Goal: Task Accomplishment & Management: Manage account settings

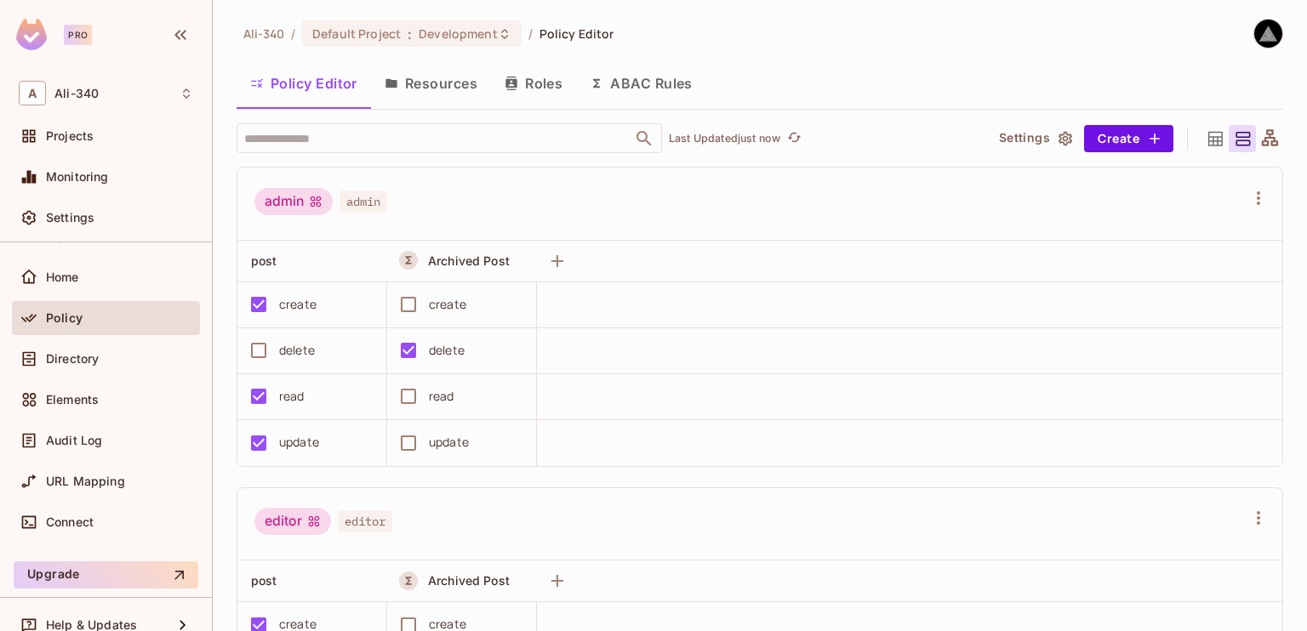
scroll to position [66, 0]
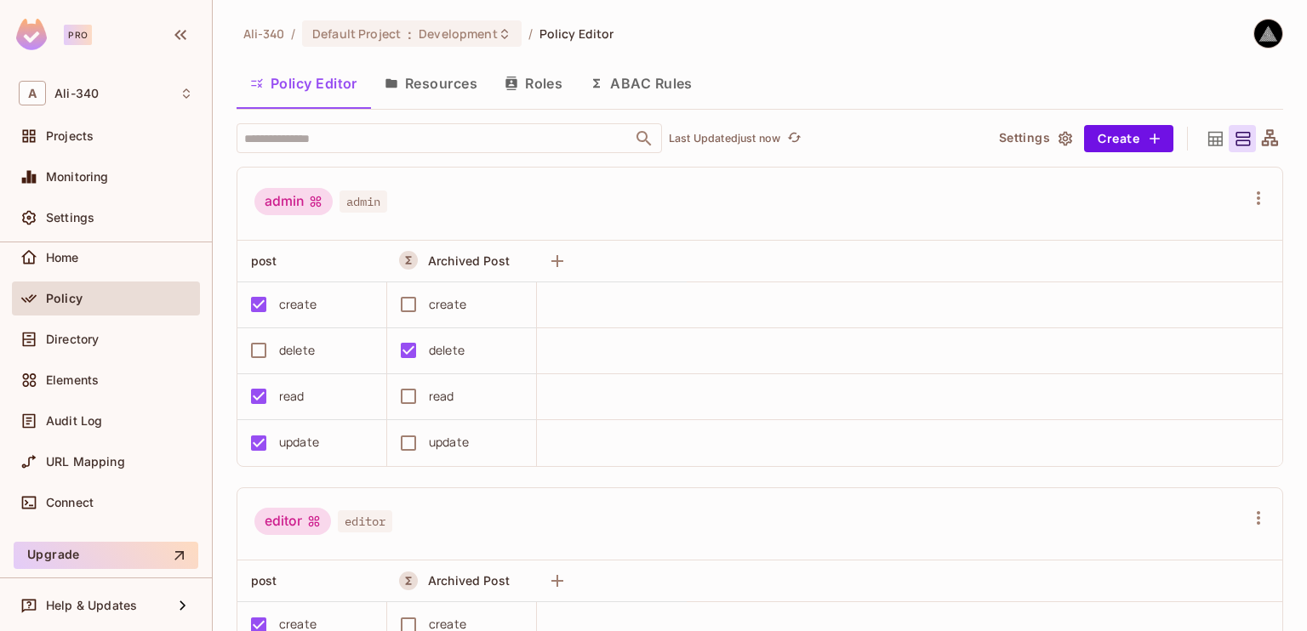
click at [78, 519] on div "Connect" at bounding box center [106, 506] width 188 height 41
click at [82, 509] on div "Connect" at bounding box center [106, 503] width 174 height 20
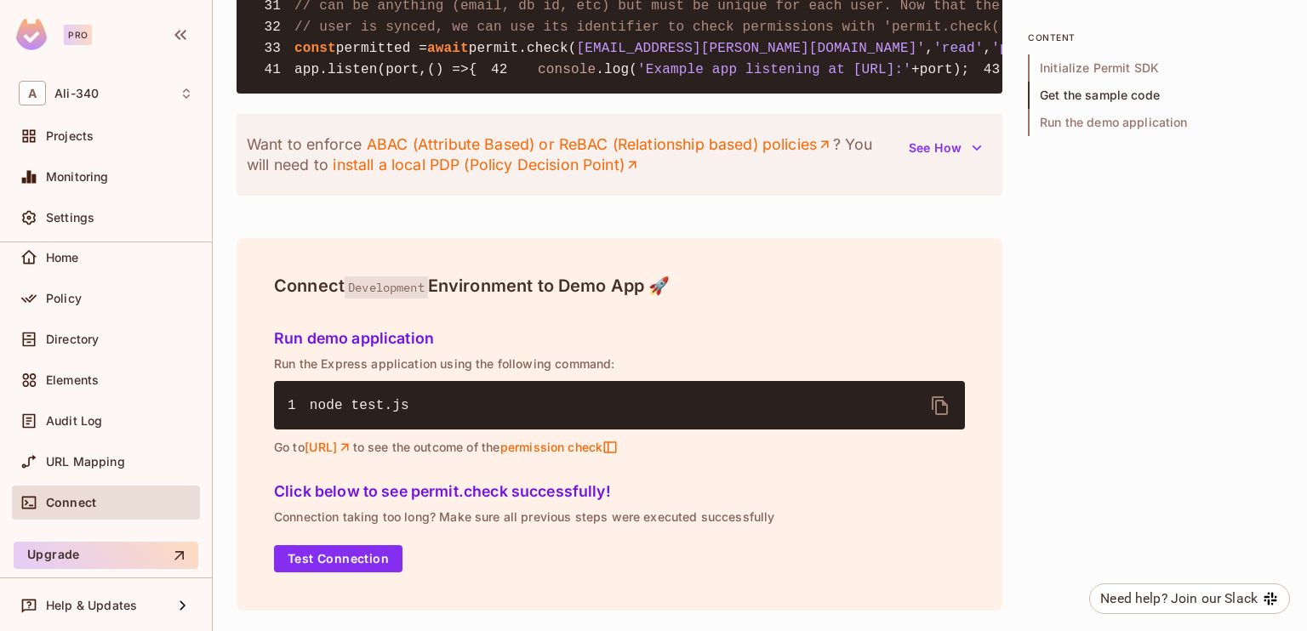
scroll to position [1532, 0]
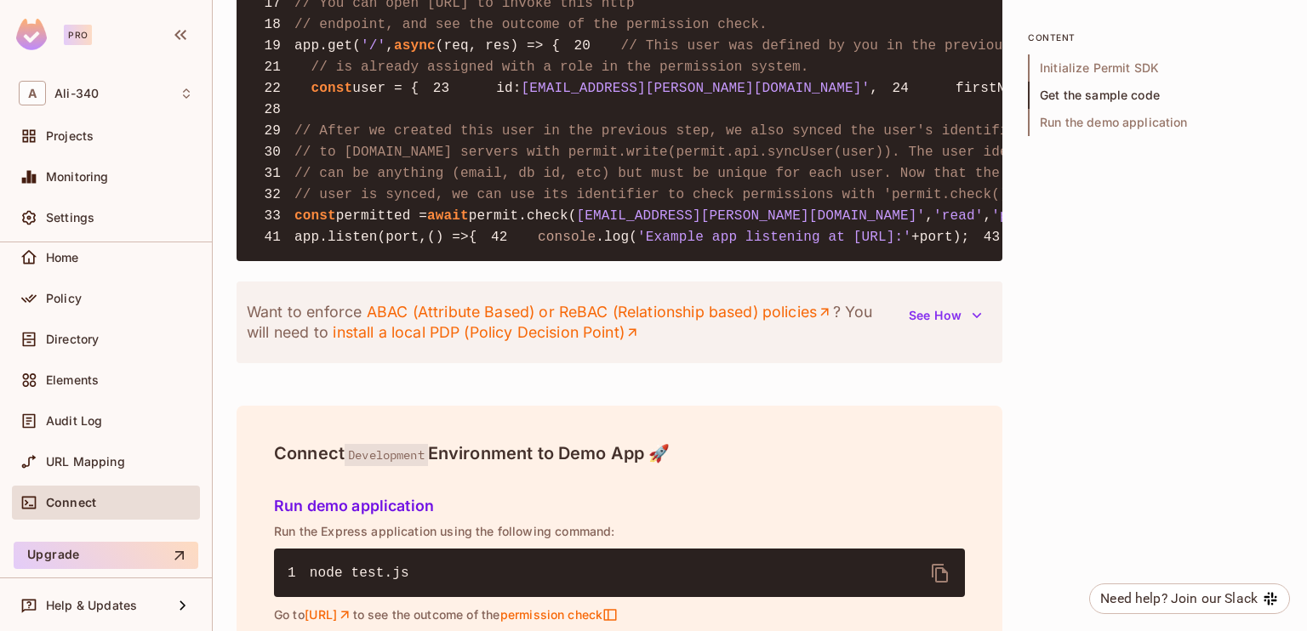
copy span "cloudpdp"
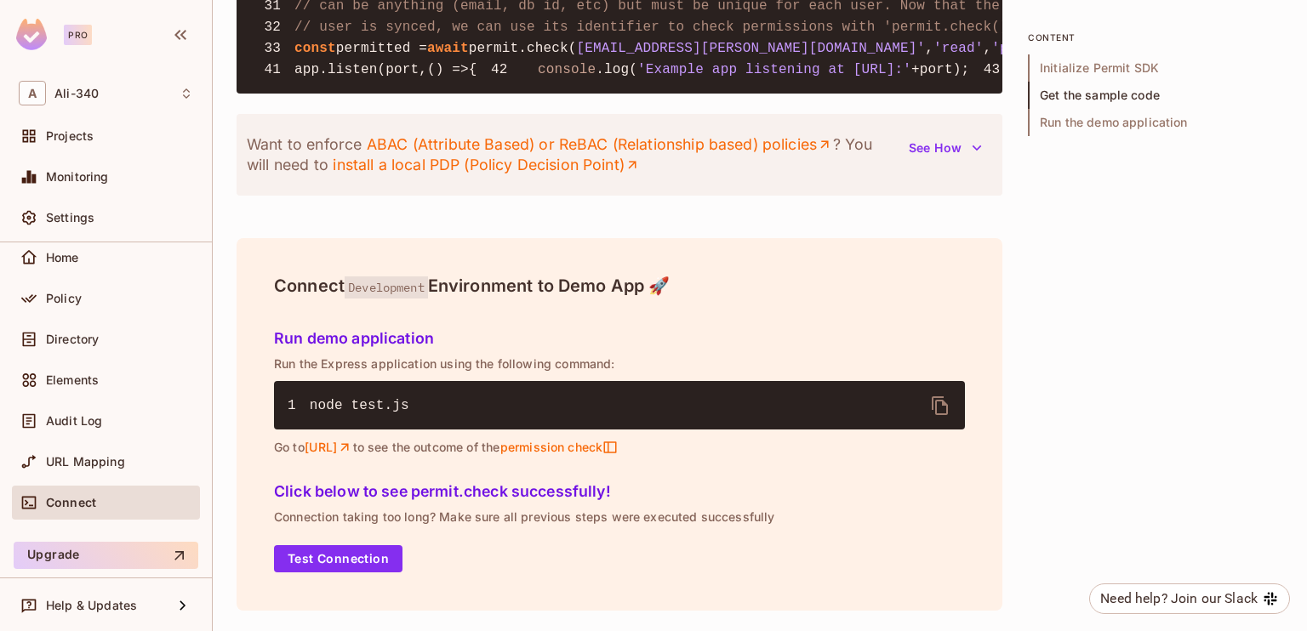
scroll to position [2182, 0]
click at [972, 149] on icon "button" at bounding box center [976, 148] width 17 height 17
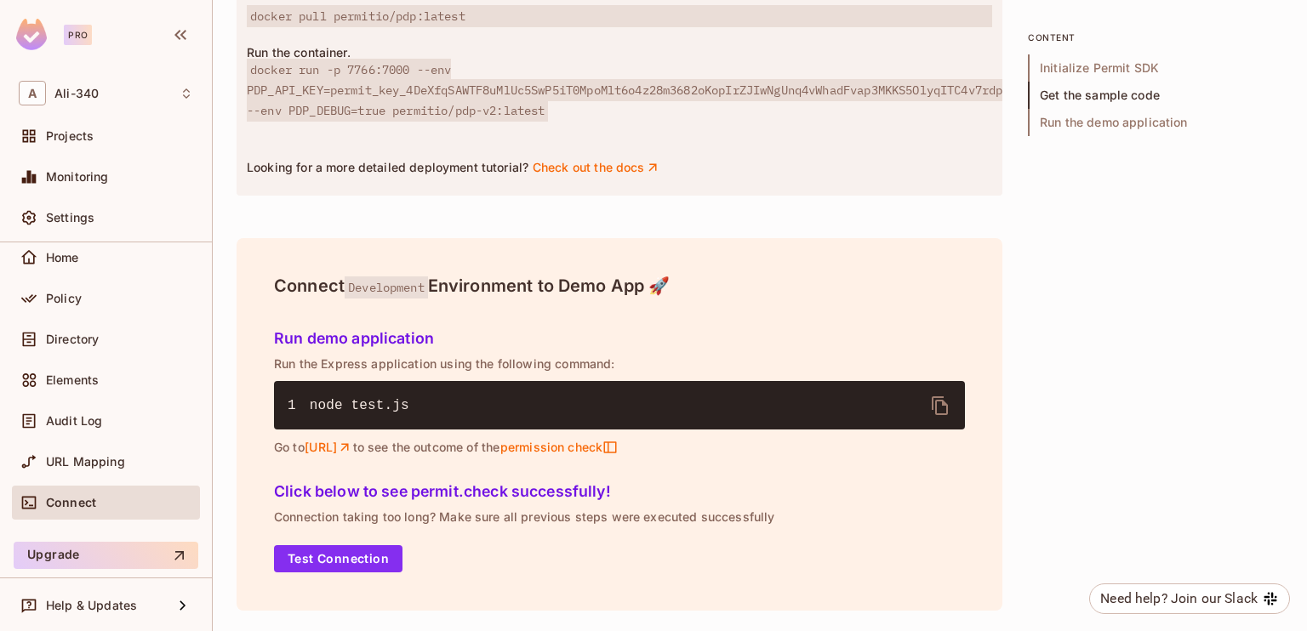
click at [287, 60] on p "Run the container." at bounding box center [619, 53] width 745 height 14
copy p "Run the container."
click at [270, 122] on span "docker run -p 7766:7000 --env PDP_API_KEY=permit_key_4DeXfqSAWTF8uMlUc5SwP5iT0M…" at bounding box center [625, 90] width 756 height 63
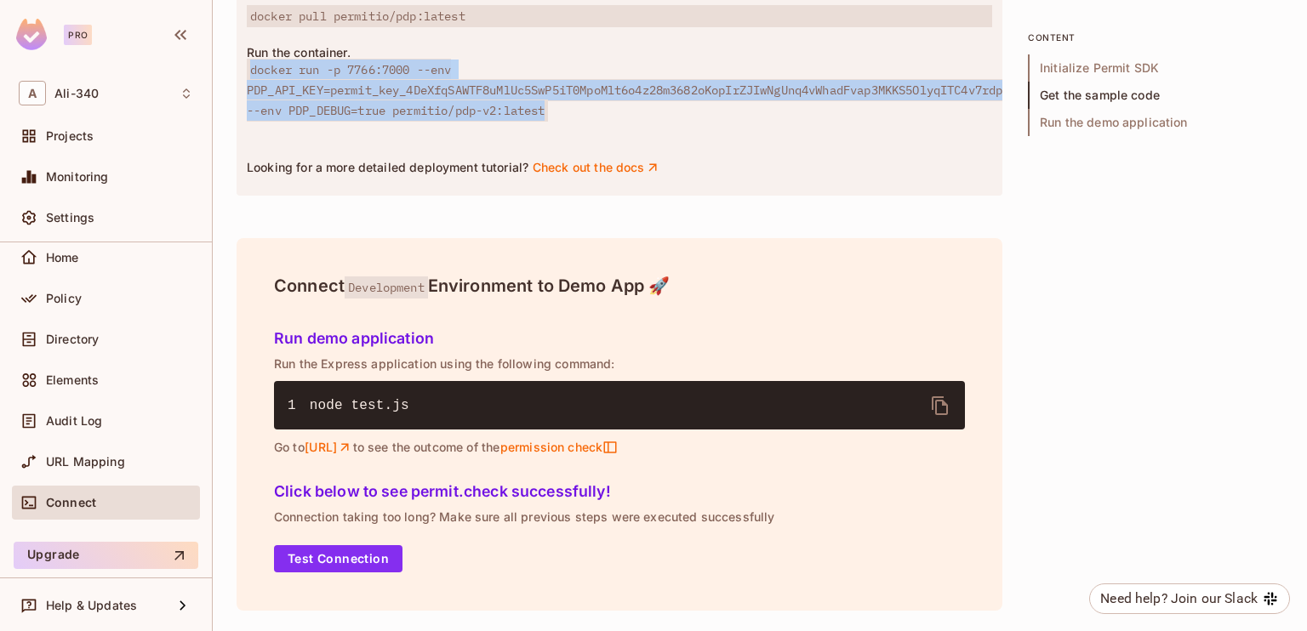
drag, startPoint x: 250, startPoint y: 315, endPoint x: 568, endPoint y: 355, distance: 320.7
click at [568, 121] on div "Run the container. docker run -p 7766:7000 --env PDP_API_KEY=permit_key_4DeXfqS…" at bounding box center [619, 83] width 745 height 75
copy span "docker run -p 7766:7000 --env PDP_API_KEY=permit_key_4DeXfqSAWTF8uMlUc5SwP5iT0M…"
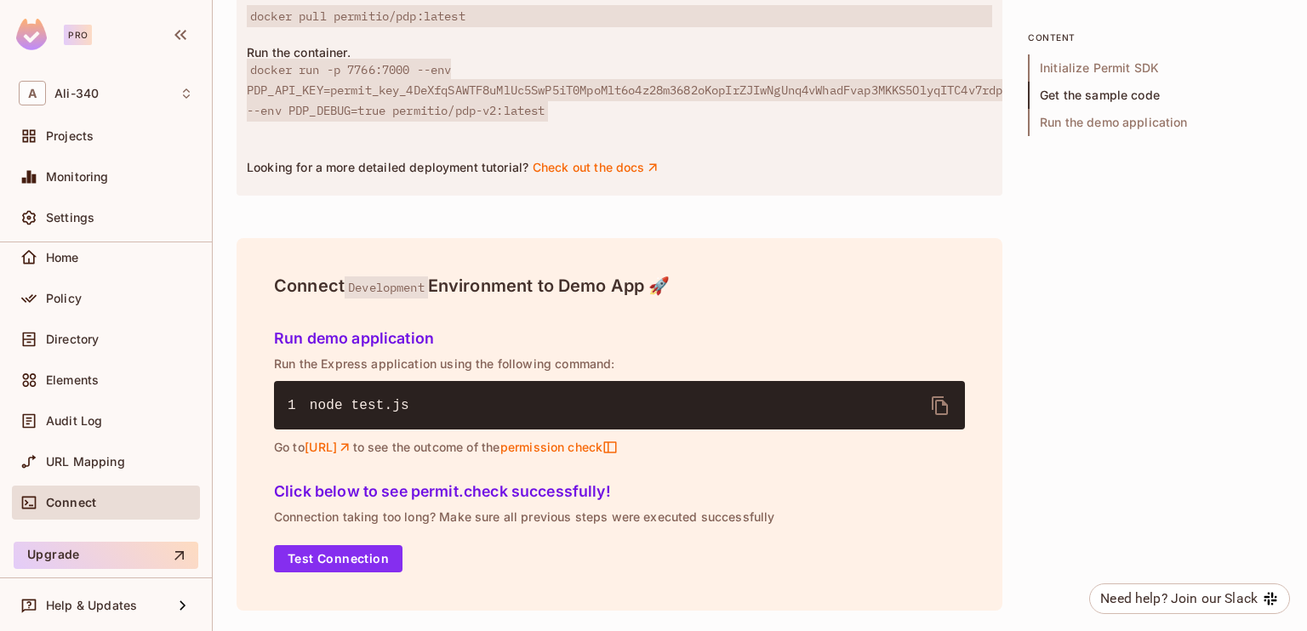
click at [343, 27] on span "docker pull permitio/pdp:latest" at bounding box center [619, 16] width 745 height 22
copy span "docker pull permitio/pdp:latest"
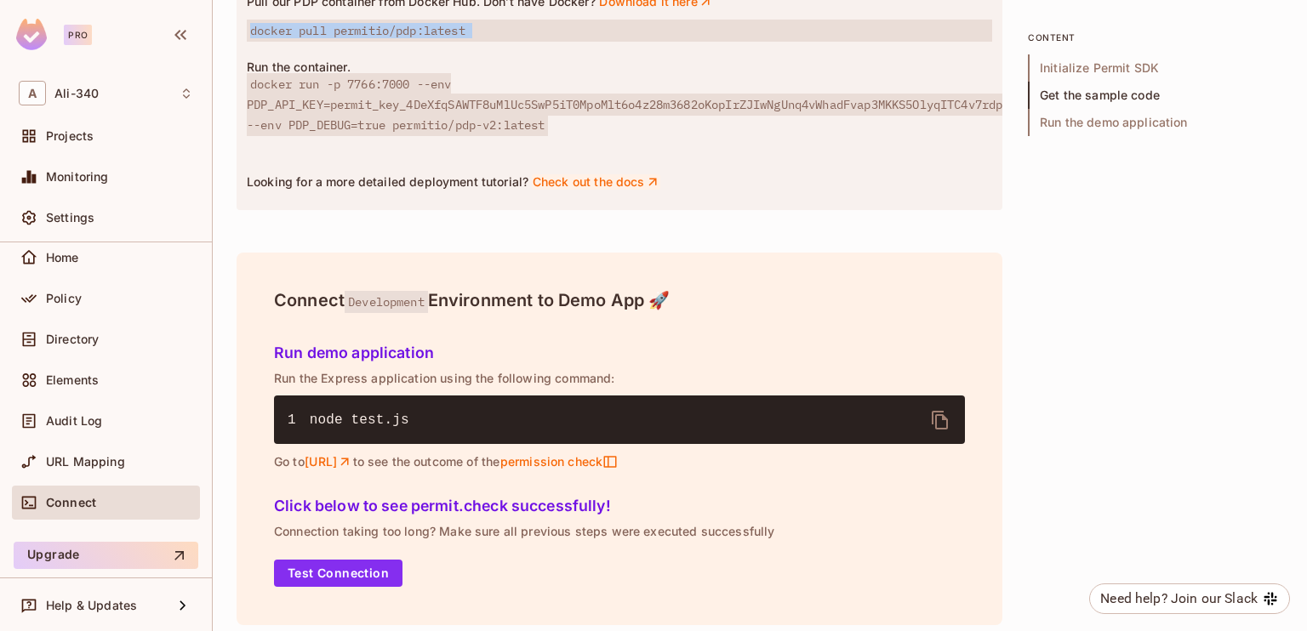
scroll to position [1586, 0]
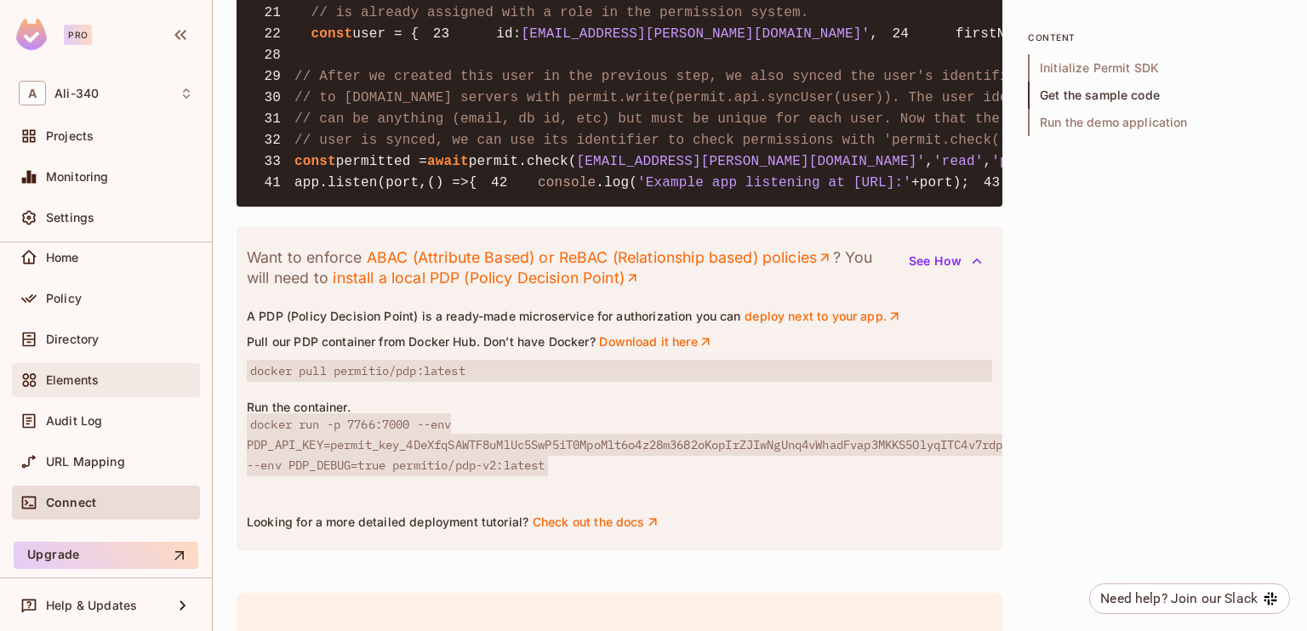
click at [87, 388] on div "Elements" at bounding box center [106, 380] width 174 height 20
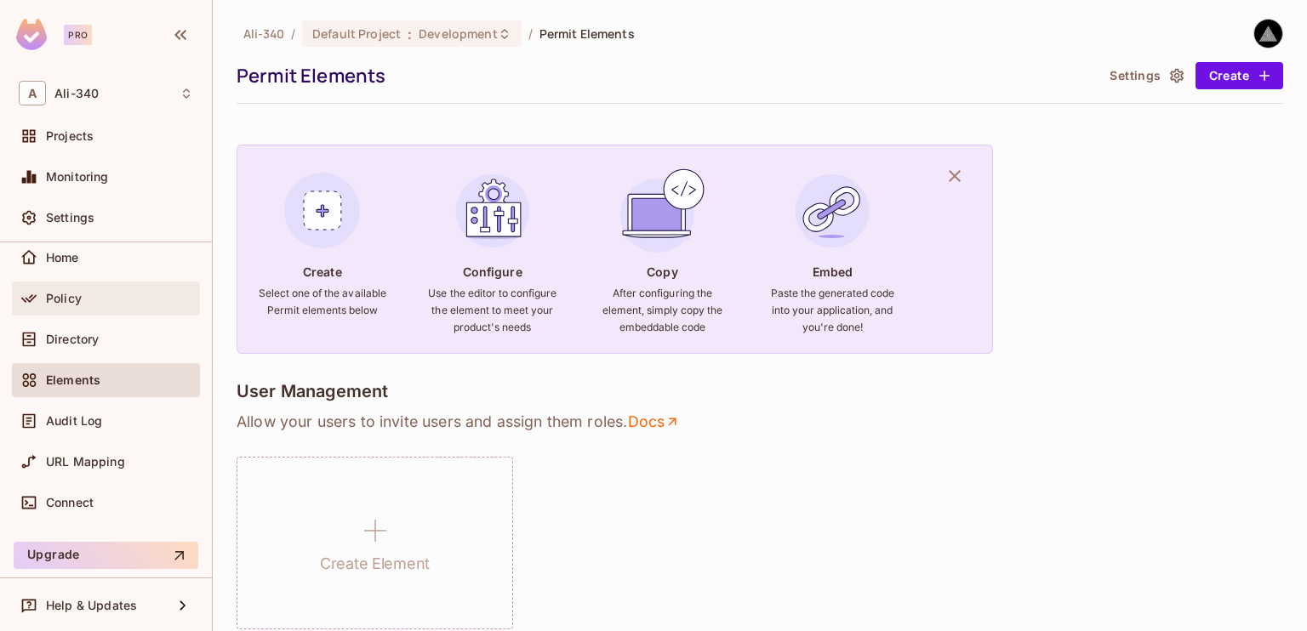
click at [48, 302] on span "Policy" at bounding box center [64, 299] width 36 height 14
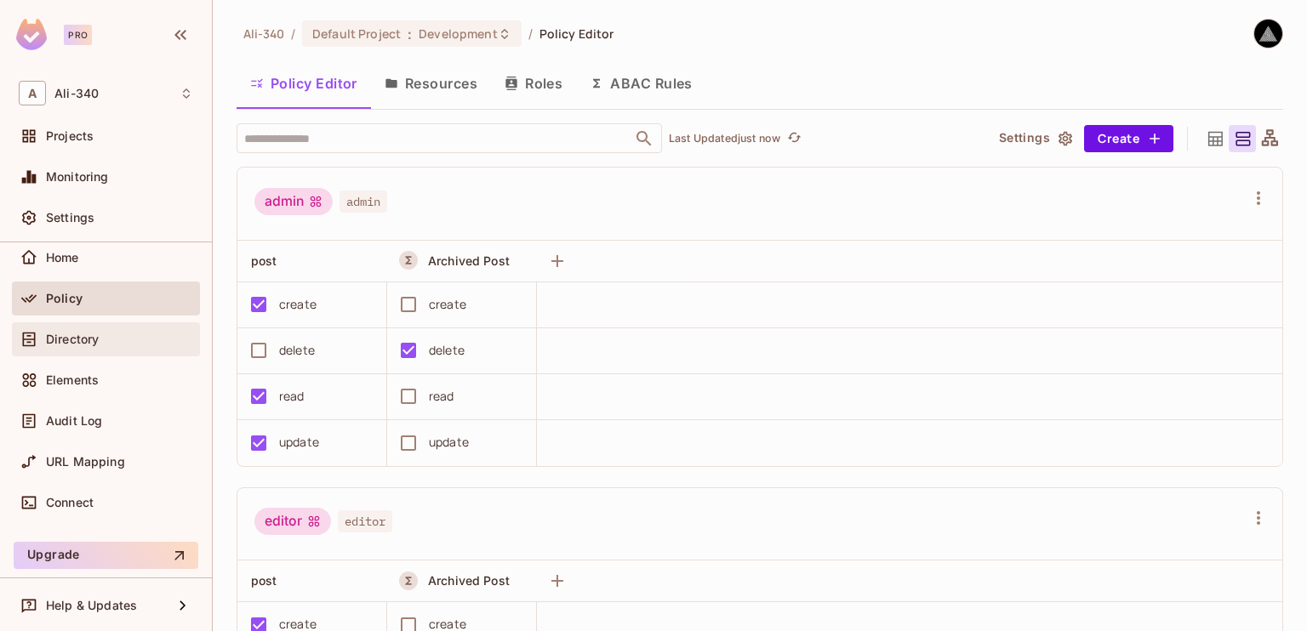
click at [97, 337] on span "Directory" at bounding box center [72, 340] width 53 height 14
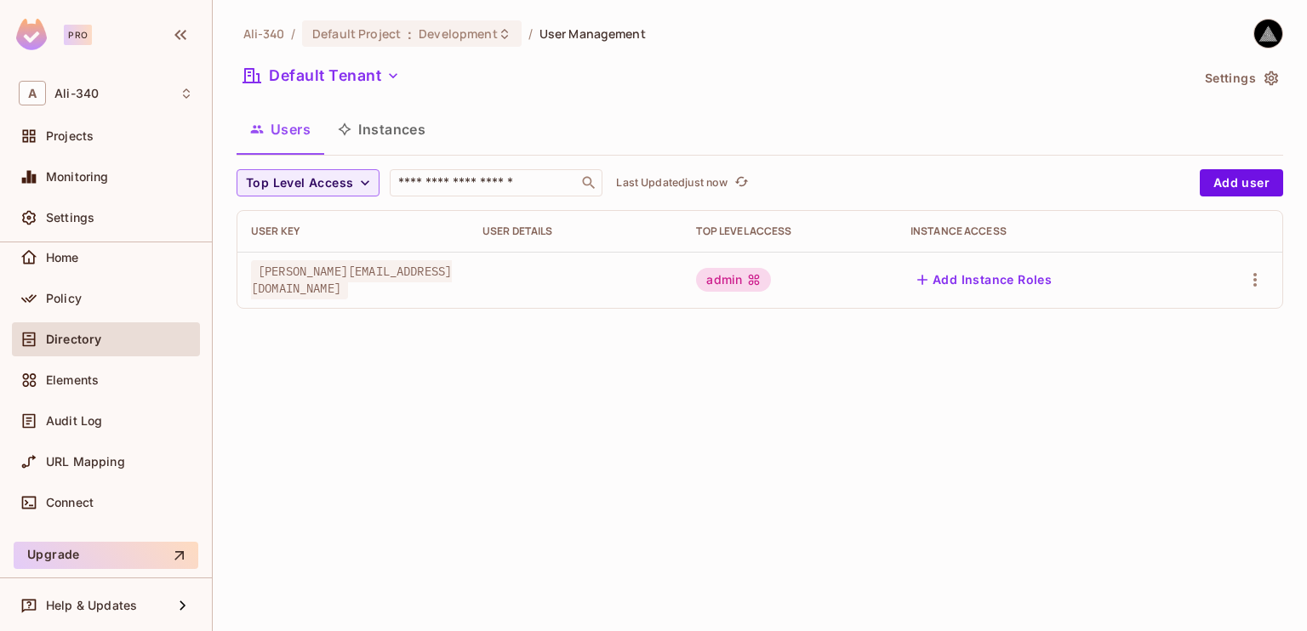
click at [293, 273] on span "[PERSON_NAME][EMAIL_ADDRESS][DOMAIN_NAME]" at bounding box center [351, 279] width 201 height 39
click at [92, 455] on span "URL Mapping" at bounding box center [85, 462] width 79 height 14
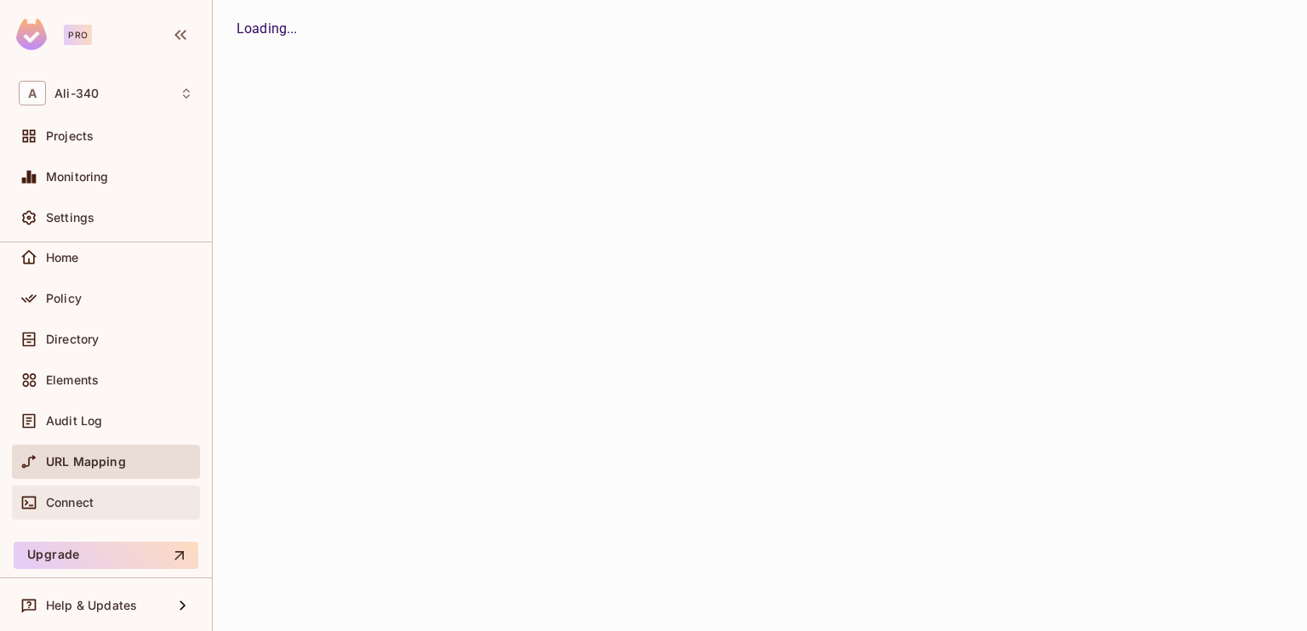
click at [67, 493] on div "Connect" at bounding box center [106, 503] width 174 height 20
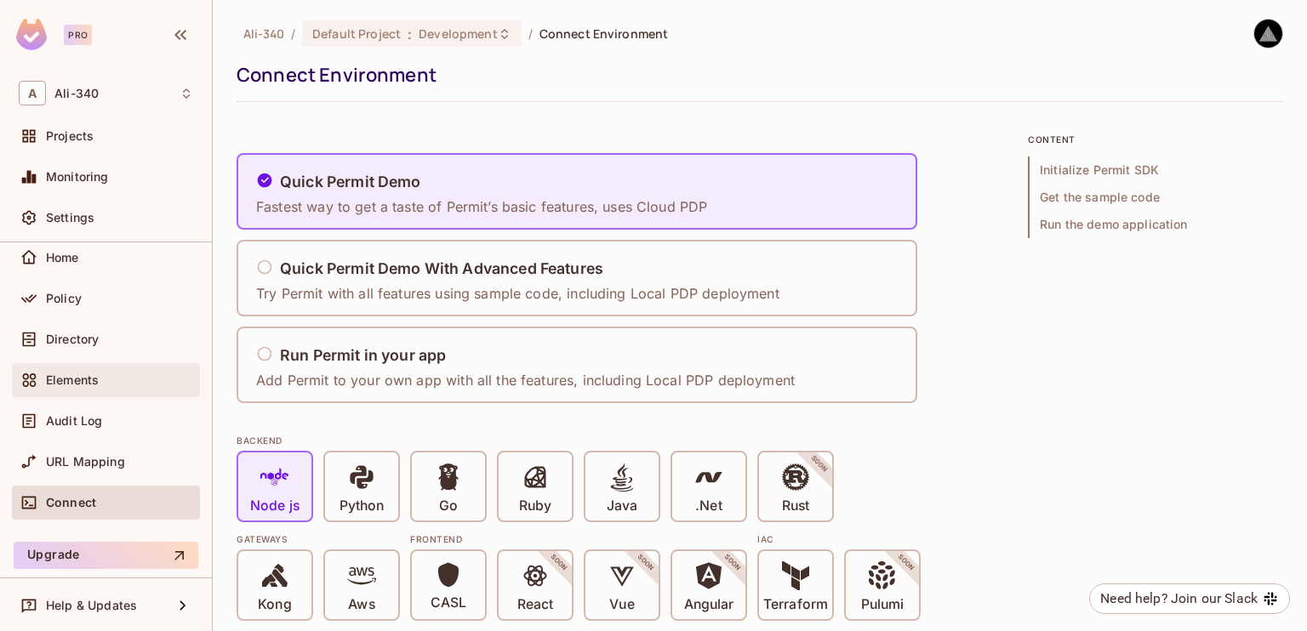
click at [85, 385] on span "Elements" at bounding box center [72, 381] width 53 height 14
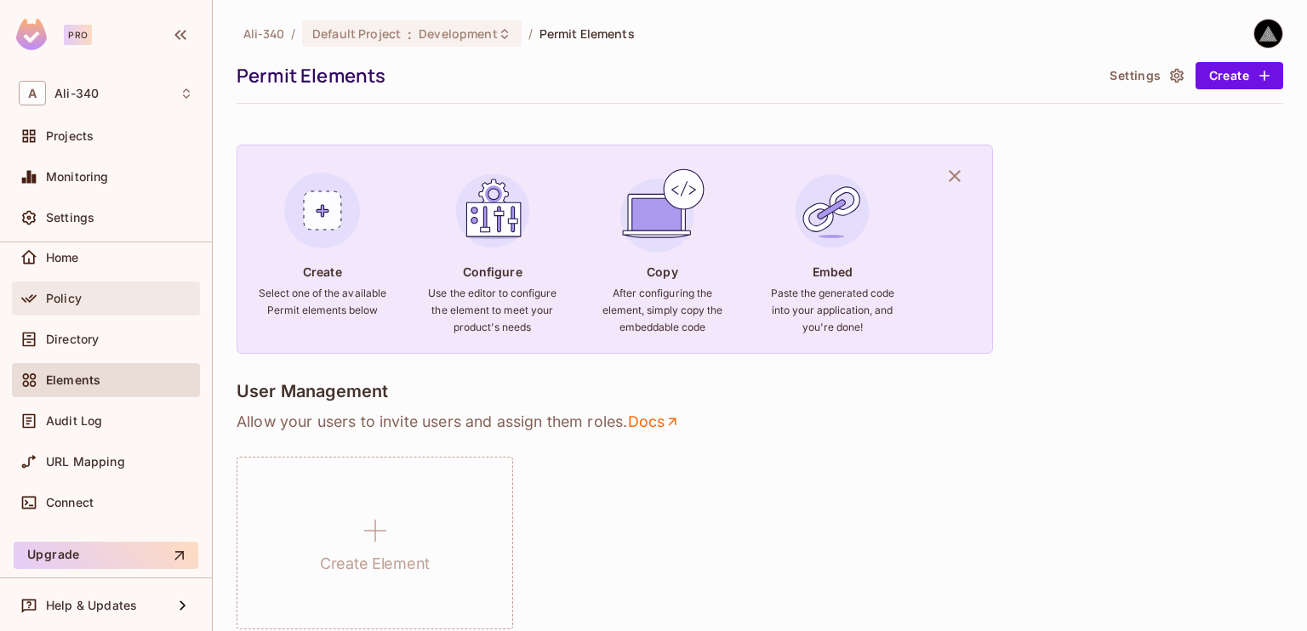
click at [84, 304] on div "Policy" at bounding box center [119, 299] width 147 height 14
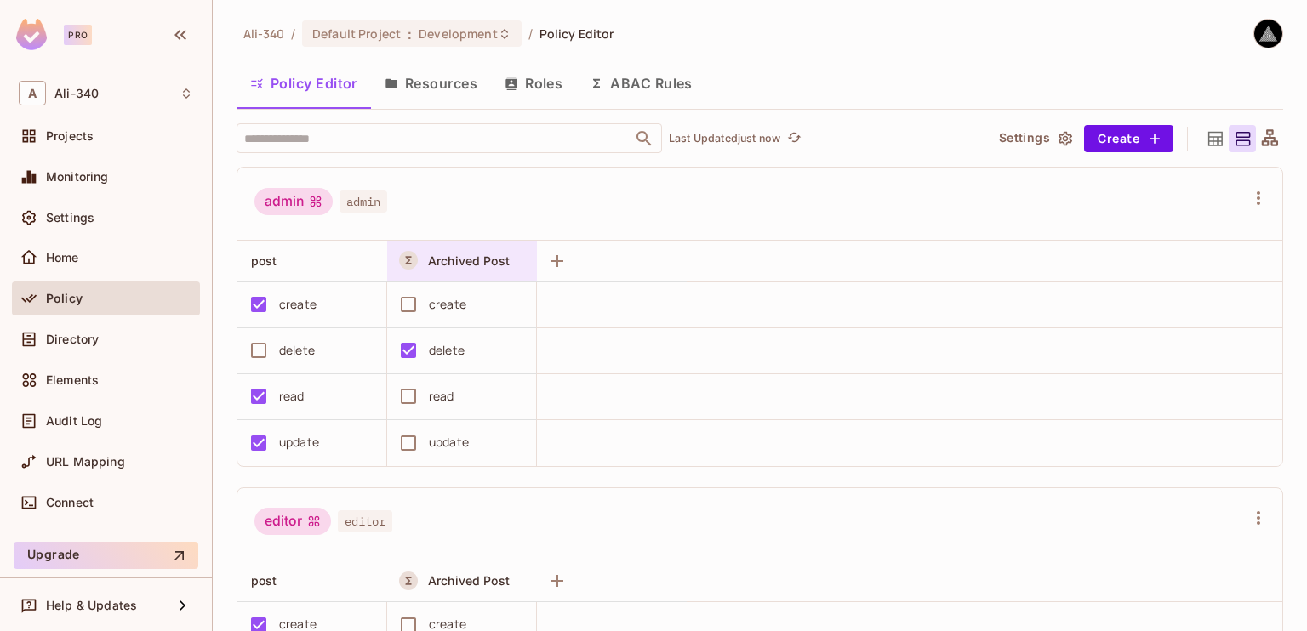
click at [469, 256] on span "Archived Post" at bounding box center [469, 261] width 82 height 14
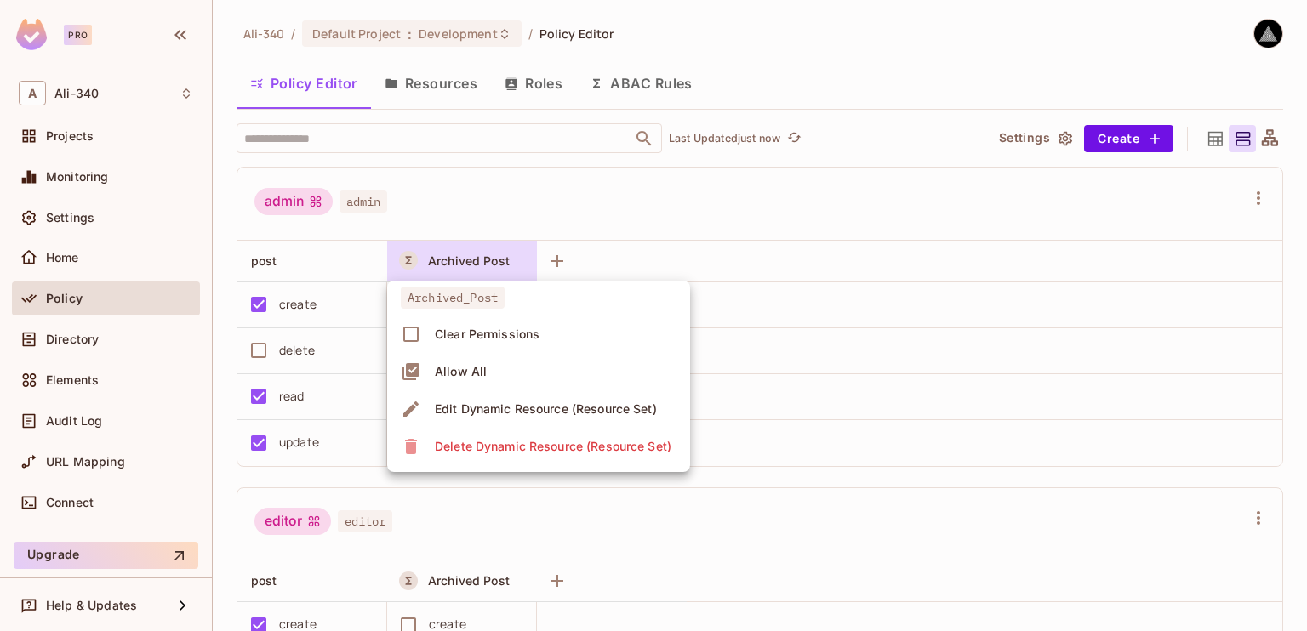
click at [456, 262] on div at bounding box center [653, 315] width 1307 height 631
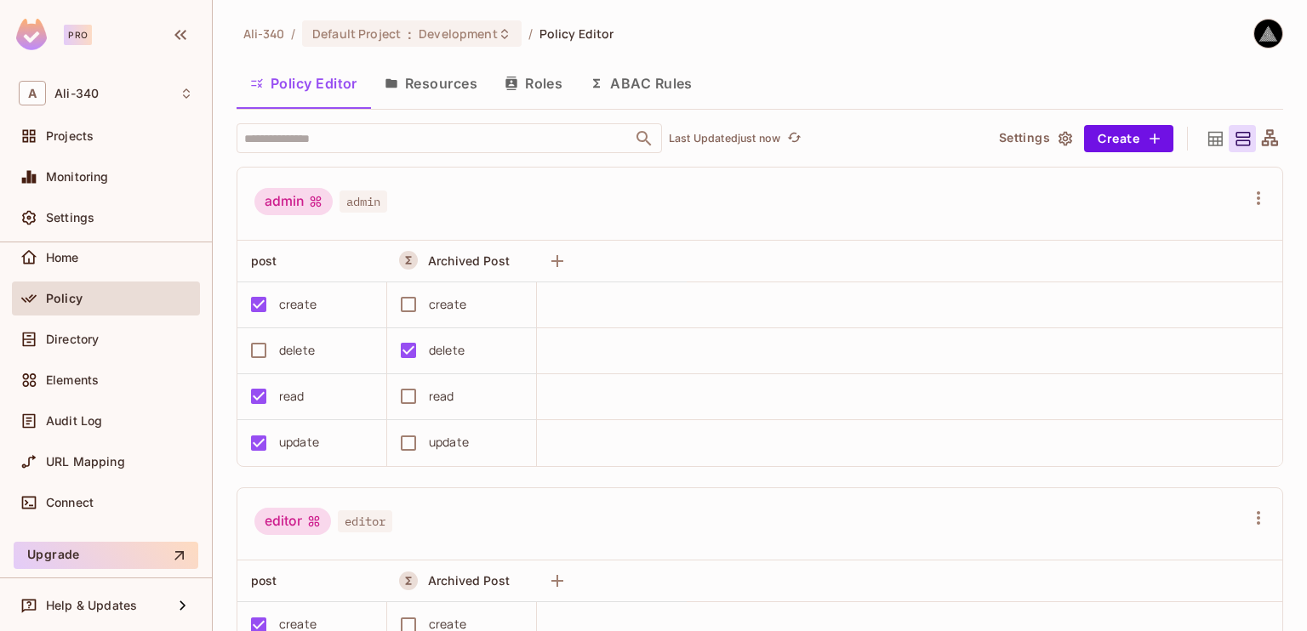
click at [456, 262] on span "Archived Post" at bounding box center [469, 261] width 82 height 14
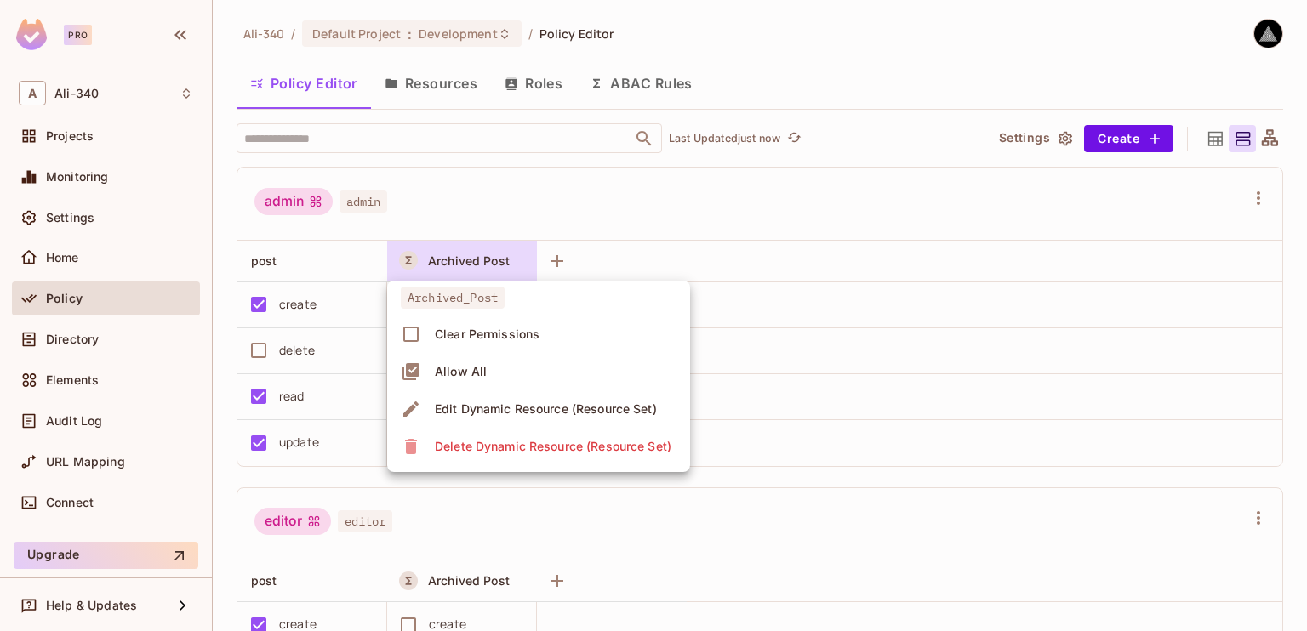
click at [456, 262] on div at bounding box center [653, 315] width 1307 height 631
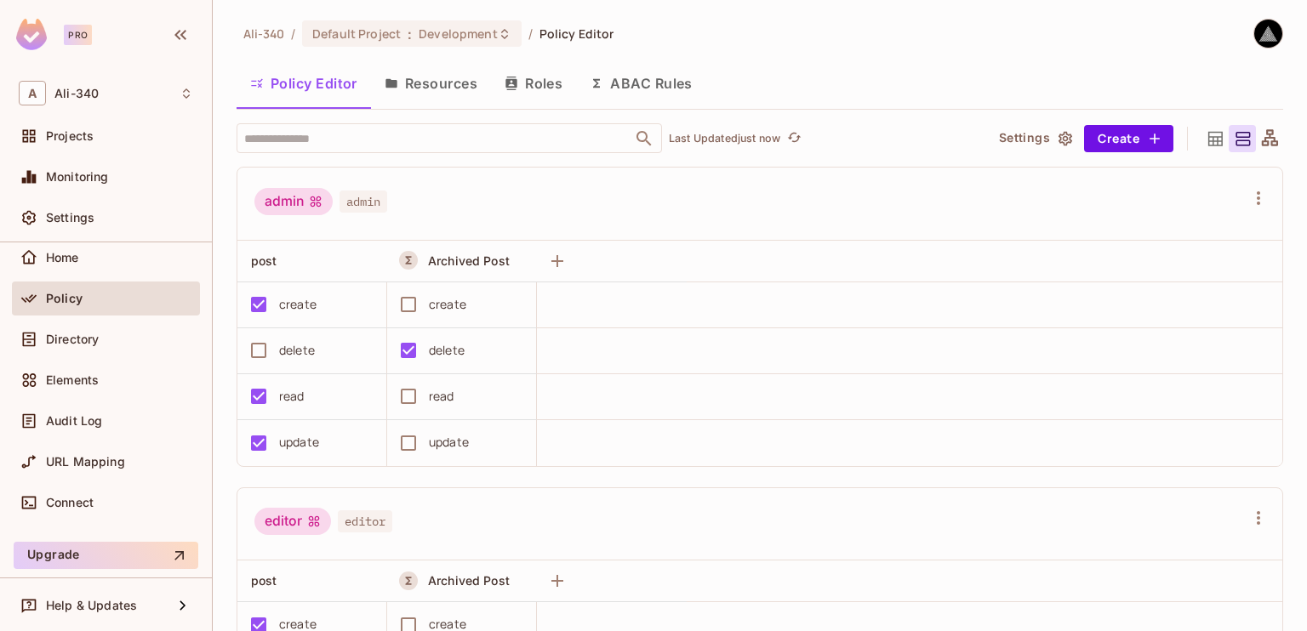
click at [584, 88] on button "ABAC Rules" at bounding box center [641, 83] width 130 height 43
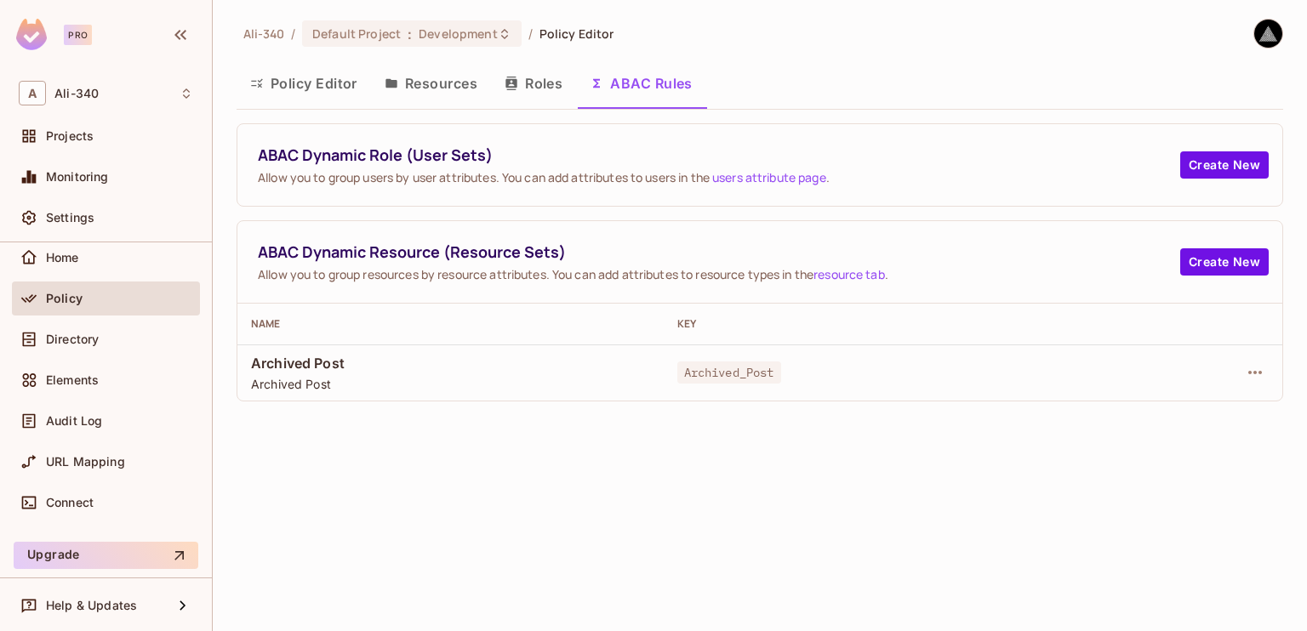
click at [693, 374] on span "Archived_Post" at bounding box center [729, 373] width 104 height 22
click at [484, 501] on div "Ali-340 / Default Project : Development / Policy Editor Policy Editor Resources…" at bounding box center [760, 315] width 1094 height 631
click at [385, 242] on span "ABAC Dynamic Resource (Resource Sets)" at bounding box center [719, 252] width 922 height 21
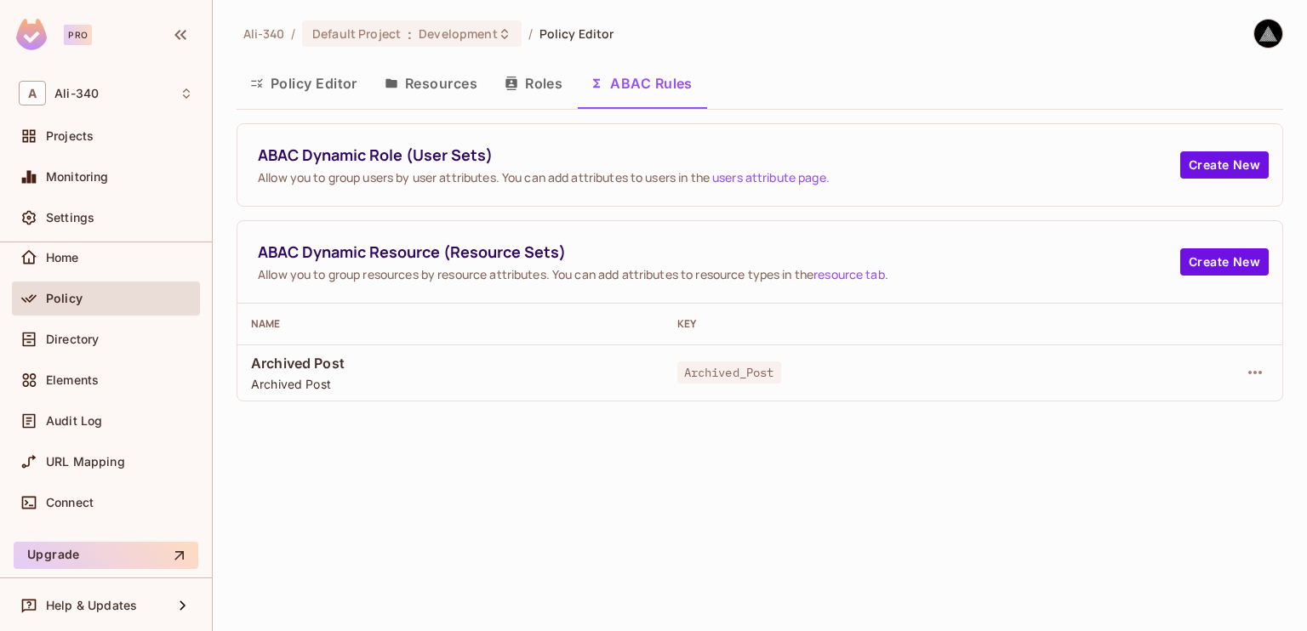
click at [300, 247] on span "ABAC Dynamic Resource (Resource Sets)" at bounding box center [719, 252] width 922 height 21
drag, startPoint x: 1235, startPoint y: 368, endPoint x: 1244, endPoint y: 368, distance: 9.4
click at [1235, 368] on div at bounding box center [1191, 372] width 155 height 27
click at [1245, 368] on icon "button" at bounding box center [1255, 372] width 20 height 20
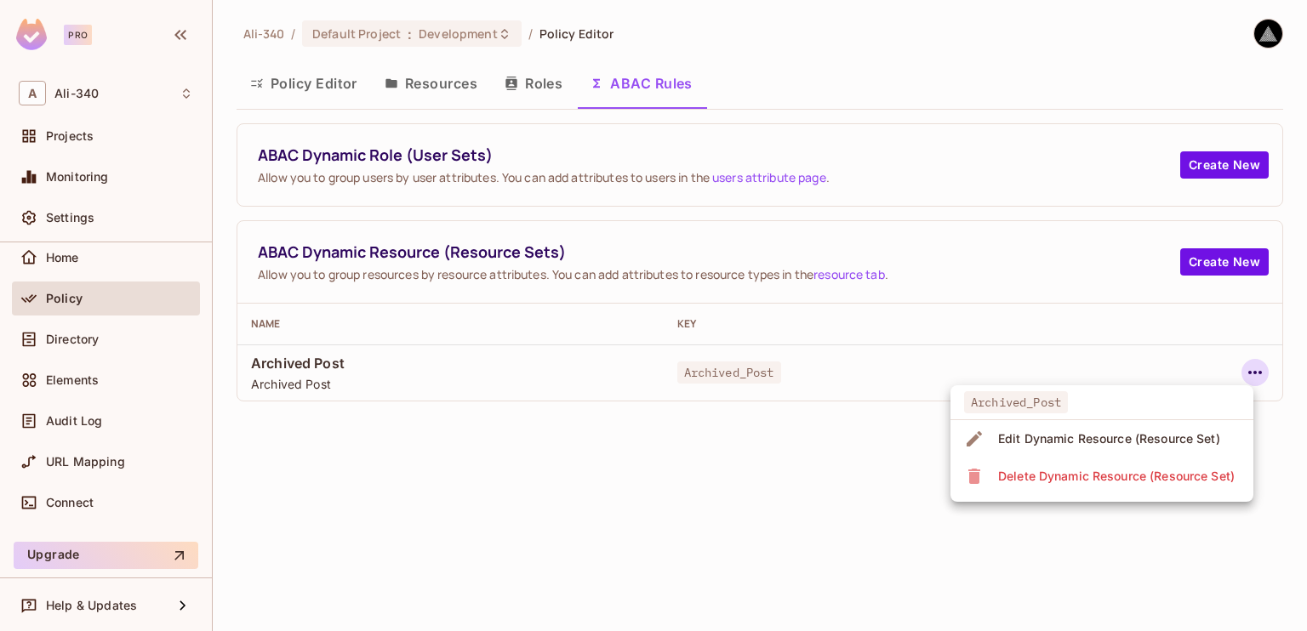
click at [1028, 429] on span "Edit Dynamic Resource (Resource Set)" at bounding box center [1109, 438] width 232 height 27
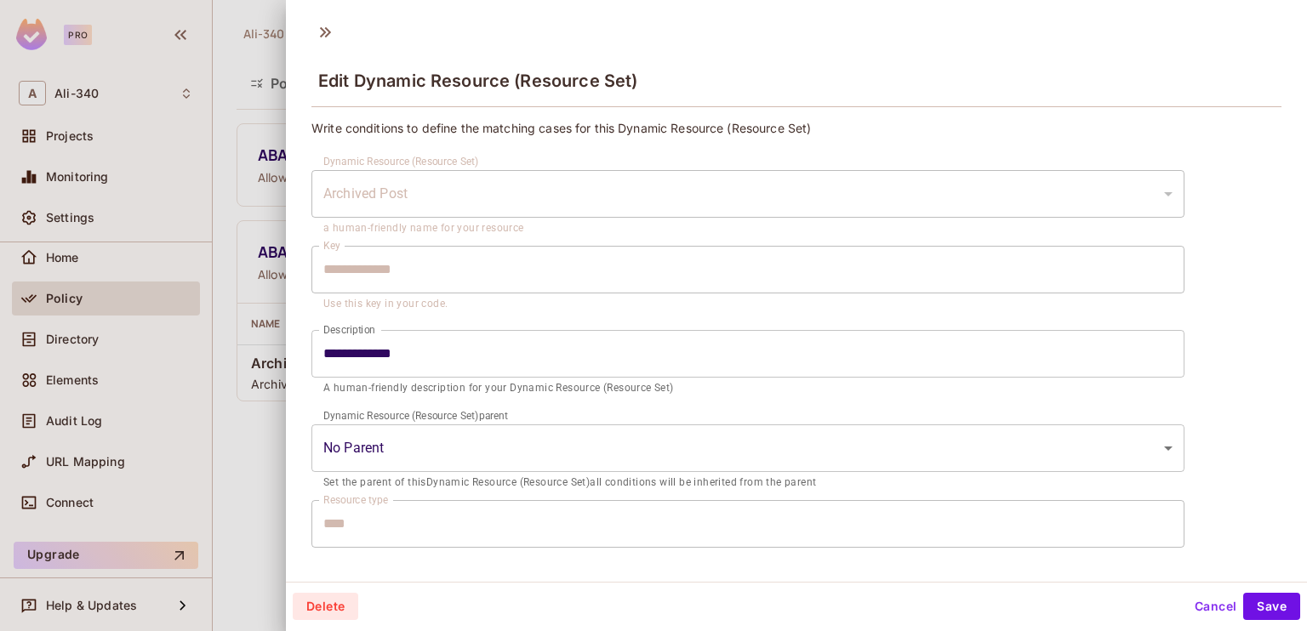
drag, startPoint x: 345, startPoint y: 193, endPoint x: 395, endPoint y: 189, distance: 50.4
click at [395, 189] on div "Archived Post" at bounding box center [747, 194] width 873 height 48
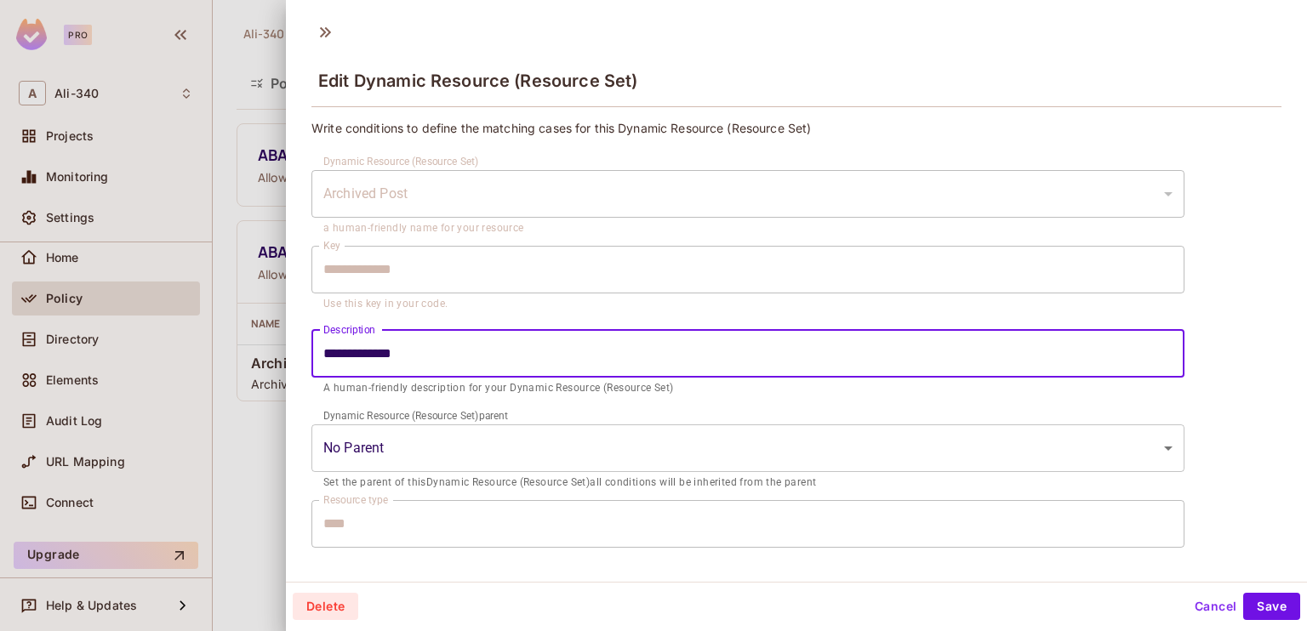
drag, startPoint x: 337, startPoint y: 357, endPoint x: 447, endPoint y: 352, distance: 109.9
click at [447, 352] on input "**********" at bounding box center [747, 354] width 873 height 48
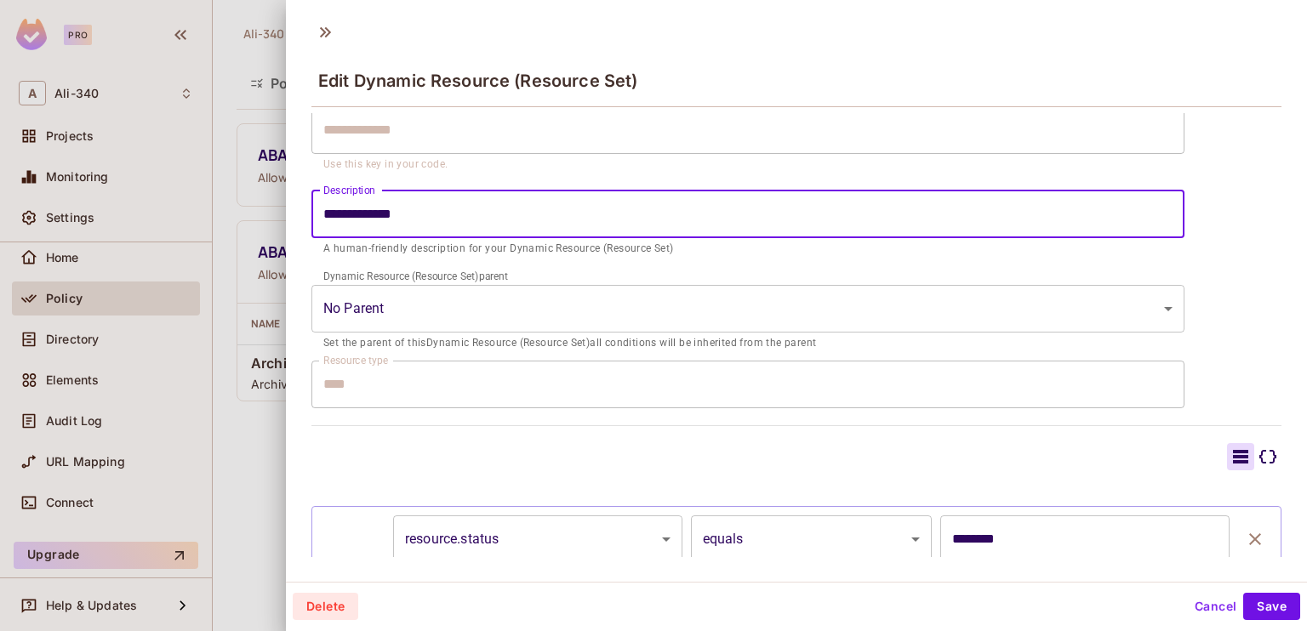
scroll to position [228, 0]
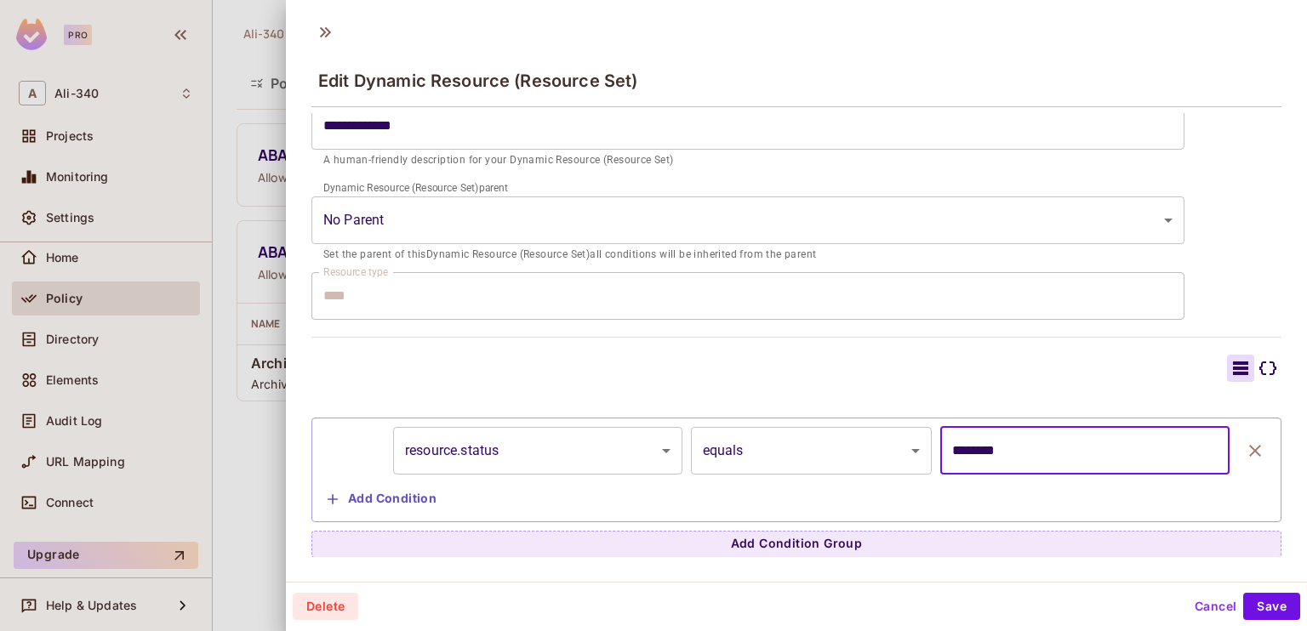
click at [1110, 459] on input "********" at bounding box center [1084, 451] width 289 height 48
drag, startPoint x: 1110, startPoint y: 459, endPoint x: 908, endPoint y: 459, distance: 202.5
click at [908, 459] on div "**********" at bounding box center [796, 451] width 951 height 48
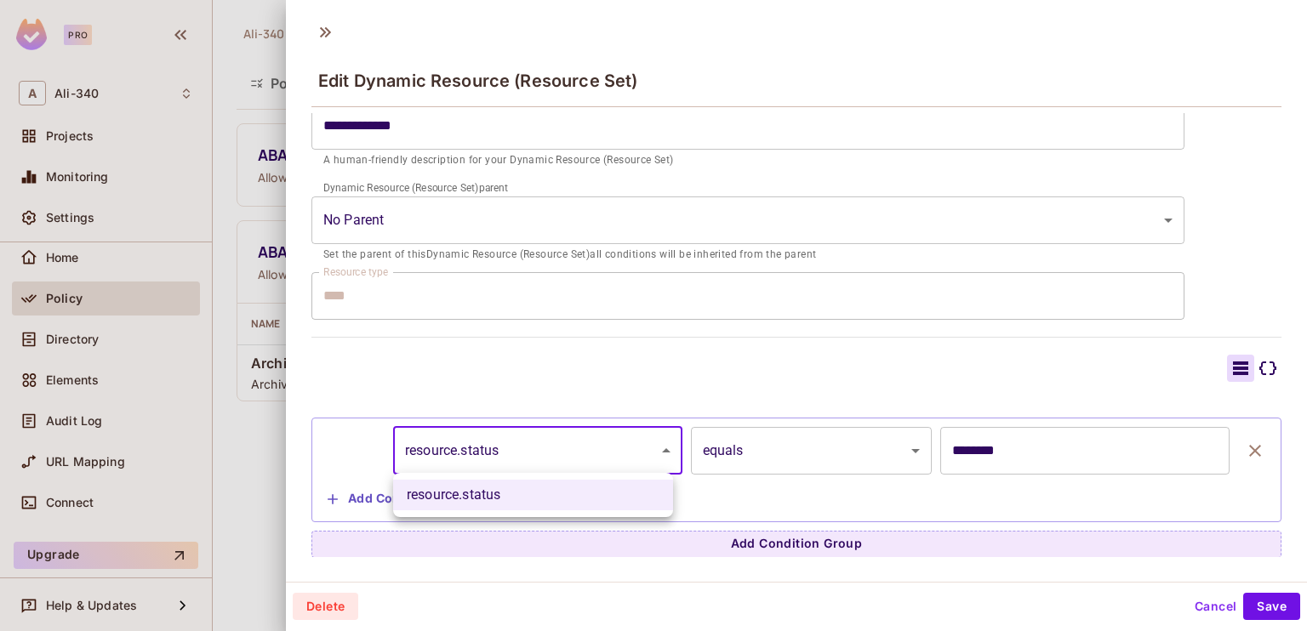
click at [533, 456] on body "**********" at bounding box center [653, 315] width 1307 height 631
click at [533, 456] on div at bounding box center [653, 315] width 1307 height 631
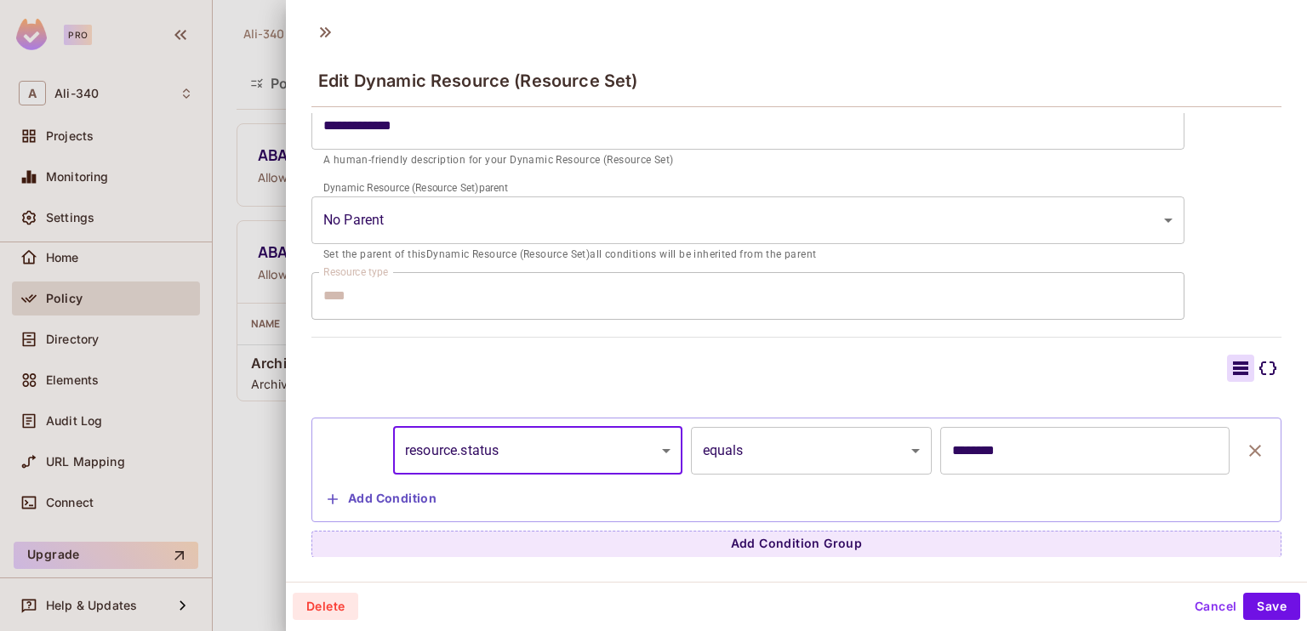
click at [992, 458] on input "********" at bounding box center [1084, 451] width 289 height 48
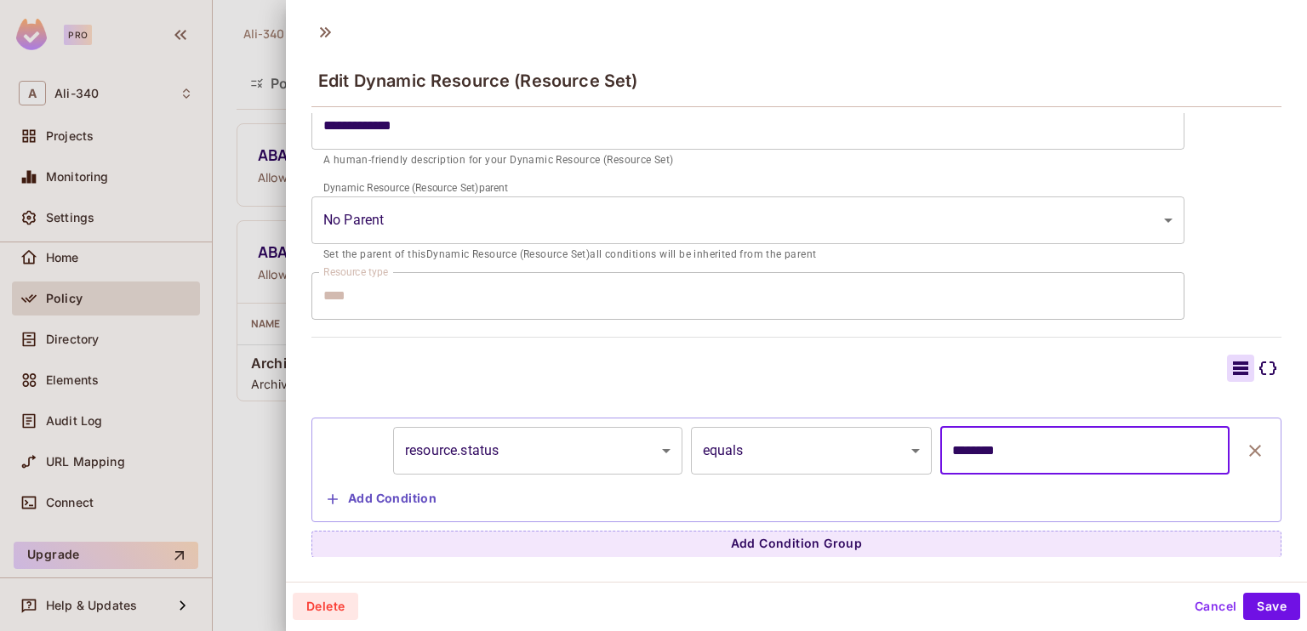
click at [992, 458] on input "********" at bounding box center [1084, 451] width 289 height 48
click at [593, 460] on body "**********" at bounding box center [653, 315] width 1307 height 631
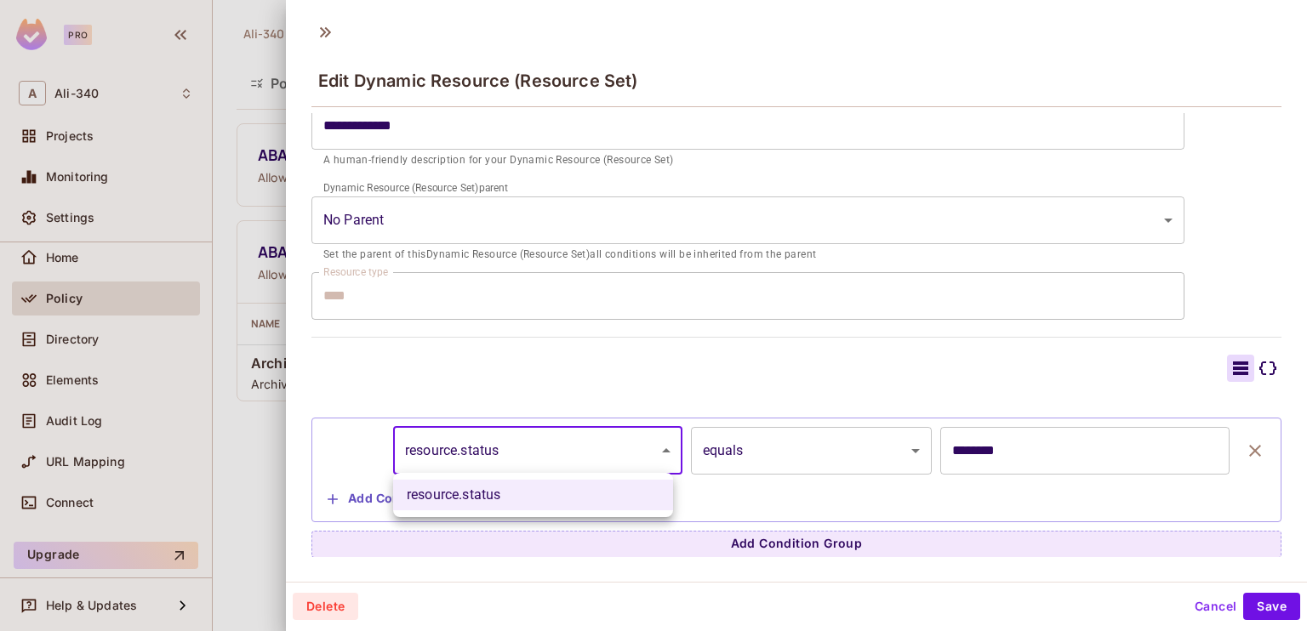
click at [593, 460] on div at bounding box center [653, 315] width 1307 height 631
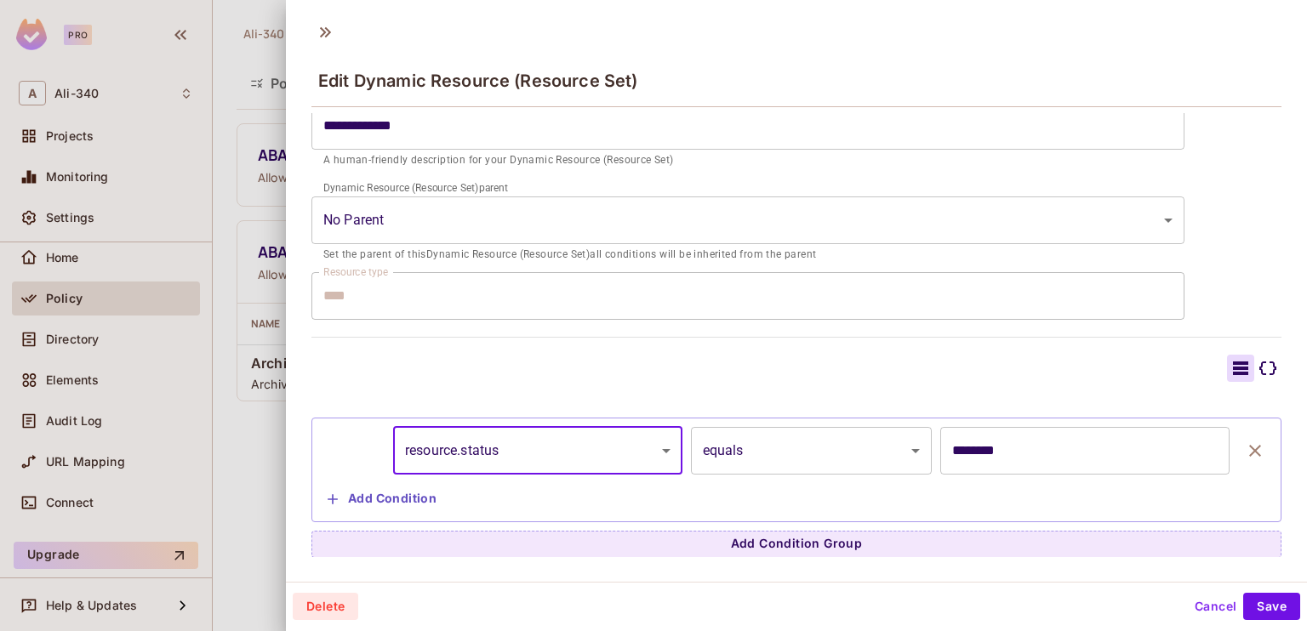
scroll to position [3, 0]
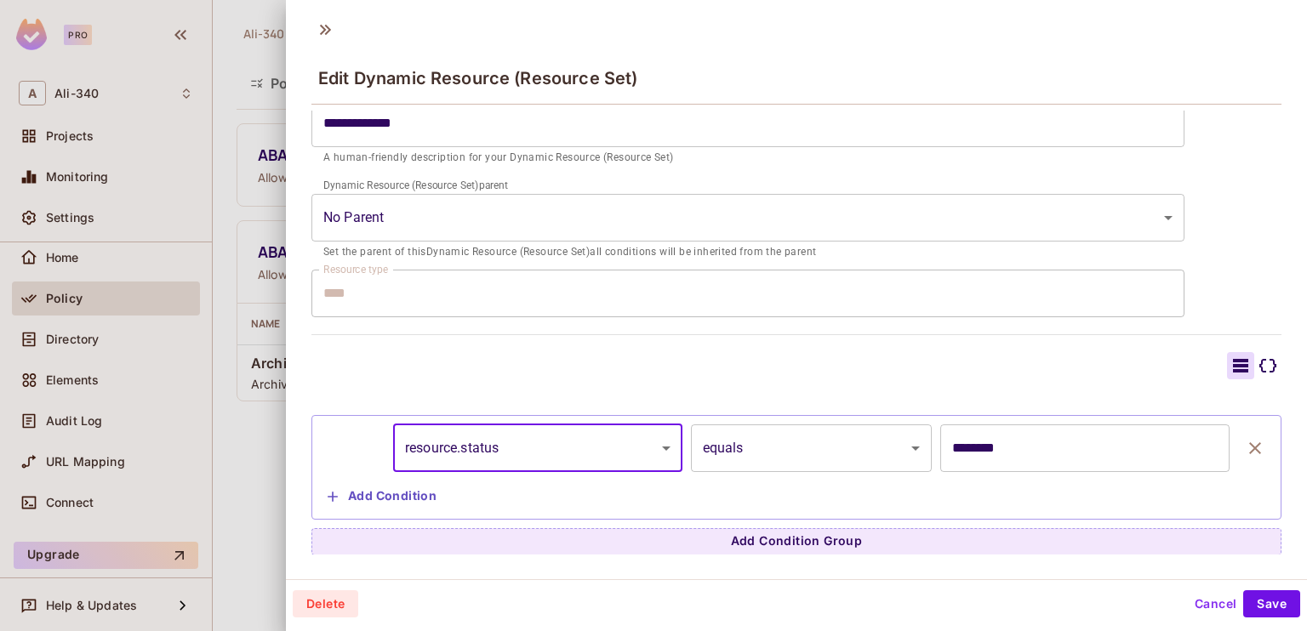
click at [1191, 608] on button "Cancel" at bounding box center [1215, 603] width 55 height 27
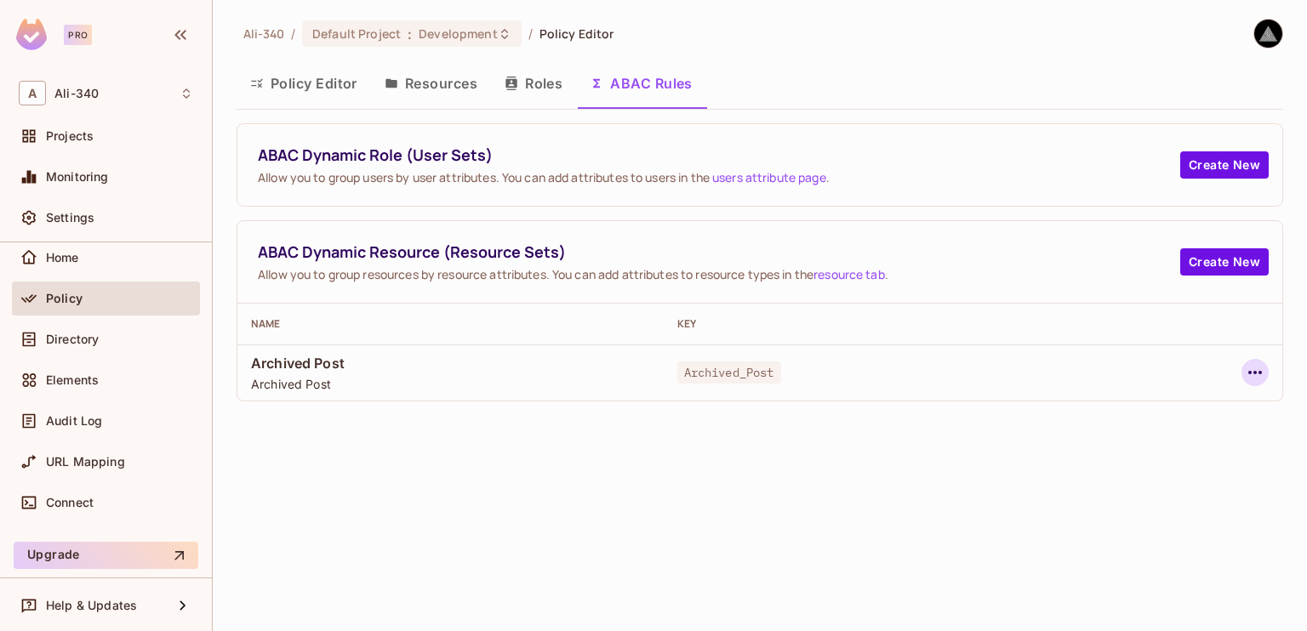
click at [1251, 369] on icon "button" at bounding box center [1255, 372] width 20 height 20
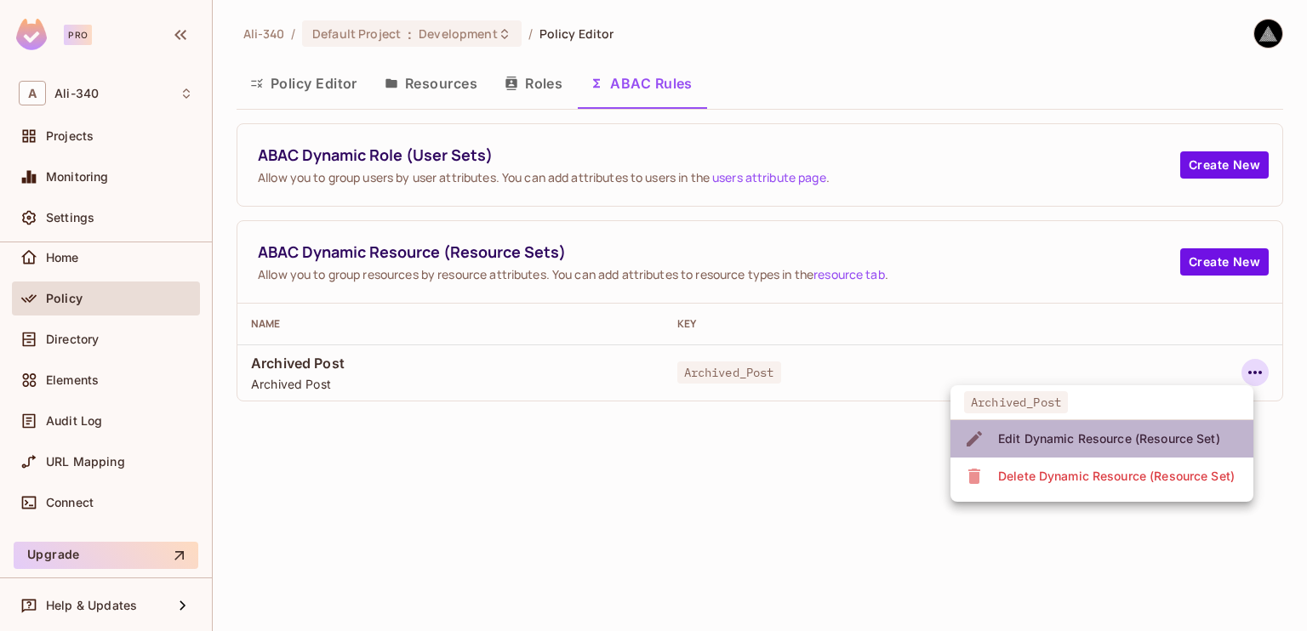
click at [1068, 441] on div "Edit Dynamic Resource (Resource Set)" at bounding box center [1109, 439] width 222 height 17
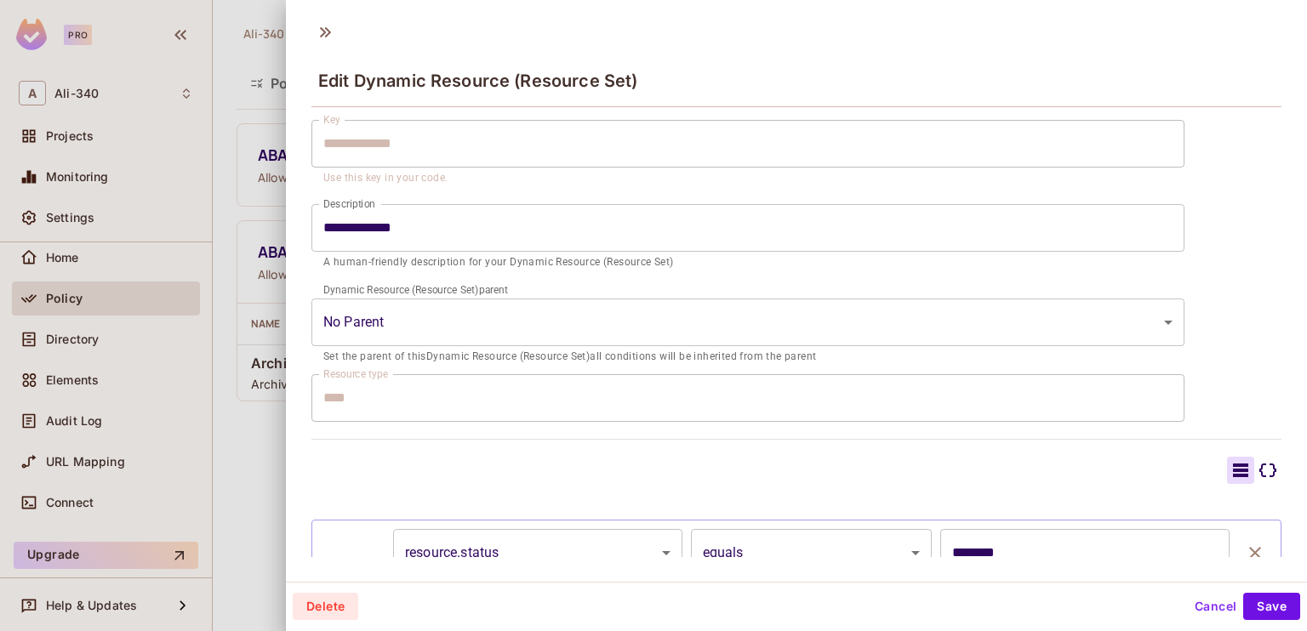
scroll to position [228, 0]
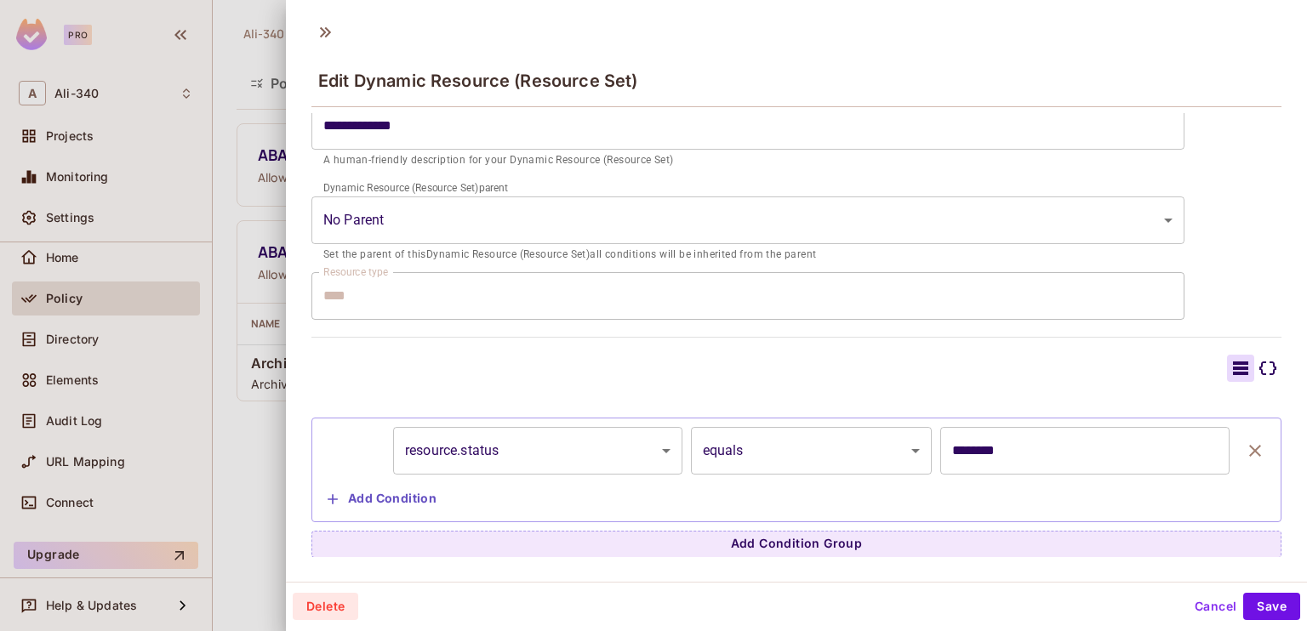
click at [517, 452] on body "**********" at bounding box center [653, 315] width 1307 height 631
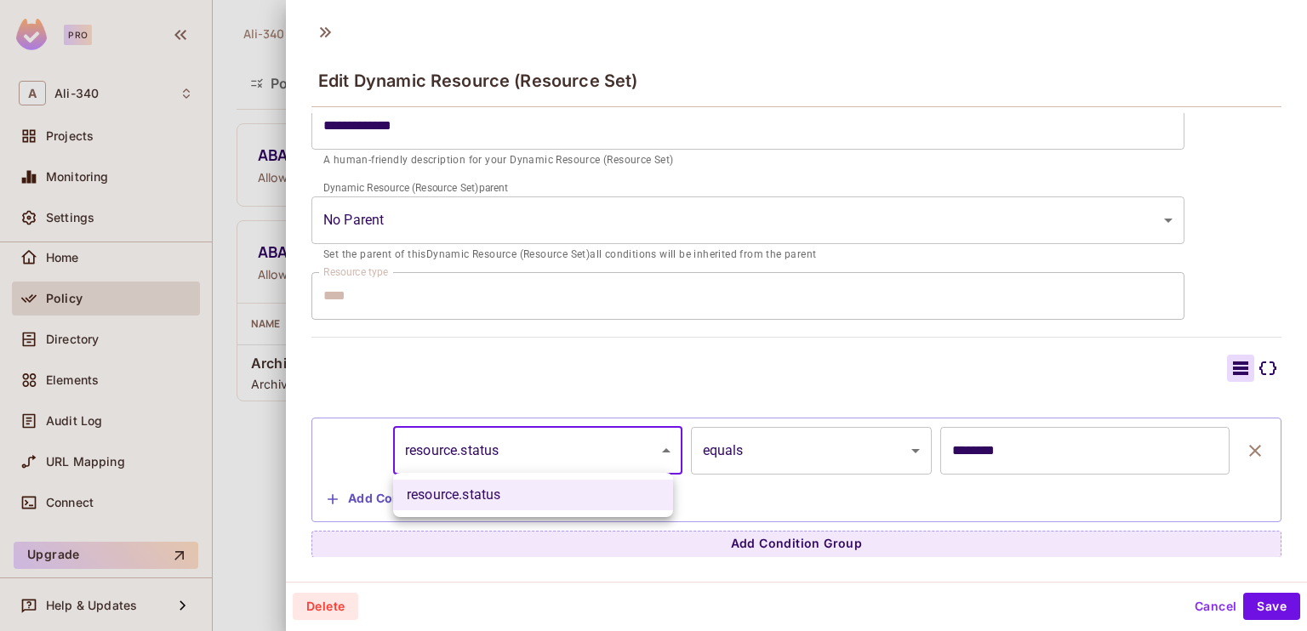
click at [517, 452] on div at bounding box center [653, 315] width 1307 height 631
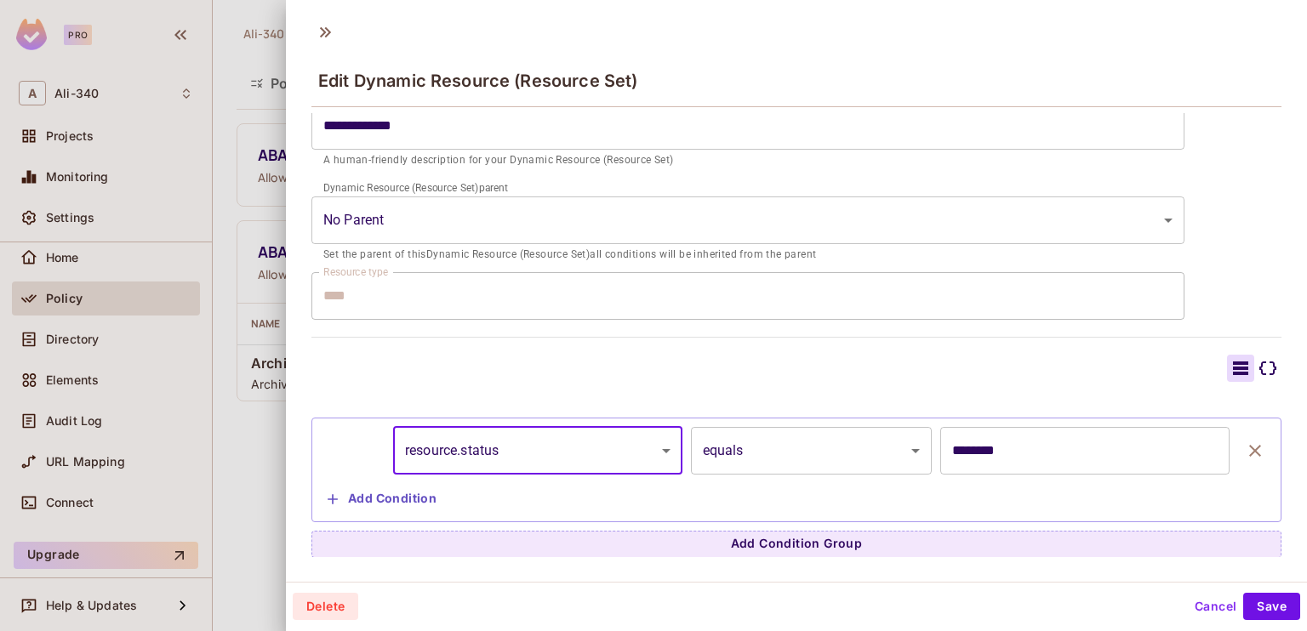
click at [752, 452] on body "**********" at bounding box center [653, 315] width 1307 height 631
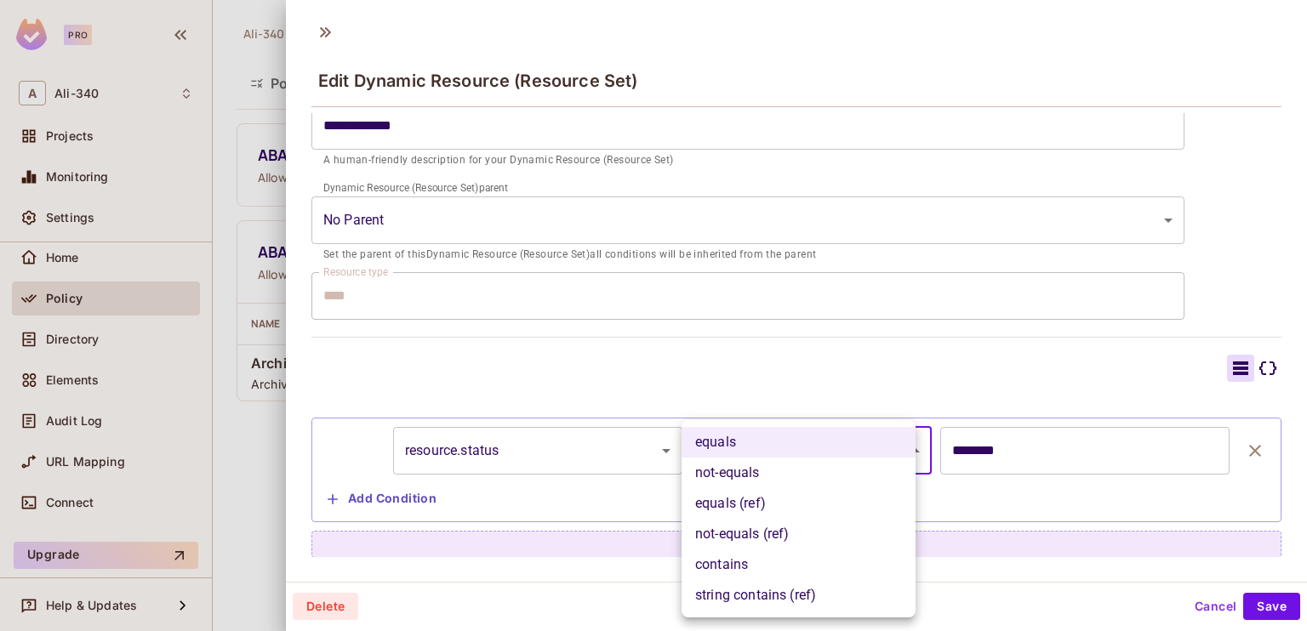
click at [781, 377] on div at bounding box center [653, 315] width 1307 height 631
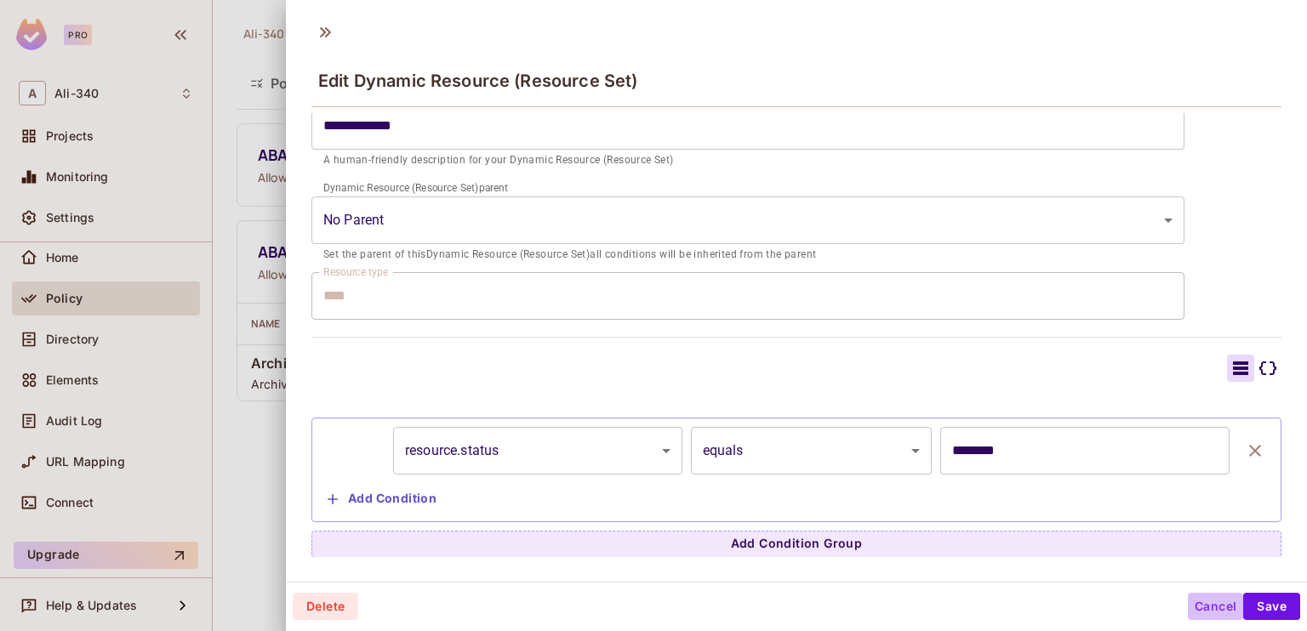
click at [1188, 599] on button "Cancel" at bounding box center [1215, 606] width 55 height 27
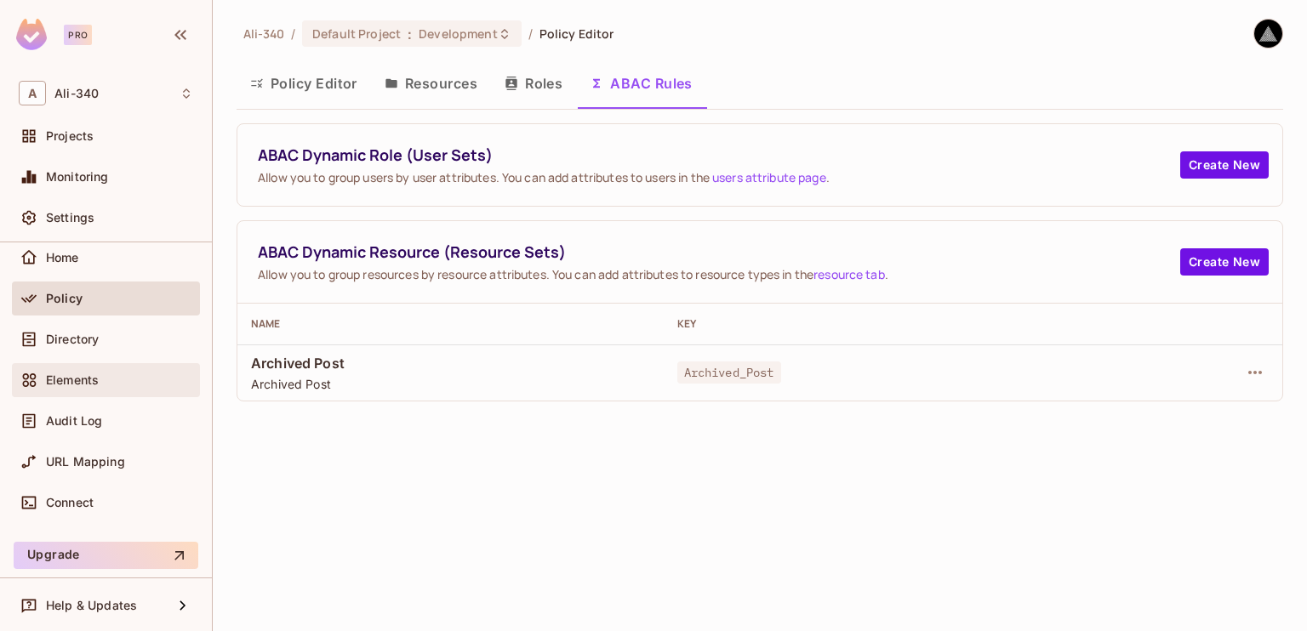
click at [106, 386] on div "Elements" at bounding box center [106, 380] width 174 height 20
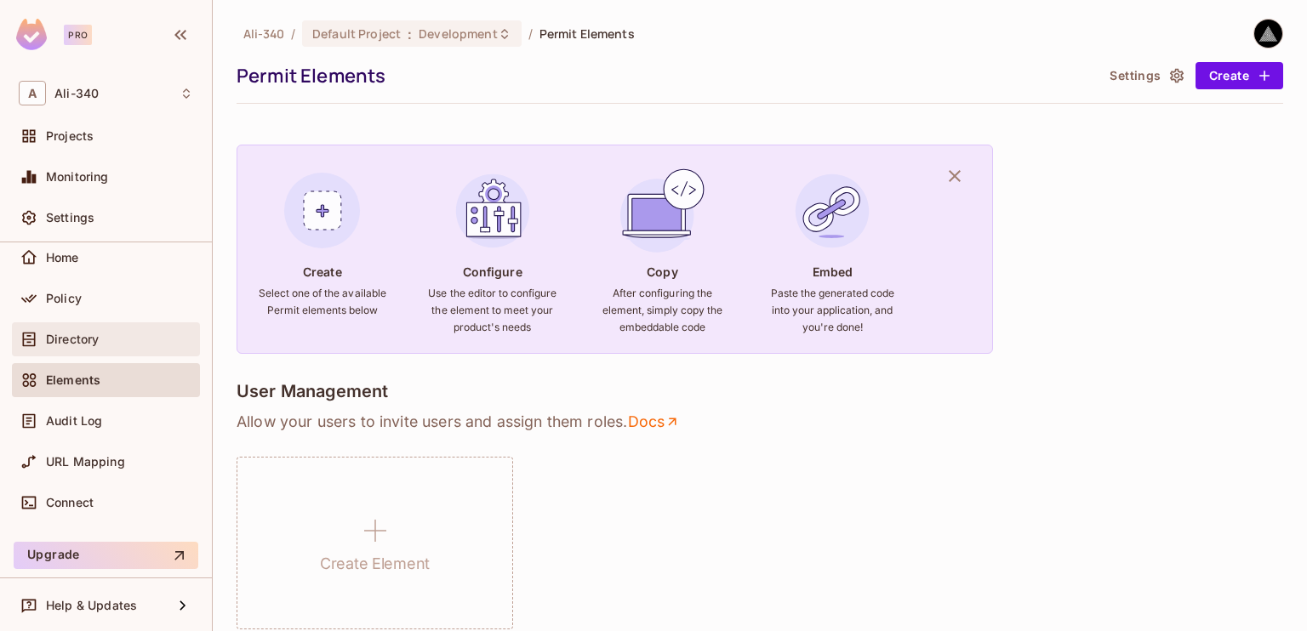
click at [103, 353] on div "Directory" at bounding box center [106, 339] width 188 height 34
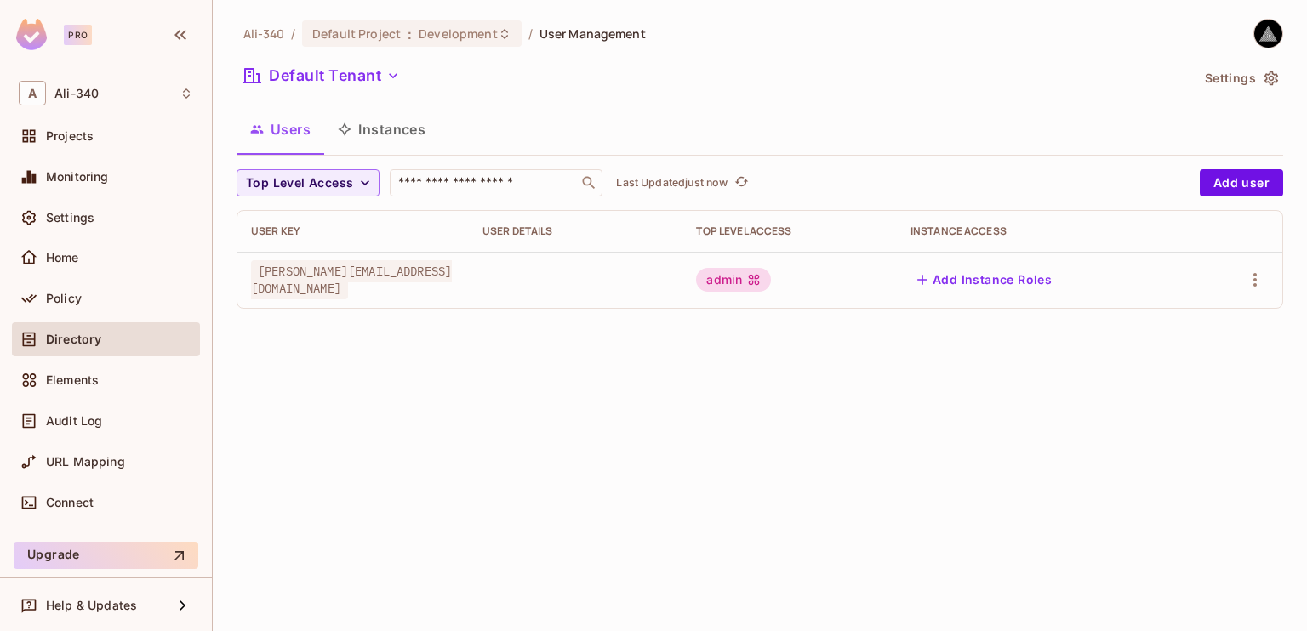
click at [68, 398] on div "Elements" at bounding box center [106, 383] width 188 height 41
click at [95, 430] on div "Audit Log" at bounding box center [106, 421] width 174 height 20
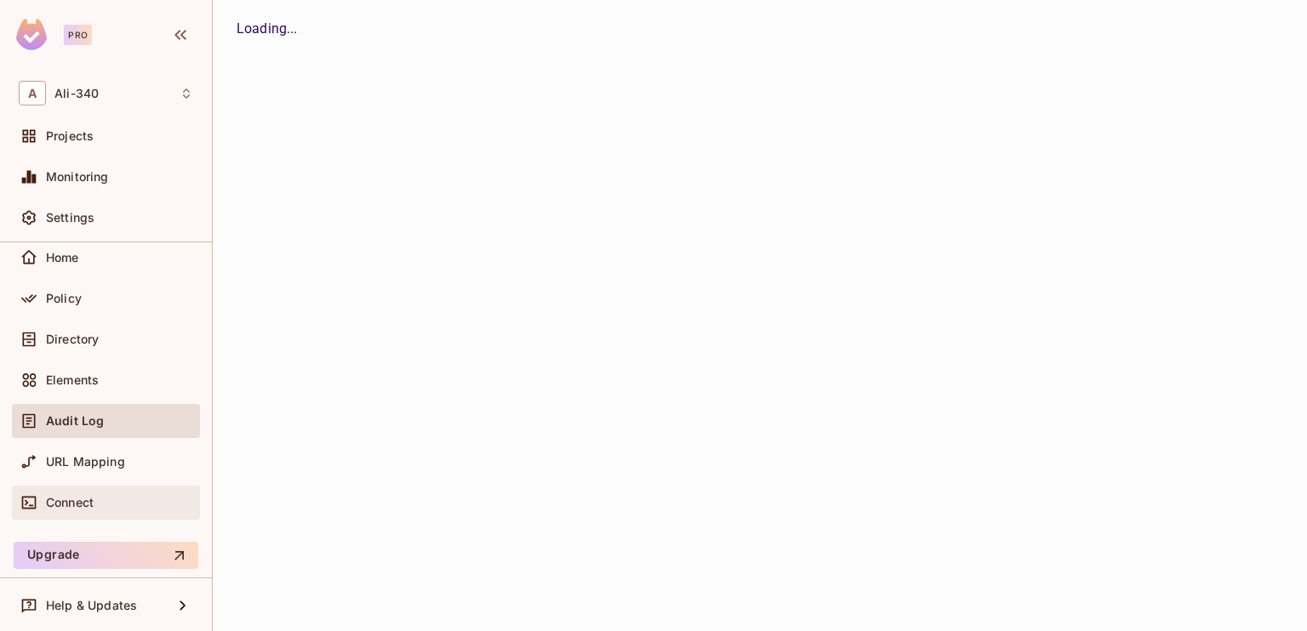
click at [72, 506] on span "Connect" at bounding box center [70, 503] width 48 height 14
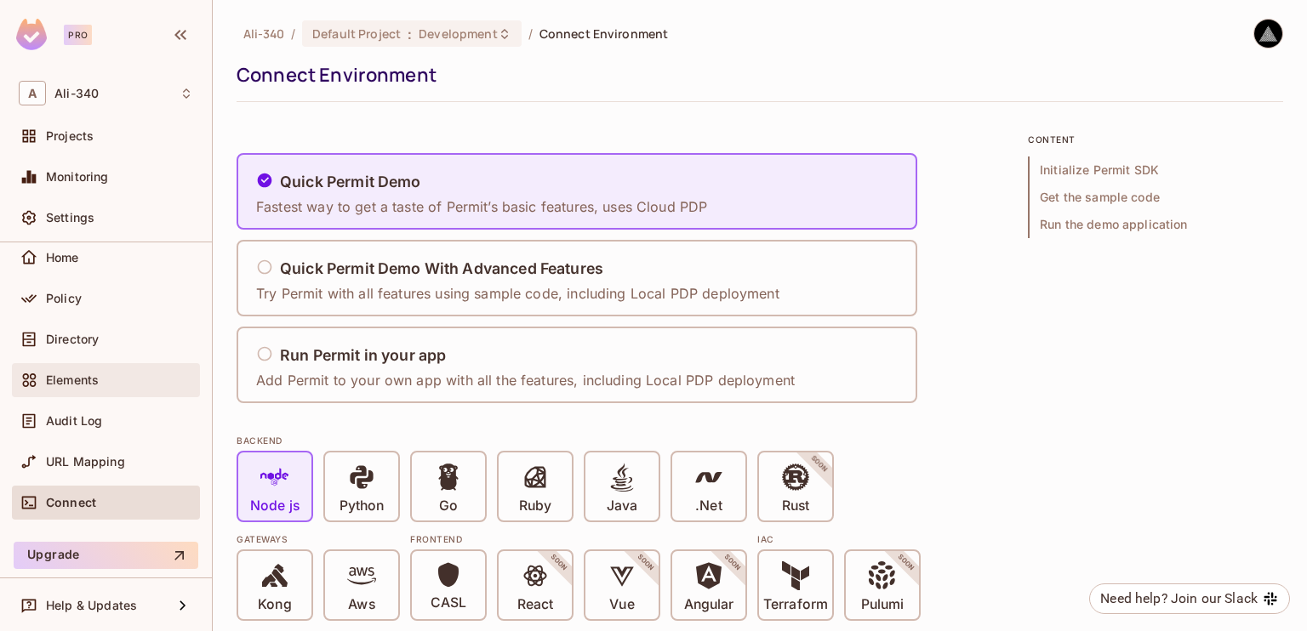
click at [66, 375] on span "Elements" at bounding box center [72, 381] width 53 height 14
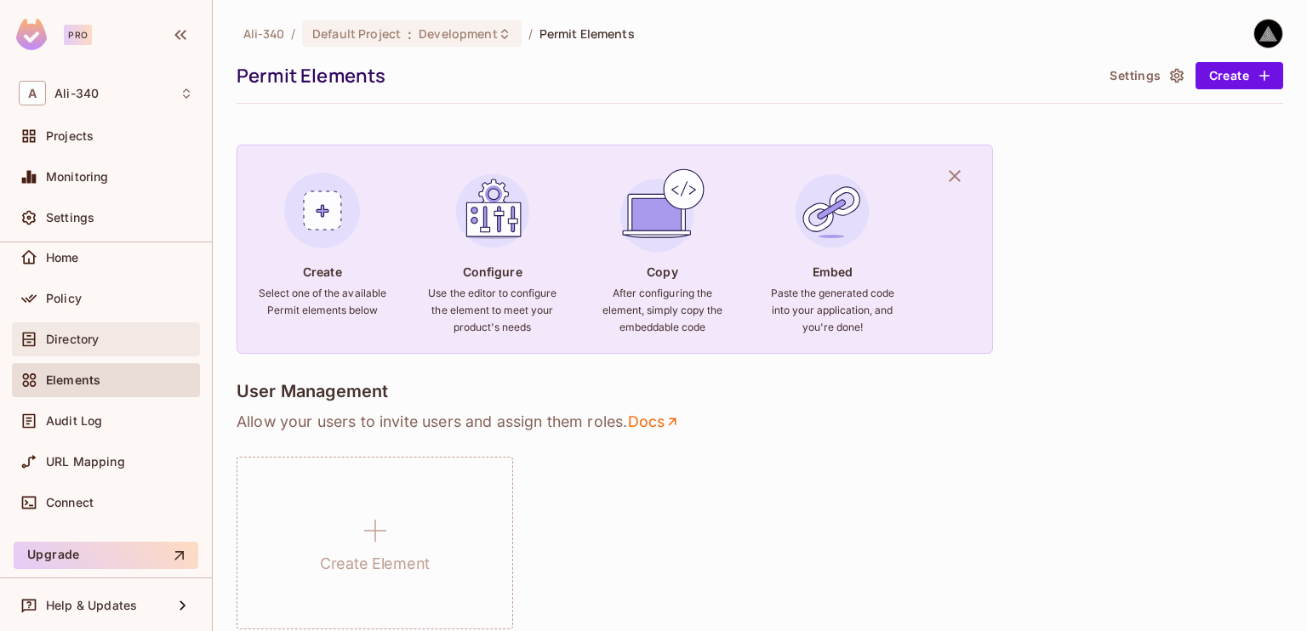
click at [90, 329] on div "Directory" at bounding box center [106, 339] width 174 height 20
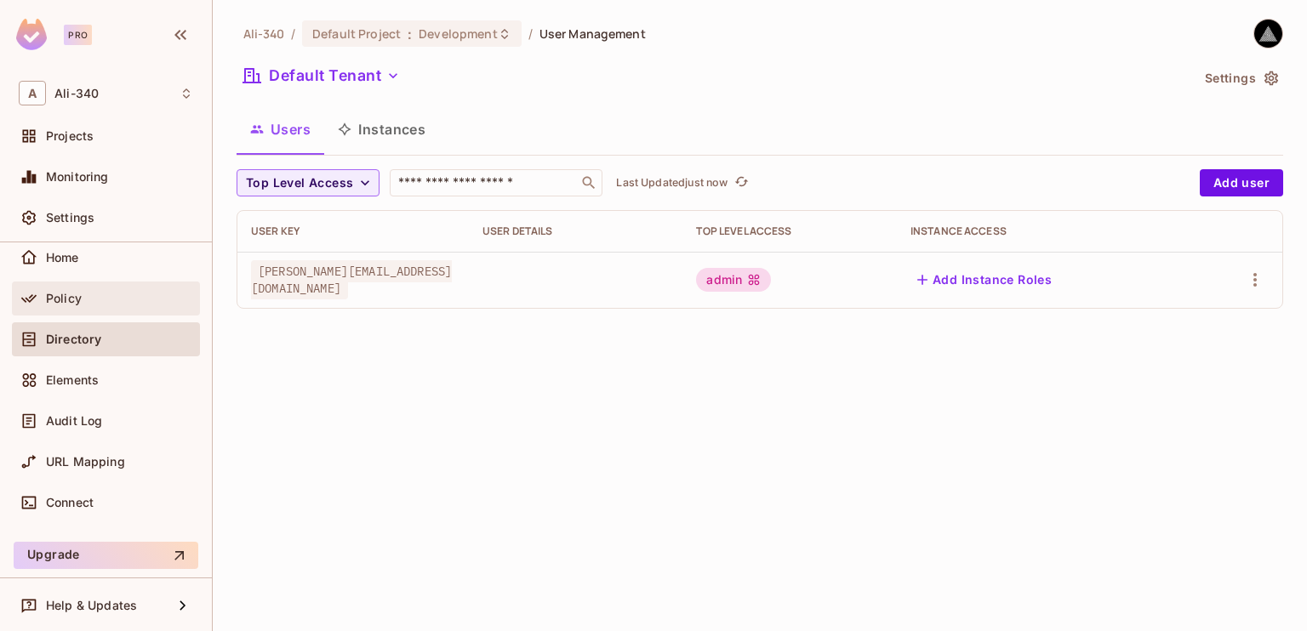
click at [100, 295] on div "Policy" at bounding box center [119, 299] width 147 height 14
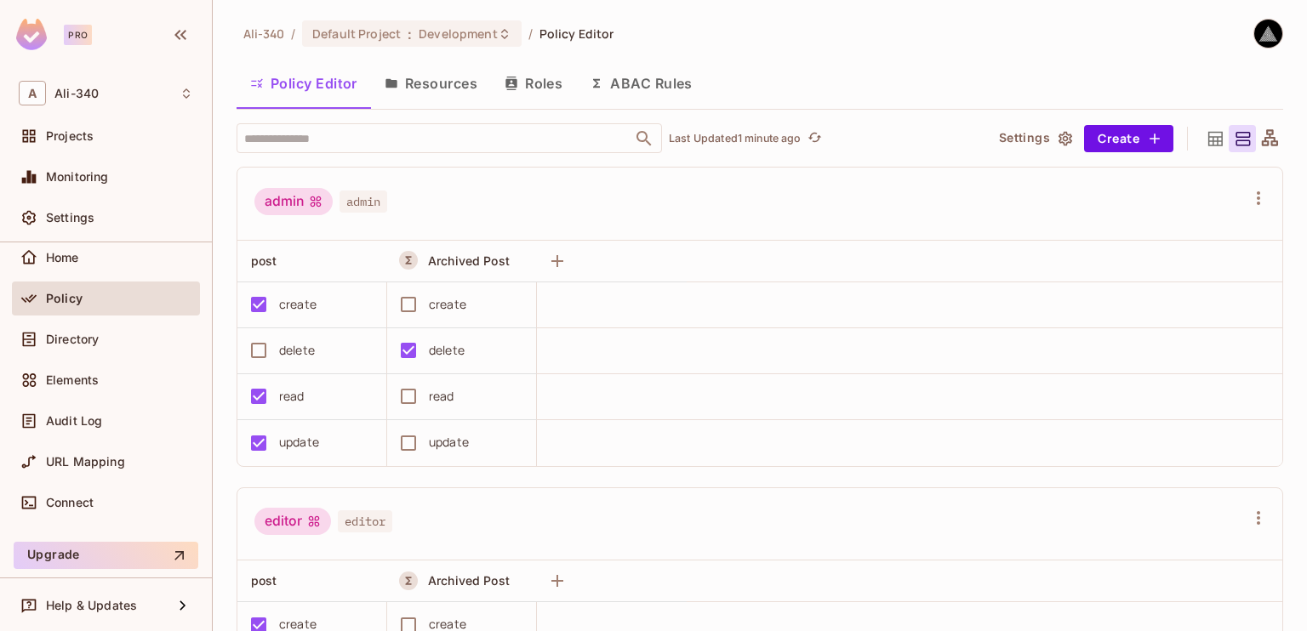
click at [665, 76] on button "ABAC Rules" at bounding box center [641, 83] width 130 height 43
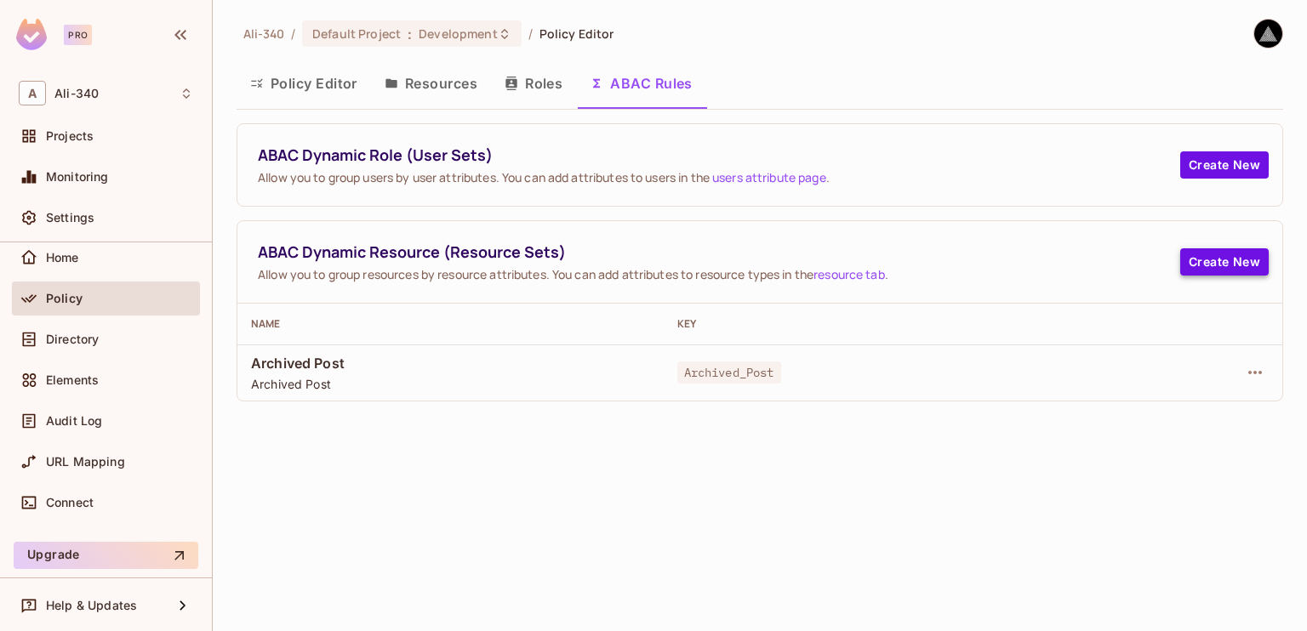
click at [1186, 268] on button "Create New" at bounding box center [1224, 261] width 88 height 27
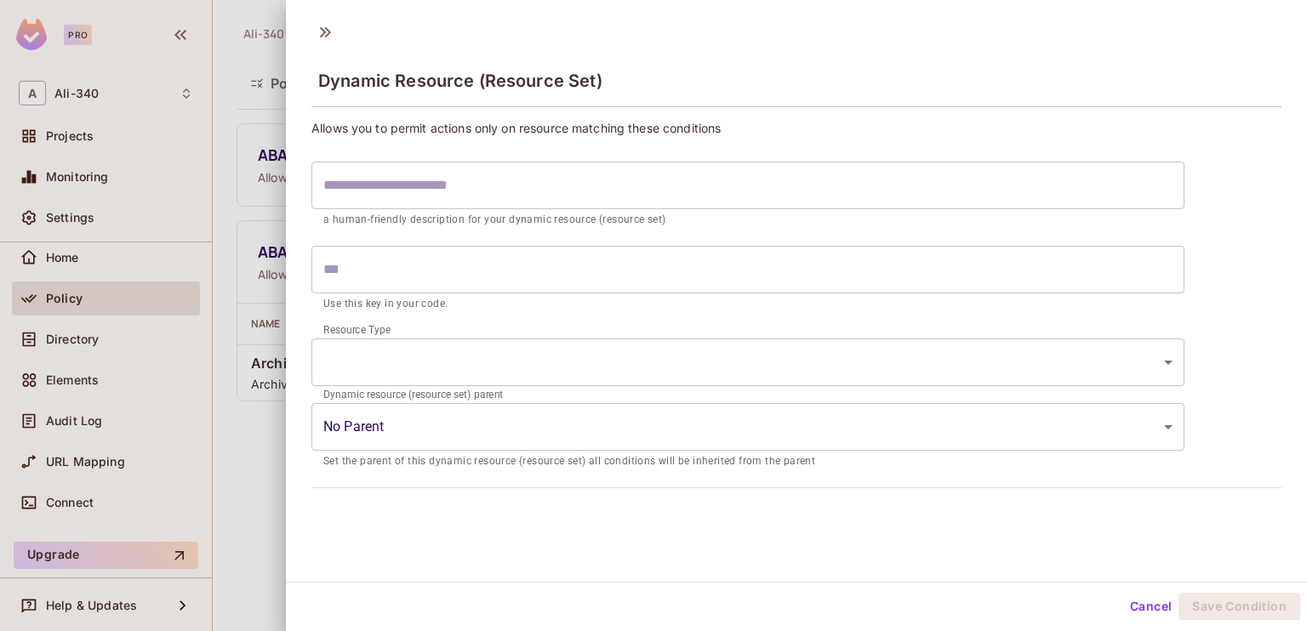
click at [647, 190] on input "text" at bounding box center [747, 186] width 873 height 48
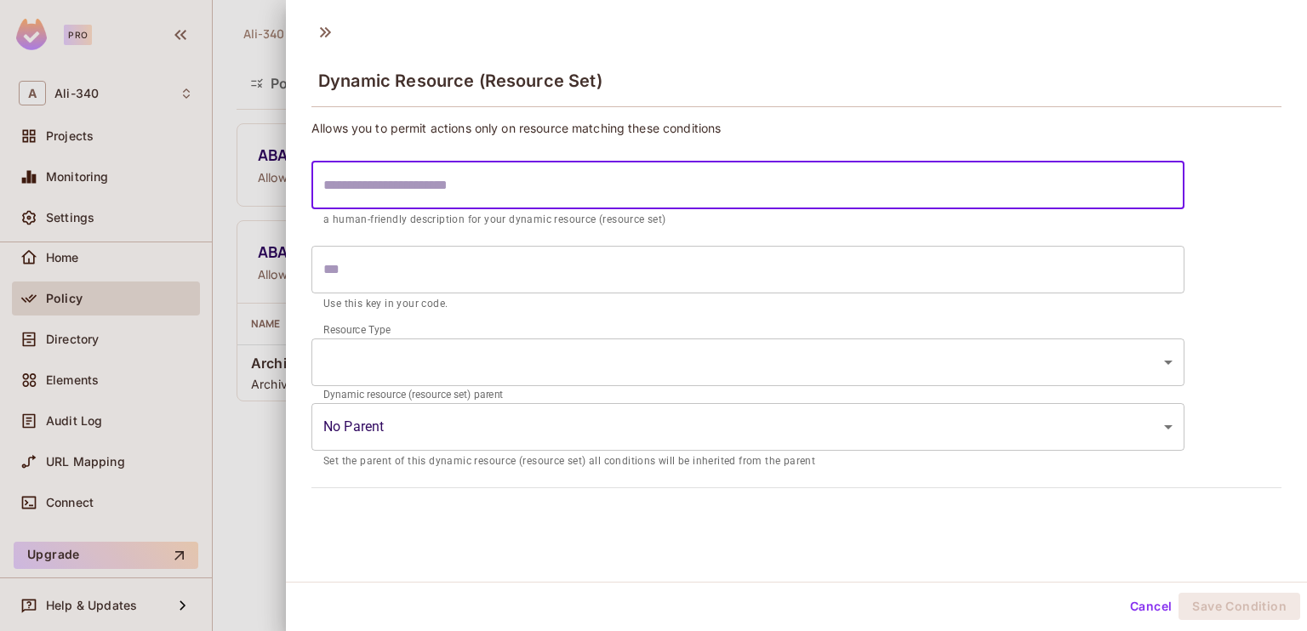
type input "*"
type input "******"
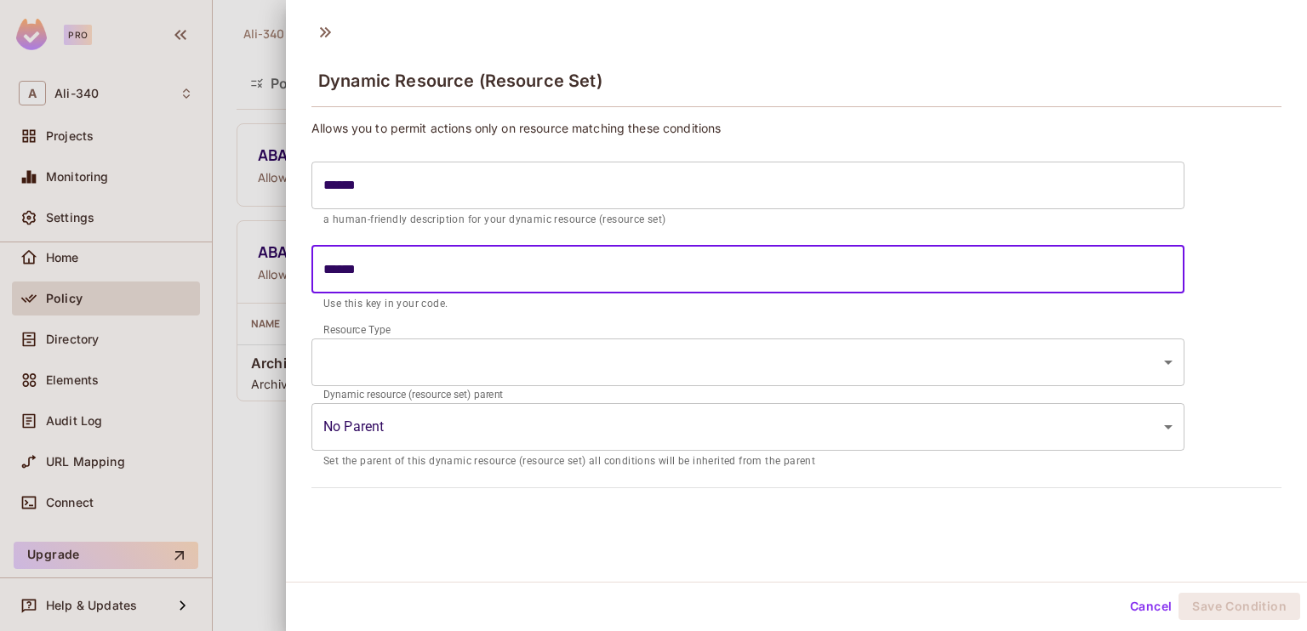
click at [417, 269] on input "******" at bounding box center [747, 270] width 873 height 48
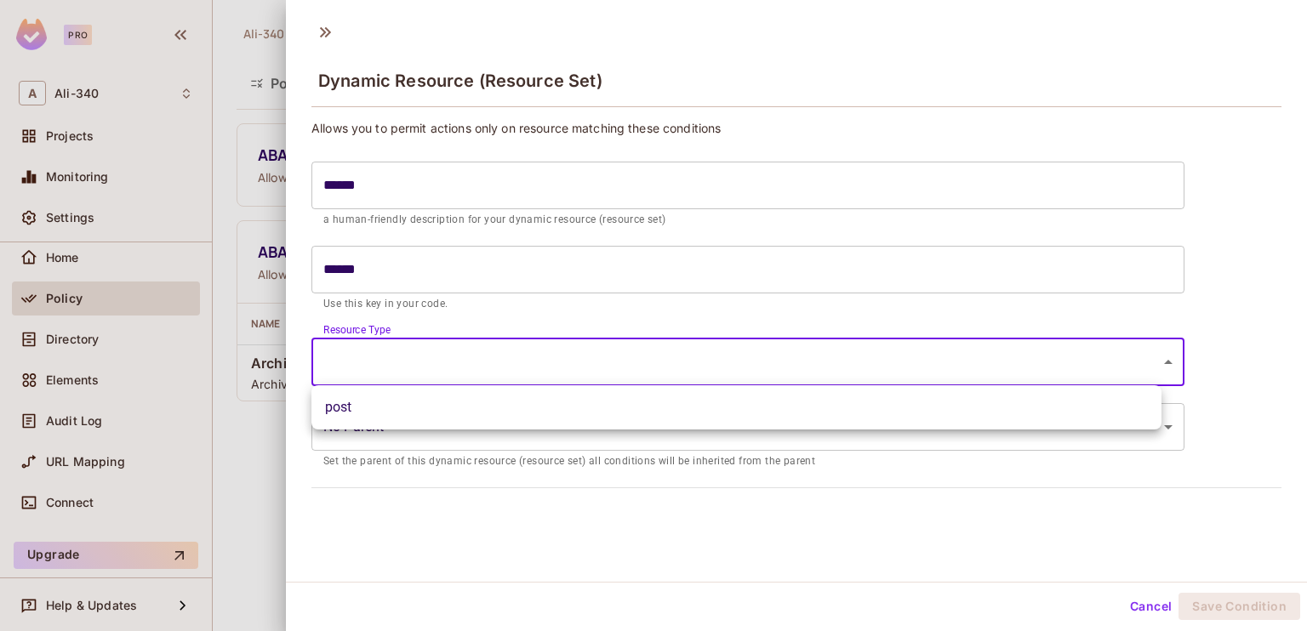
click at [397, 343] on body "Pro A Ali-340 Projects Monitoring Settings Default Project Development Home Pol…" at bounding box center [653, 315] width 1307 height 631
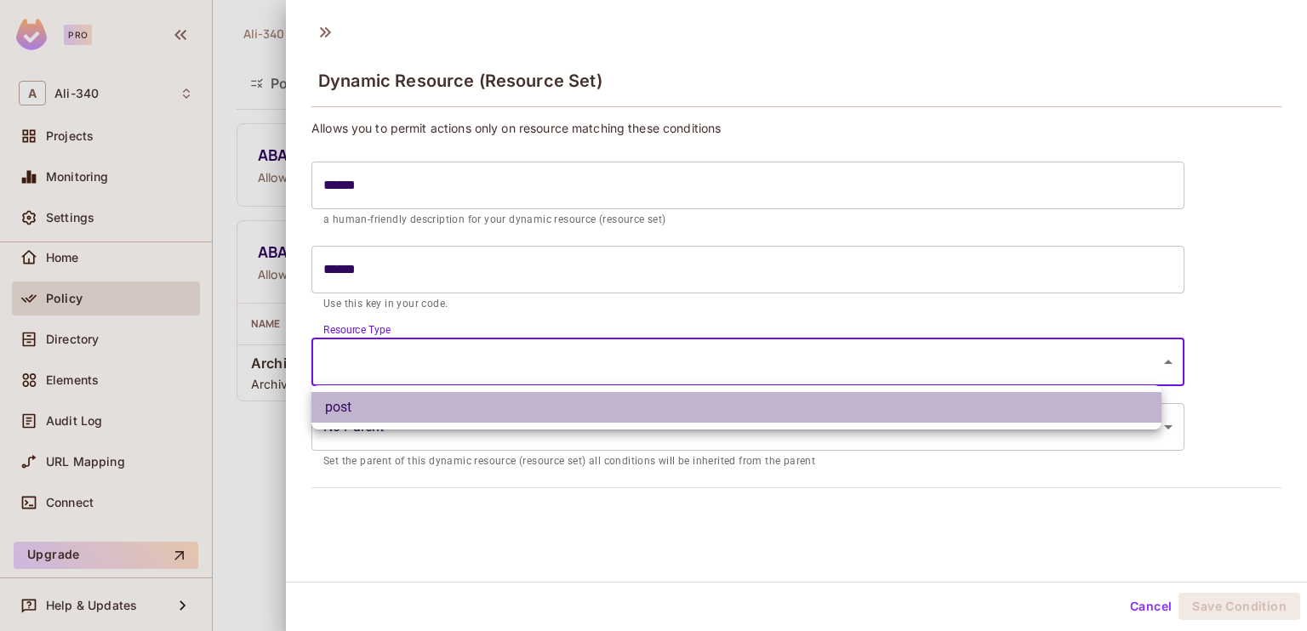
click at [405, 397] on li "post" at bounding box center [736, 407] width 850 height 31
type input "****"
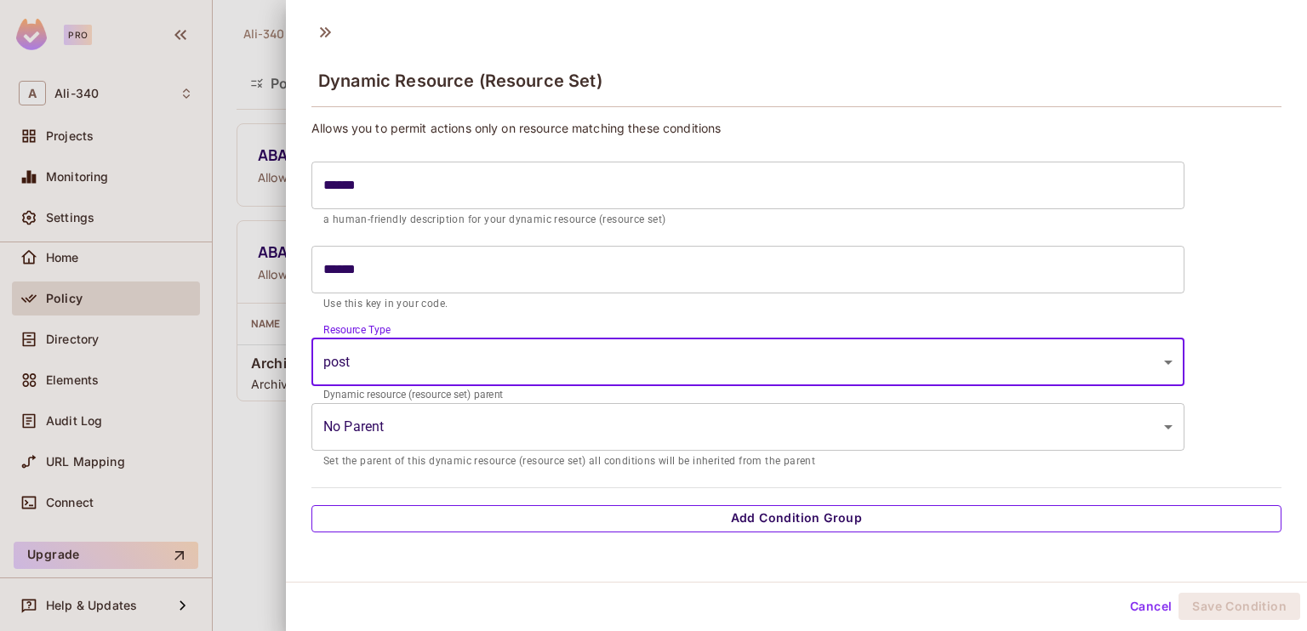
click at [469, 514] on button "Add Condition Group" at bounding box center [796, 518] width 970 height 27
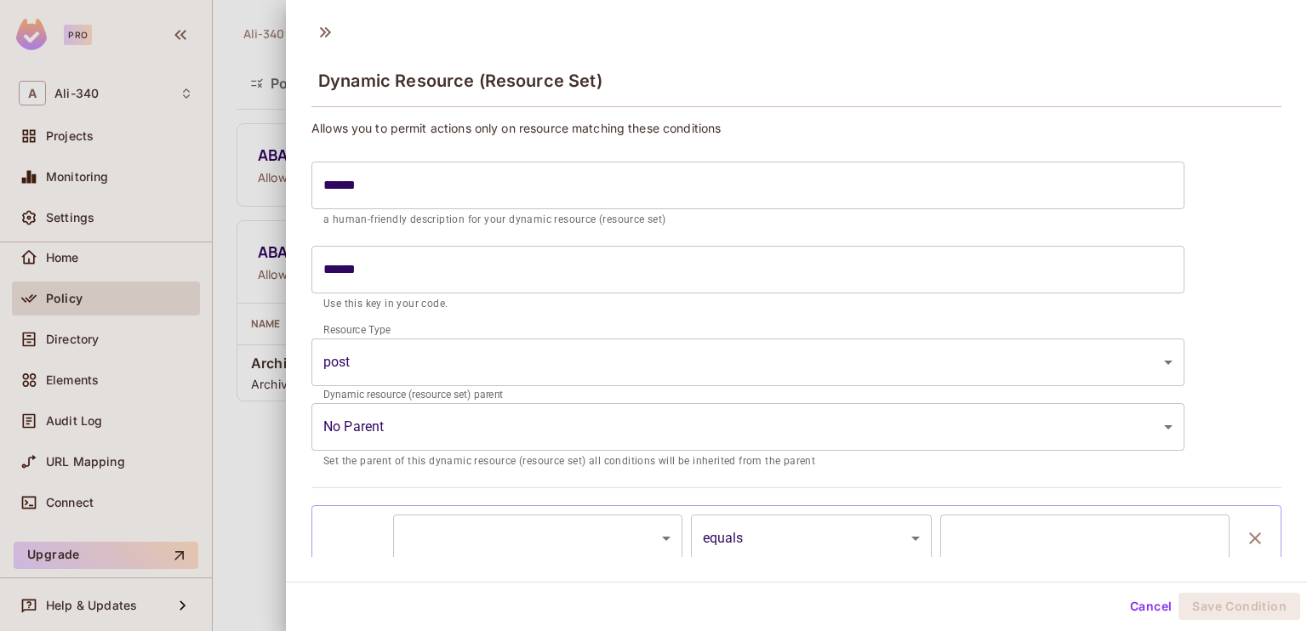
scroll to position [87, 0]
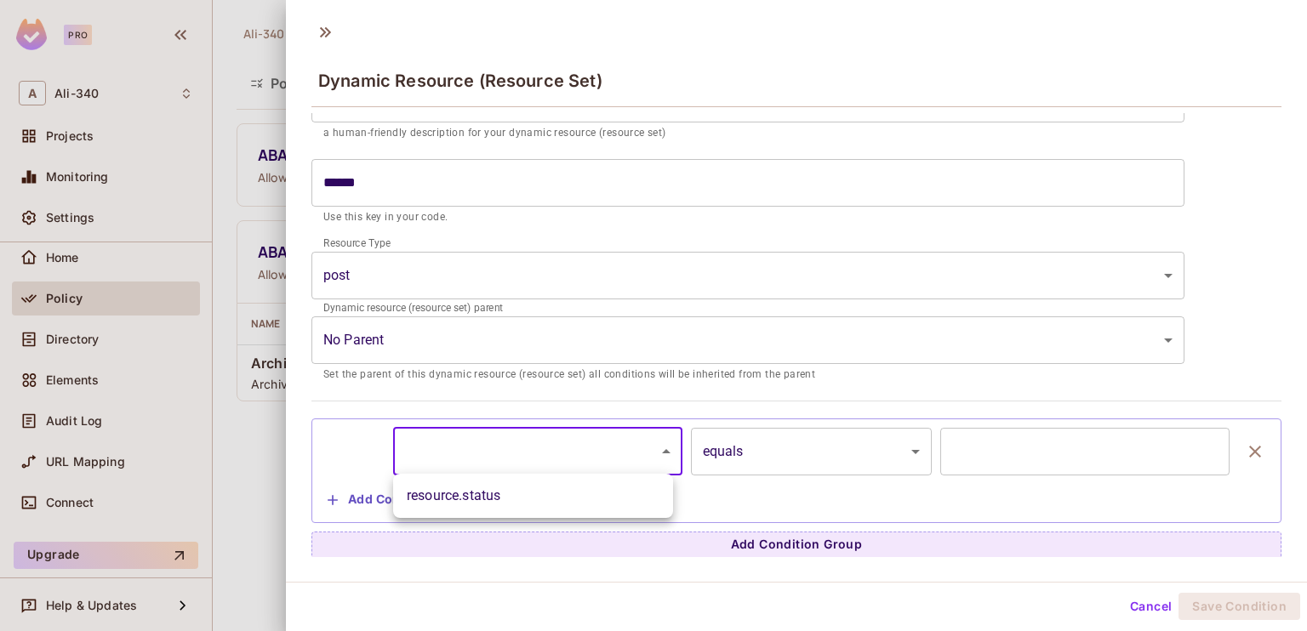
click at [517, 458] on body "Pro A Ali-340 Projects Monitoring Settings Default Project Development Home Pol…" at bounding box center [653, 315] width 1307 height 631
click at [497, 495] on li "resource.status" at bounding box center [533, 496] width 280 height 31
type input "**********"
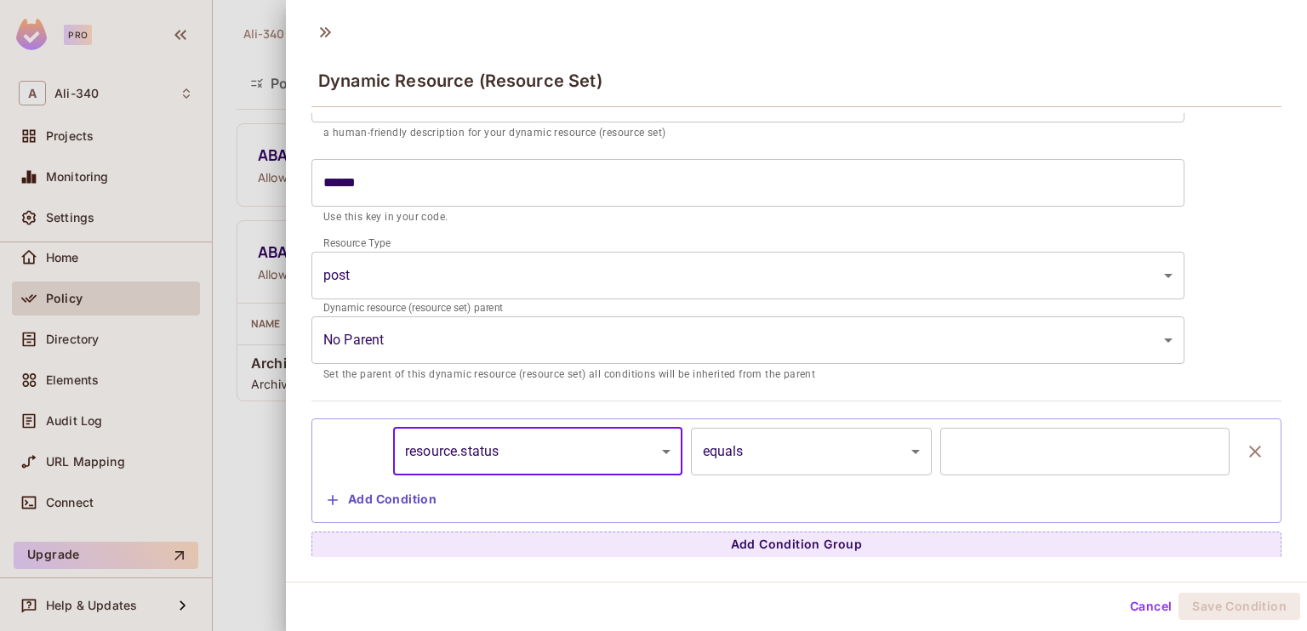
click at [1199, 454] on input "text" at bounding box center [1084, 452] width 289 height 48
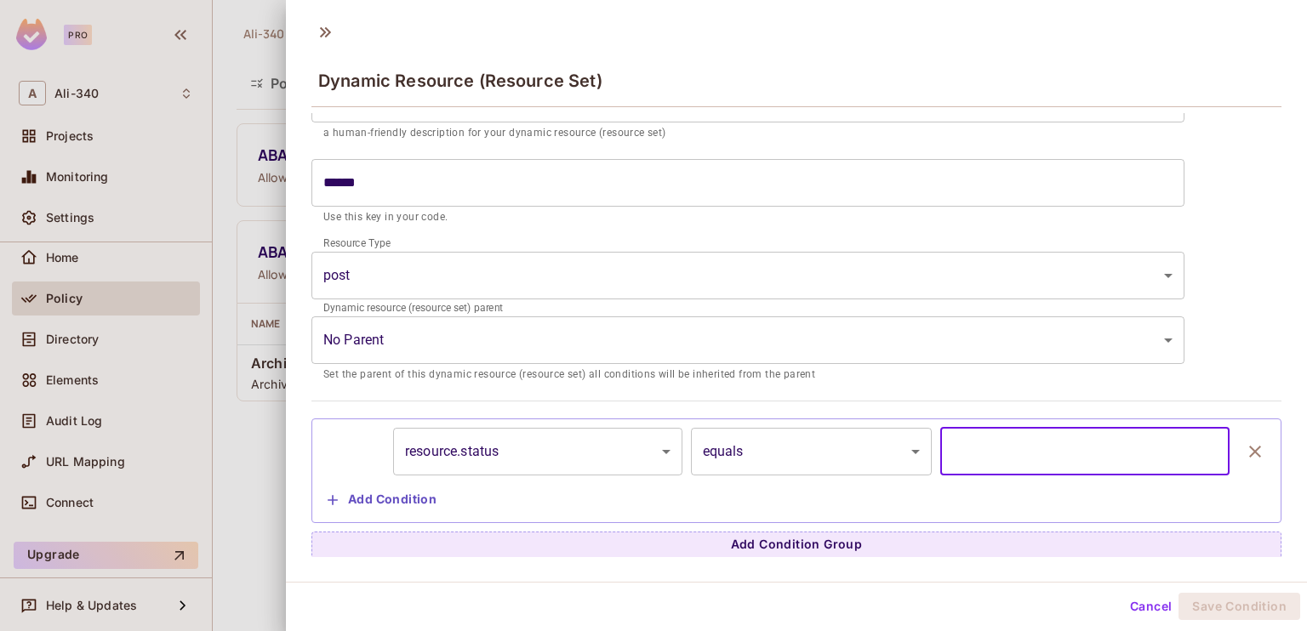
click at [1047, 452] on input "text" at bounding box center [1084, 452] width 289 height 48
click at [1123, 605] on button "Cancel" at bounding box center [1150, 606] width 55 height 27
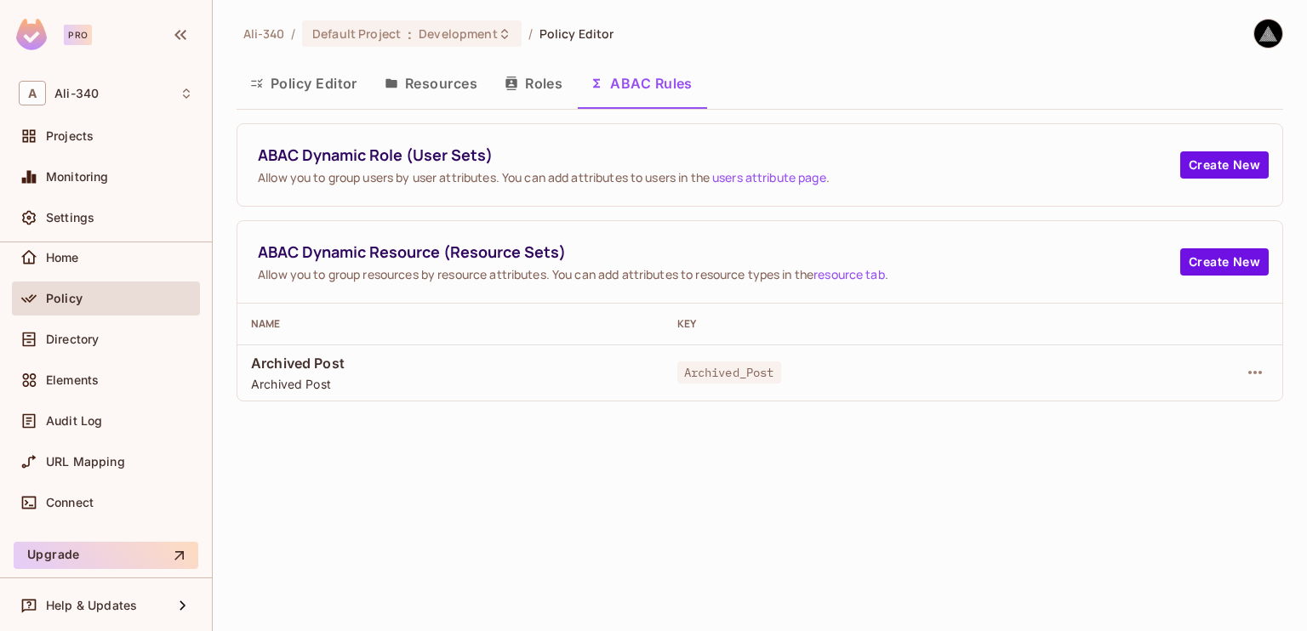
click at [722, 378] on span "Archived_Post" at bounding box center [729, 373] width 104 height 22
click at [1242, 373] on button "button" at bounding box center [1254, 372] width 27 height 27
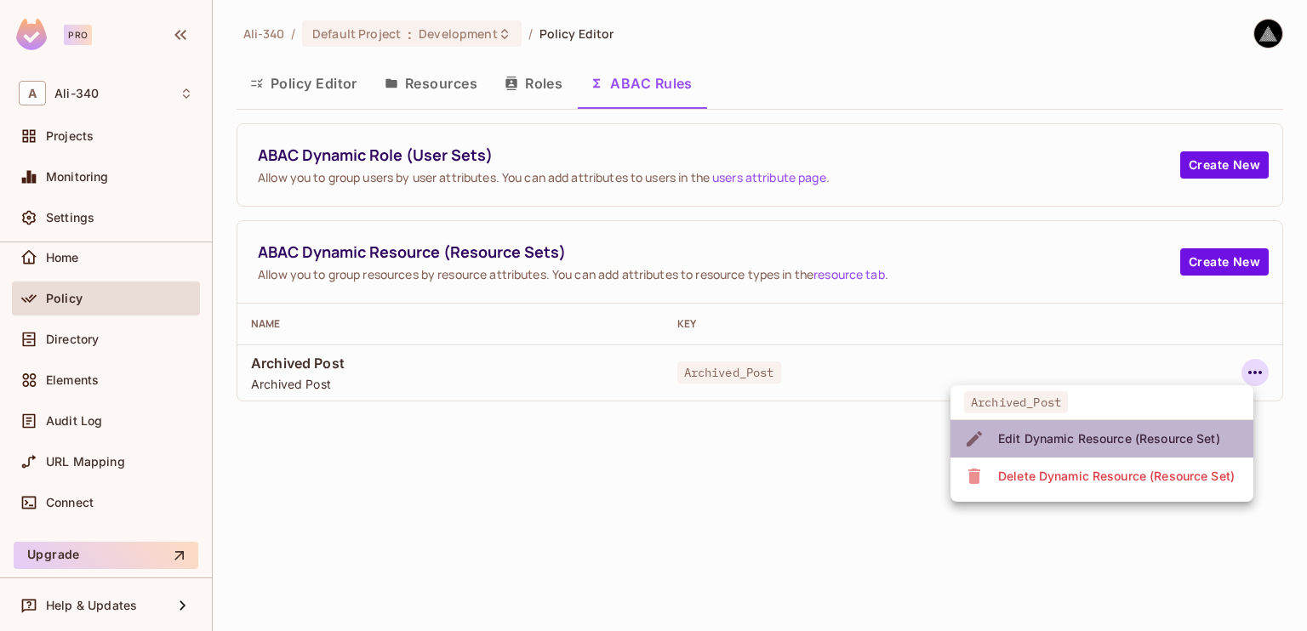
click at [1161, 427] on span "Edit Dynamic Resource (Resource Set)" at bounding box center [1109, 438] width 232 height 27
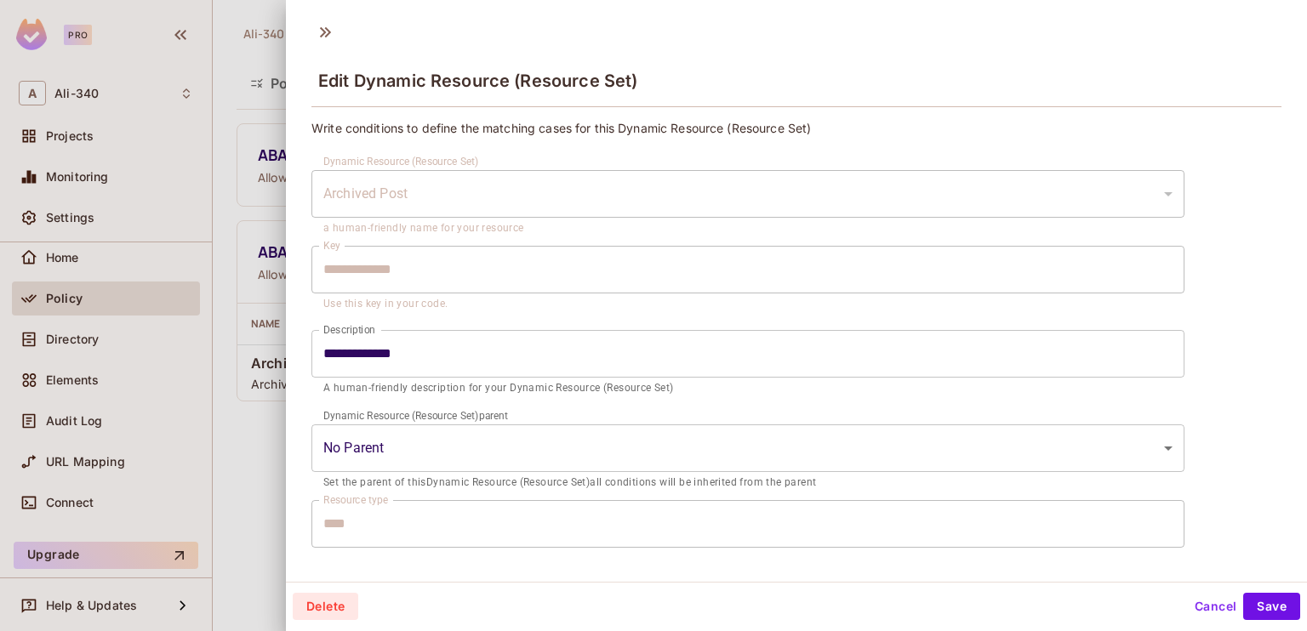
scroll to position [228, 0]
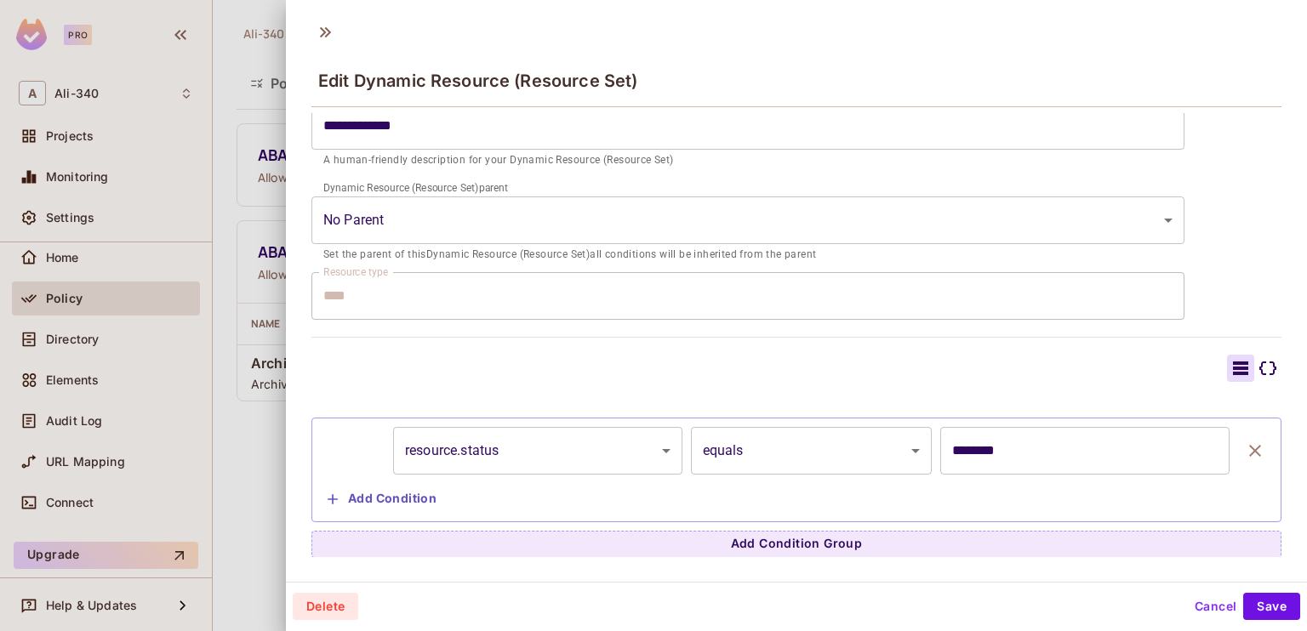
click at [1188, 607] on button "Cancel" at bounding box center [1215, 606] width 55 height 27
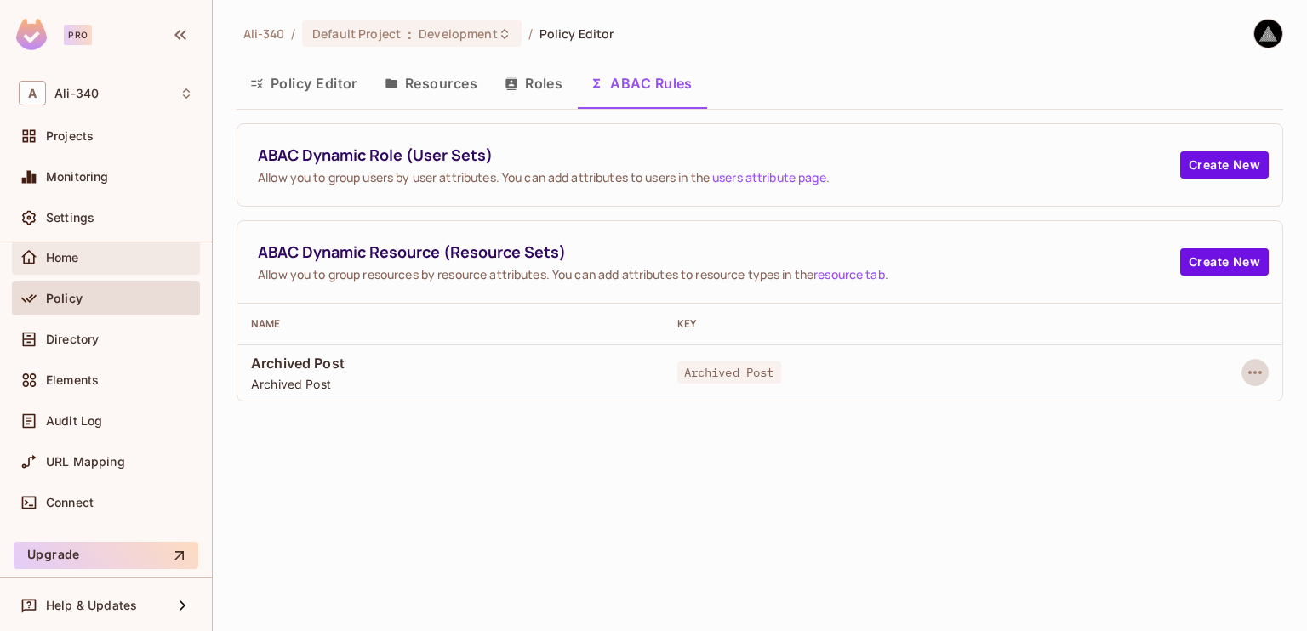
click at [70, 251] on span "Home" at bounding box center [62, 258] width 33 height 14
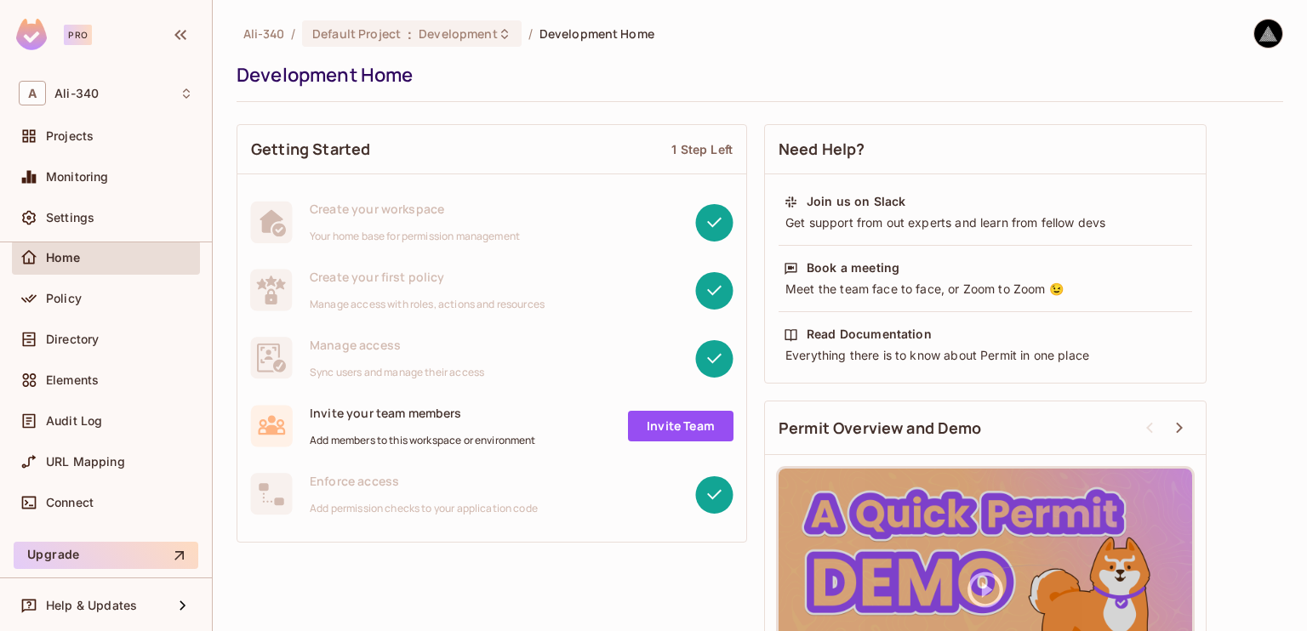
click at [29, 36] on img at bounding box center [31, 34] width 31 height 31
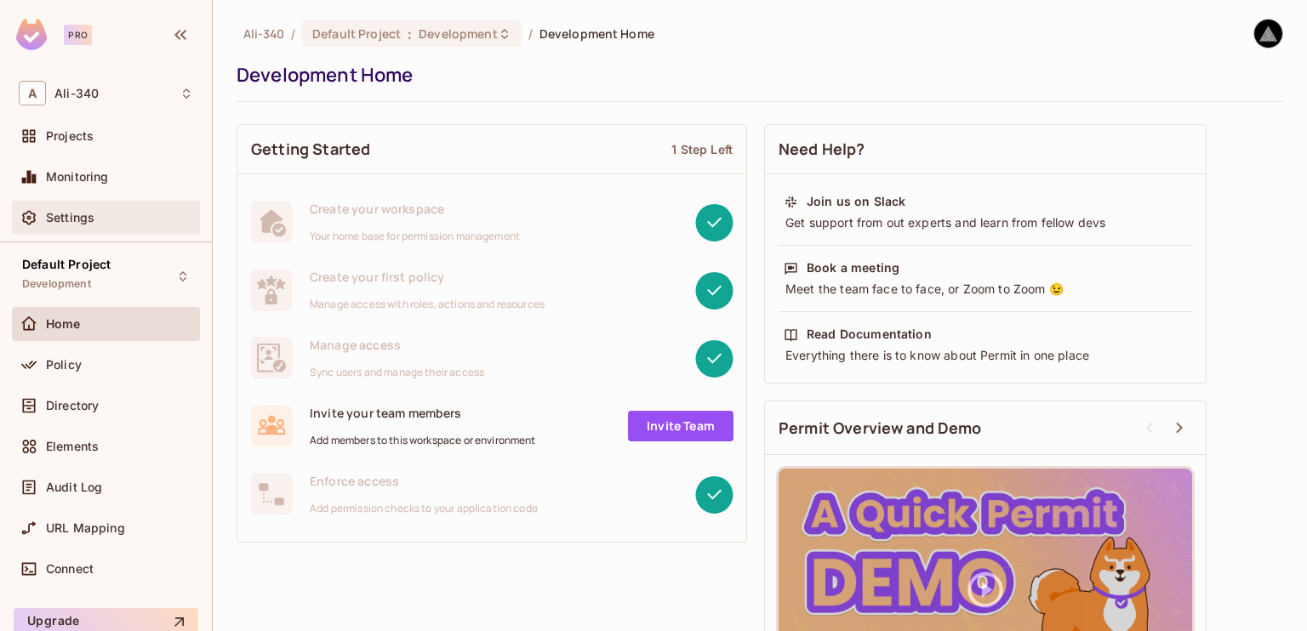
click at [76, 214] on span "Settings" at bounding box center [70, 218] width 48 height 14
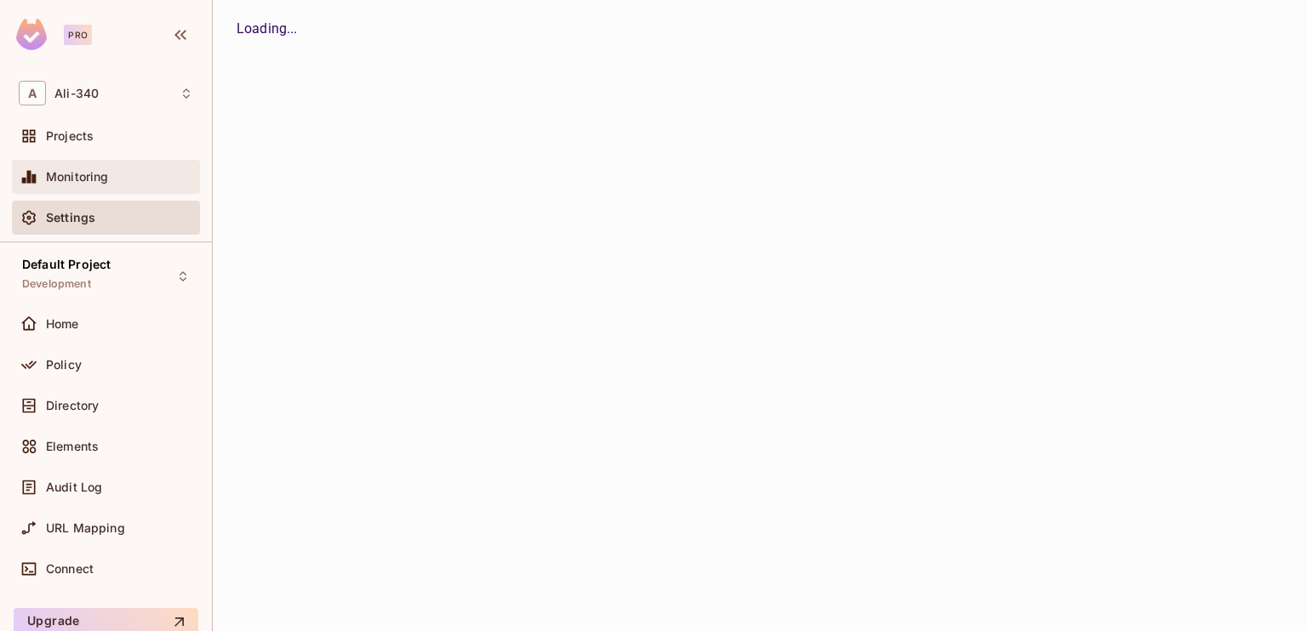
click at [76, 175] on span "Monitoring" at bounding box center [77, 177] width 63 height 14
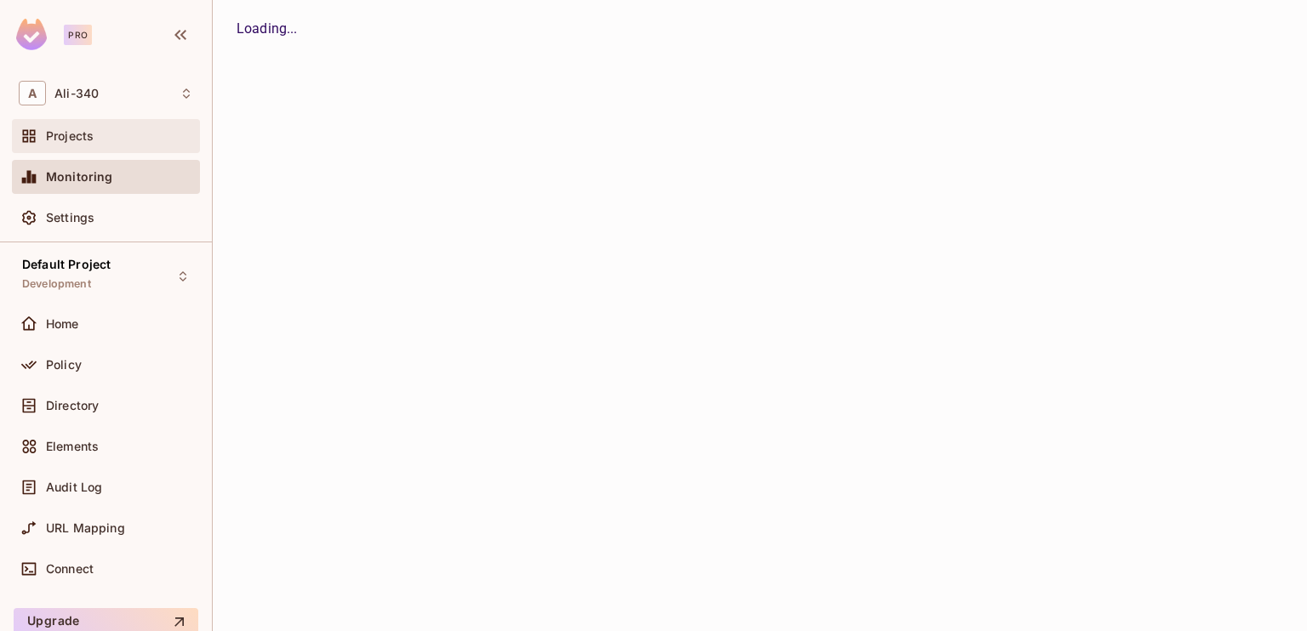
click at [85, 132] on span "Projects" at bounding box center [70, 136] width 48 height 14
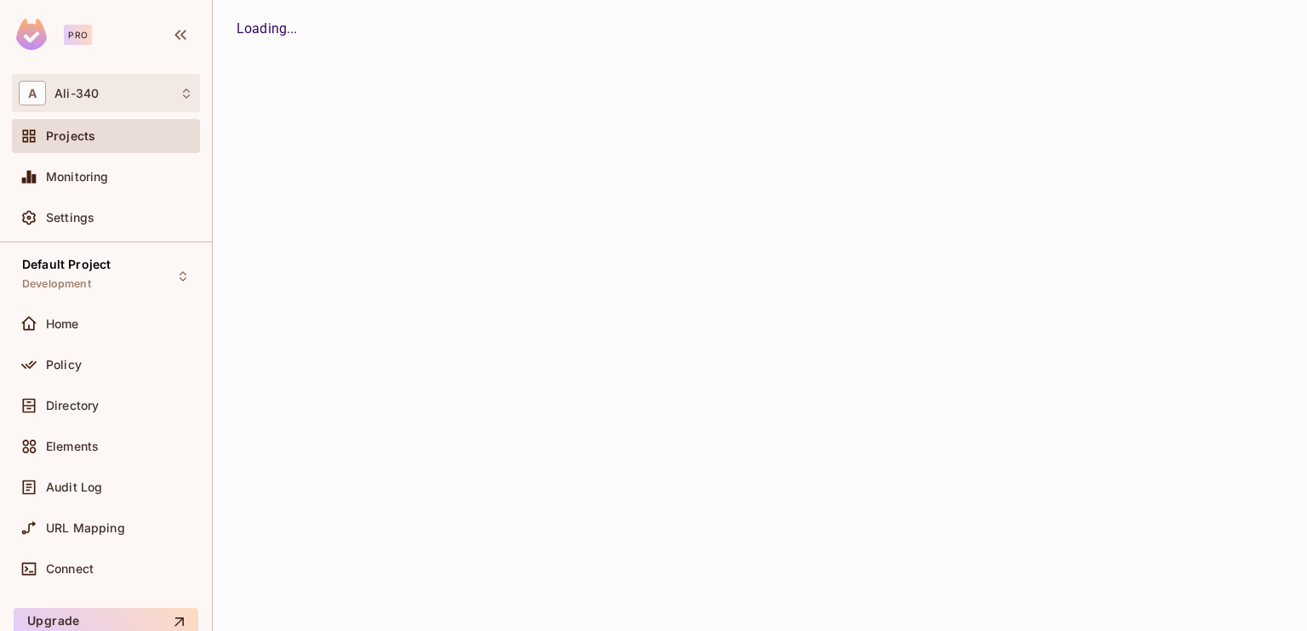
click at [136, 82] on div "A Ali-340" at bounding box center [106, 93] width 174 height 25
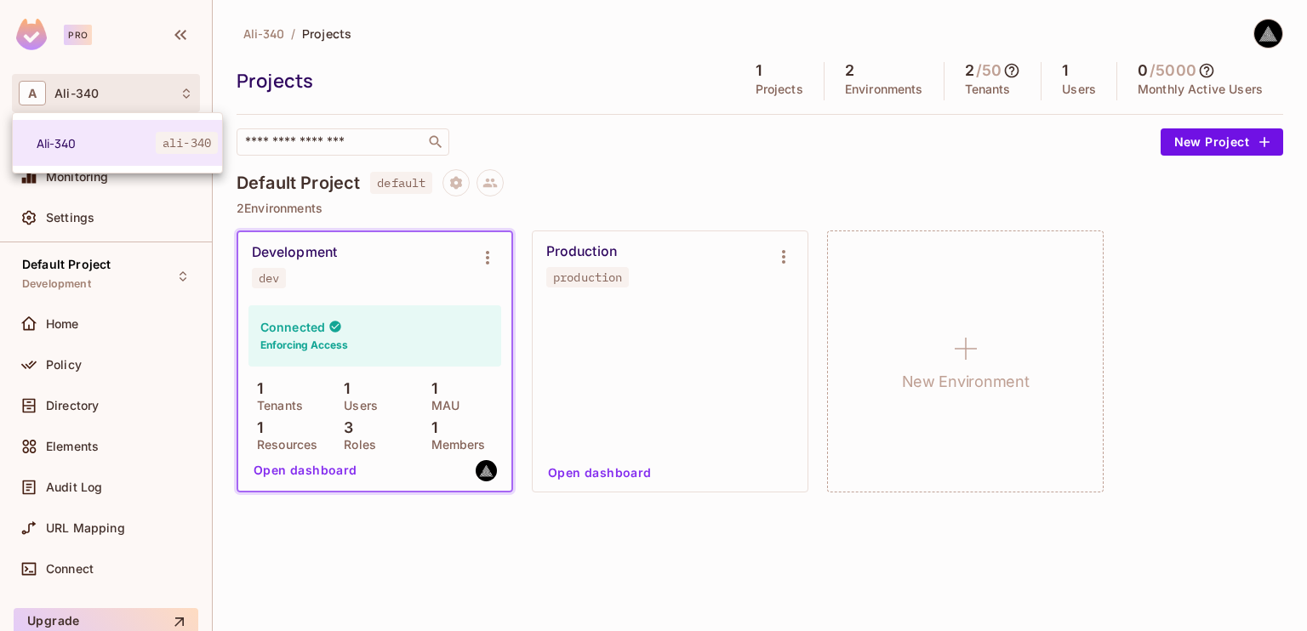
click at [136, 82] on div at bounding box center [653, 315] width 1307 height 631
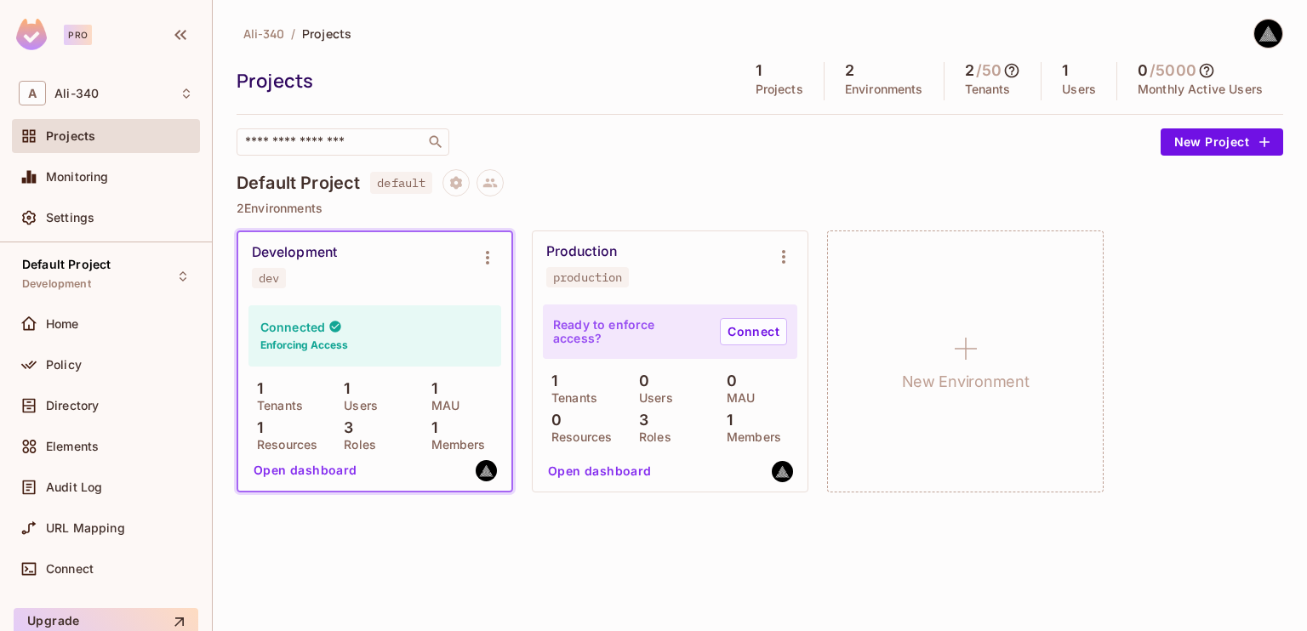
click at [796, 158] on div "Ali-340 / Projects Projects 1 Projects 2 Environments 2 / 50 Tenants 1 Users 0 …" at bounding box center [760, 265] width 1047 height 493
drag, startPoint x: 796, startPoint y: 158, endPoint x: 725, endPoint y: 159, distance: 70.6
click at [725, 159] on div "Ali-340 / Projects Projects 1 Projects 2 Environments 2 / 50 Tenants 1 Users 0 …" at bounding box center [760, 265] width 1047 height 493
drag, startPoint x: 1170, startPoint y: 71, endPoint x: 1196, endPoint y: 70, distance: 26.4
click at [1196, 70] on h5 "/ 5000" at bounding box center [1173, 70] width 47 height 17
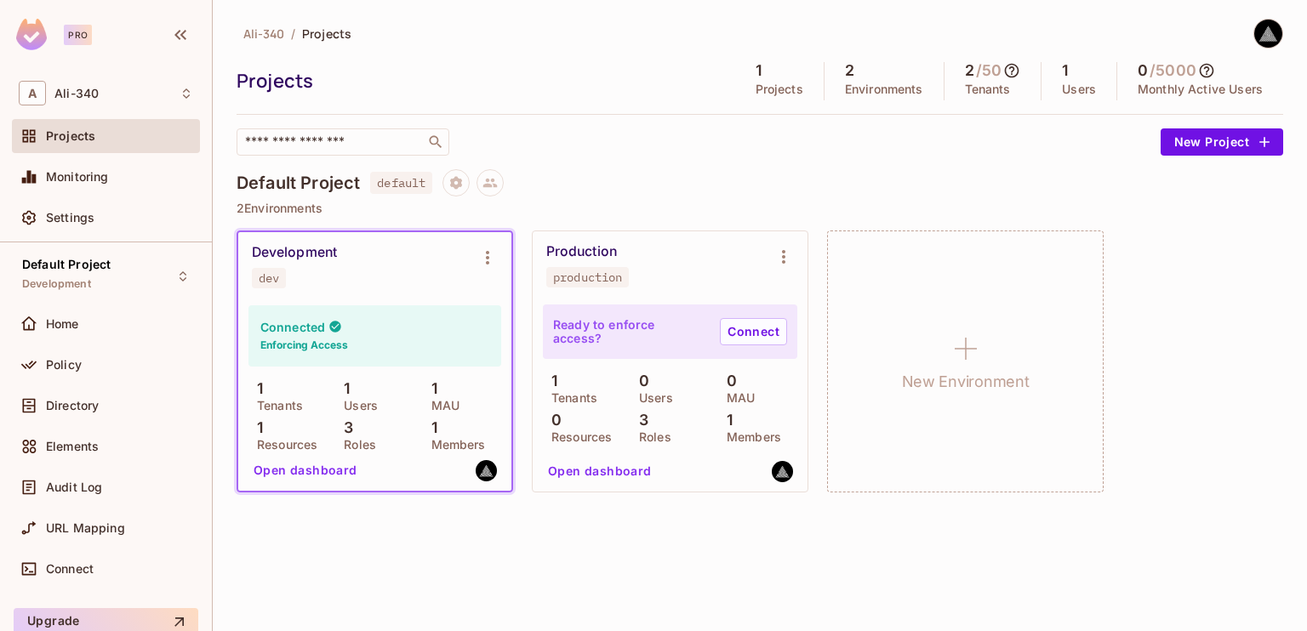
click at [1175, 94] on p "Monthly Active Users" at bounding box center [1200, 90] width 125 height 14
click at [1148, 71] on div "0 / 5000" at bounding box center [1176, 70] width 77 height 17
click at [1149, 89] on p "Monthly Active Users" at bounding box center [1200, 90] width 125 height 14
click at [1001, 94] on p "Tenants" at bounding box center [988, 90] width 46 height 14
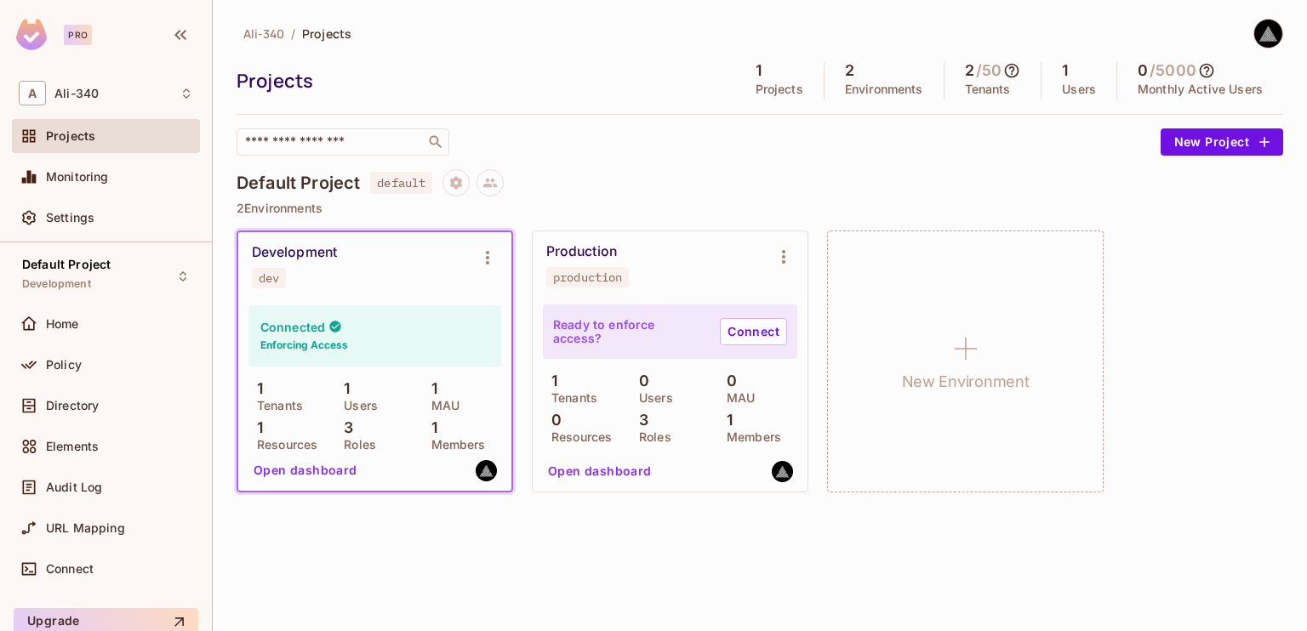
click at [835, 171] on div "Default Project default" at bounding box center [760, 182] width 1047 height 27
click at [650, 286] on div "Production production" at bounding box center [656, 265] width 220 height 44
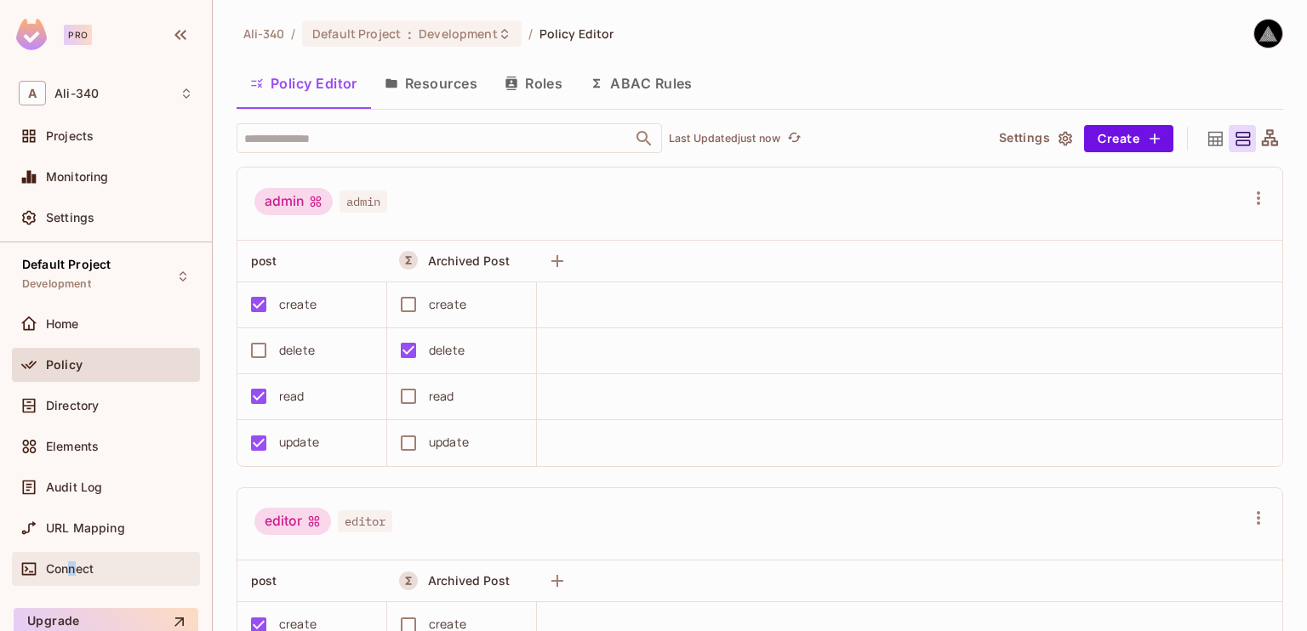
click at [73, 577] on div "Connect" at bounding box center [106, 569] width 174 height 20
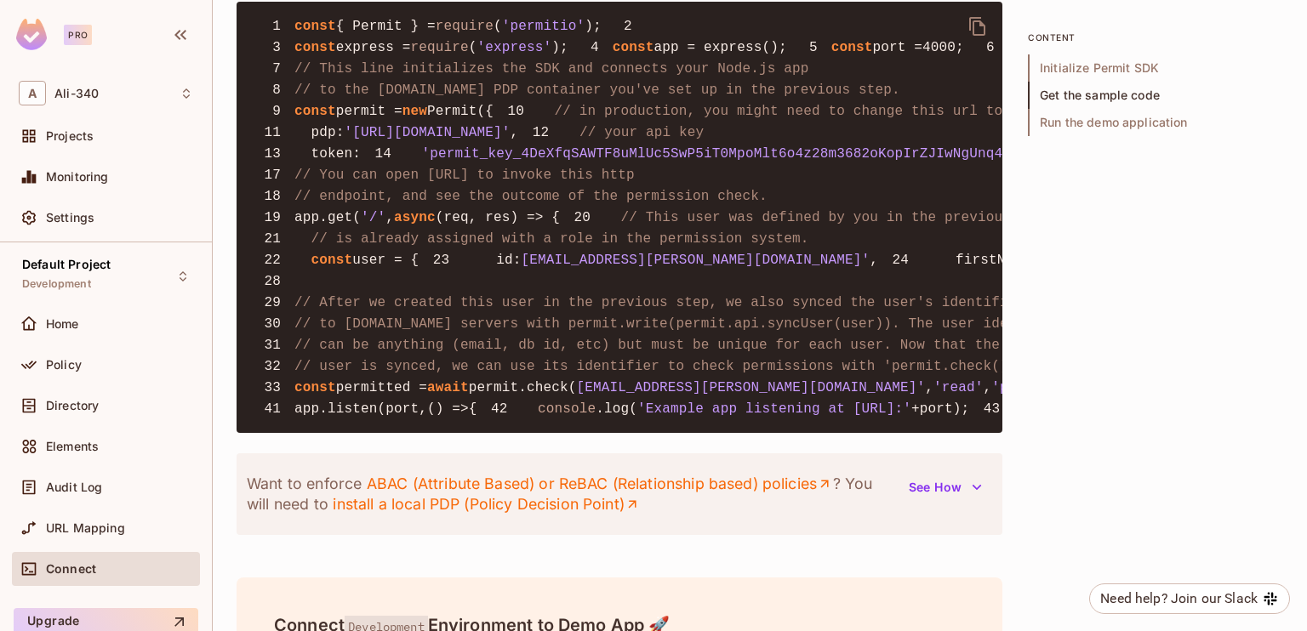
scroll to position [1361, 0]
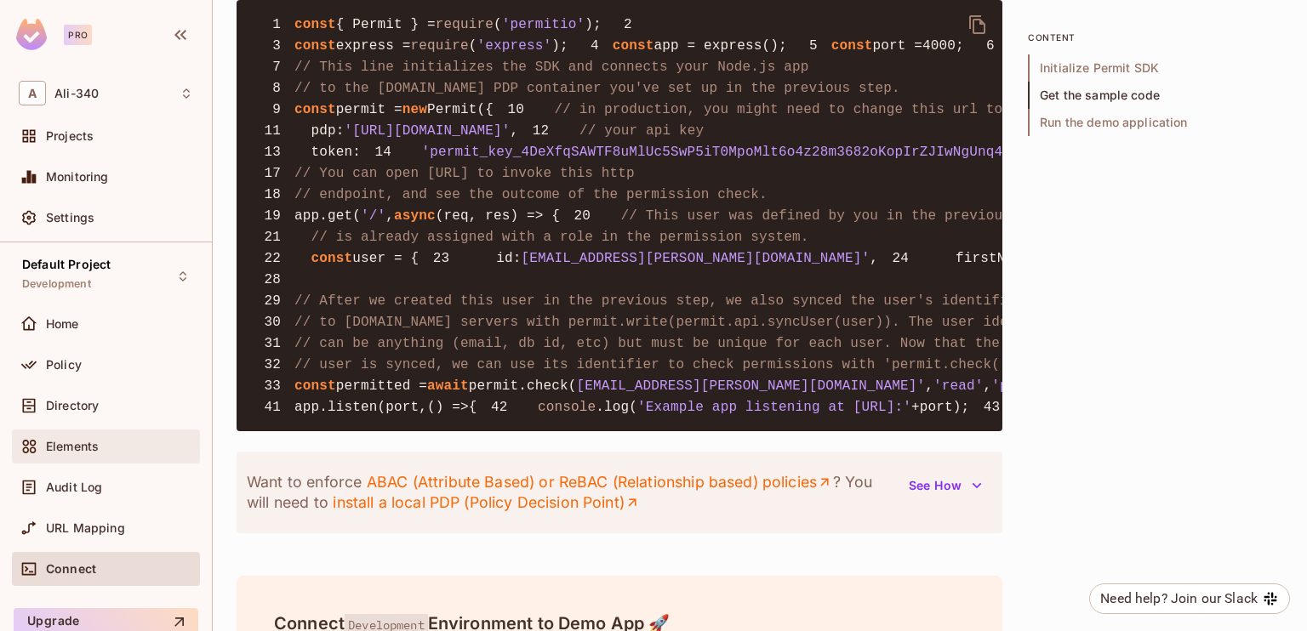
click at [88, 431] on div "Elements" at bounding box center [106, 447] width 188 height 34
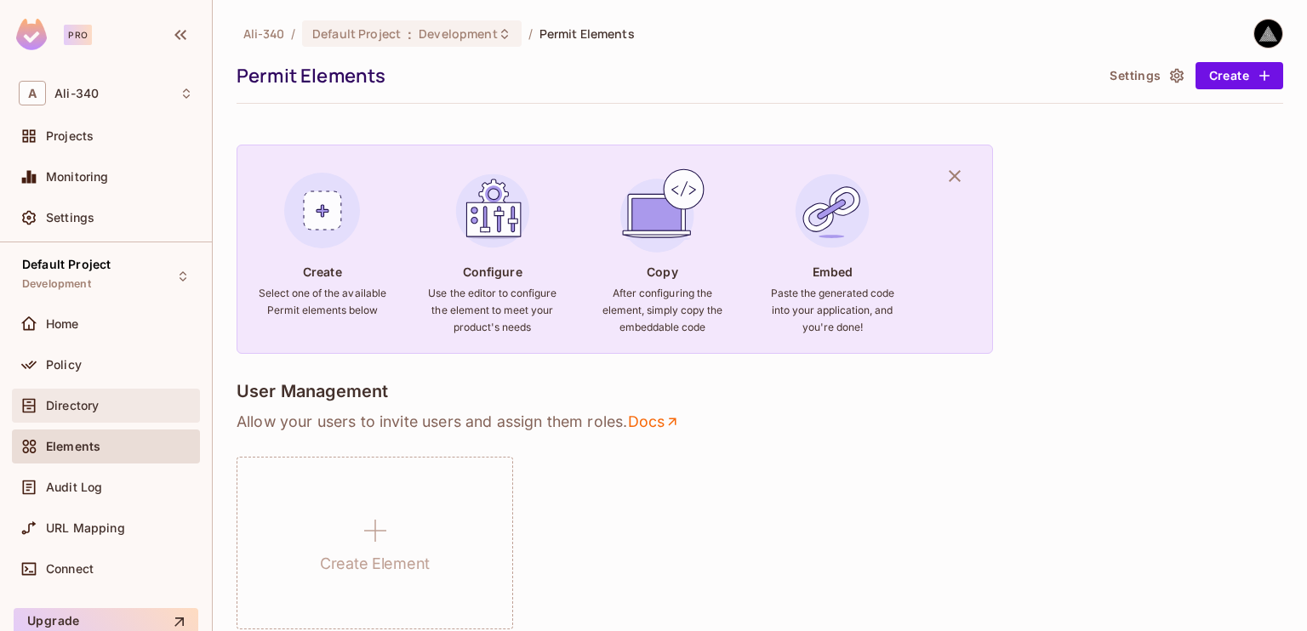
click at [86, 405] on span "Directory" at bounding box center [72, 406] width 53 height 14
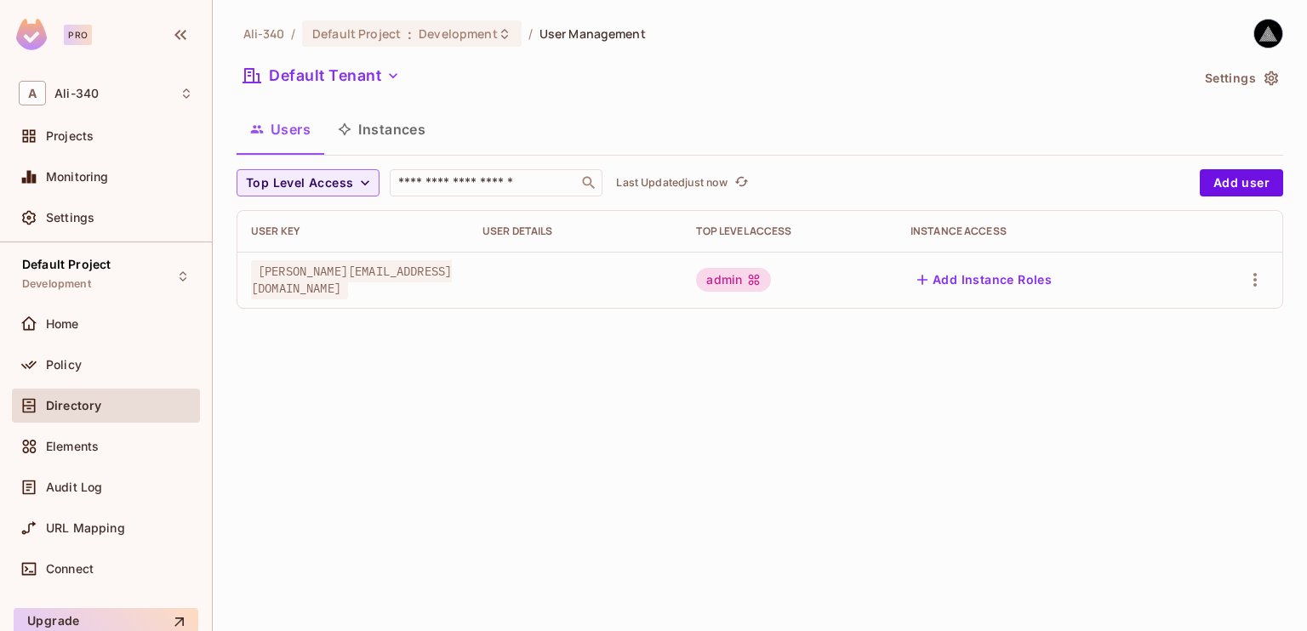
drag, startPoint x: 581, startPoint y: 479, endPoint x: 555, endPoint y: 479, distance: 26.4
click at [581, 479] on div "[PERSON_NAME]-340 / Default Project : Development / User Management Default Ten…" at bounding box center [760, 315] width 1094 height 631
click at [53, 430] on div "Elements" at bounding box center [106, 447] width 188 height 34
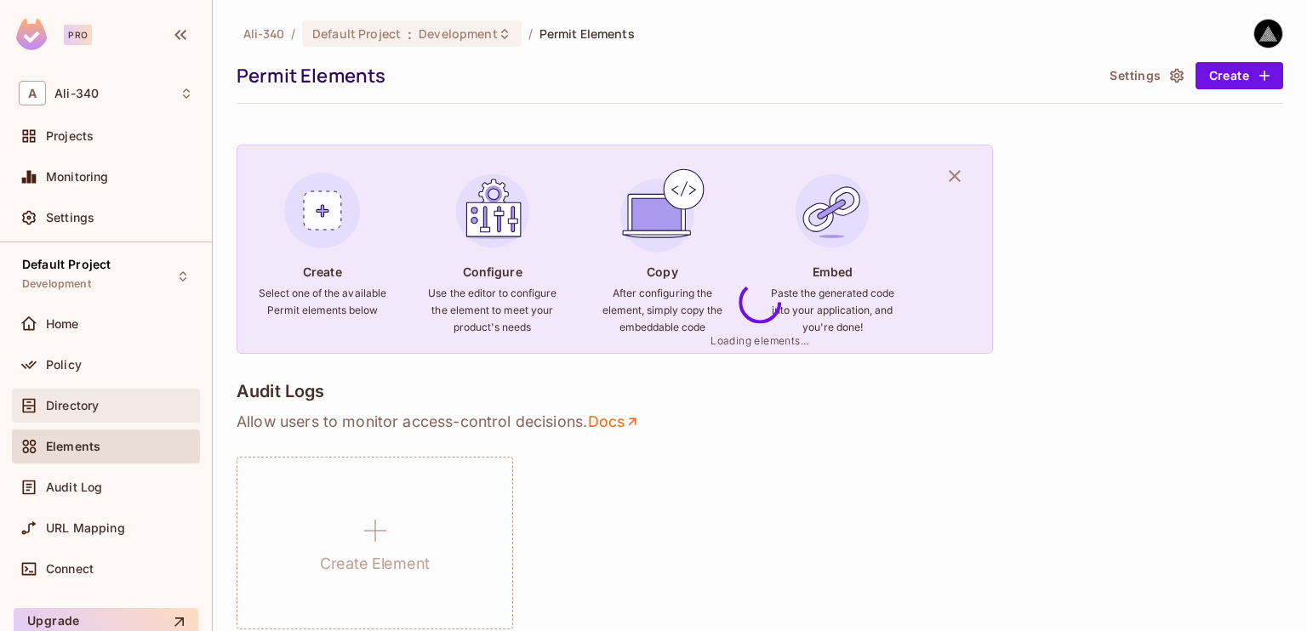
click at [60, 403] on span "Directory" at bounding box center [72, 406] width 53 height 14
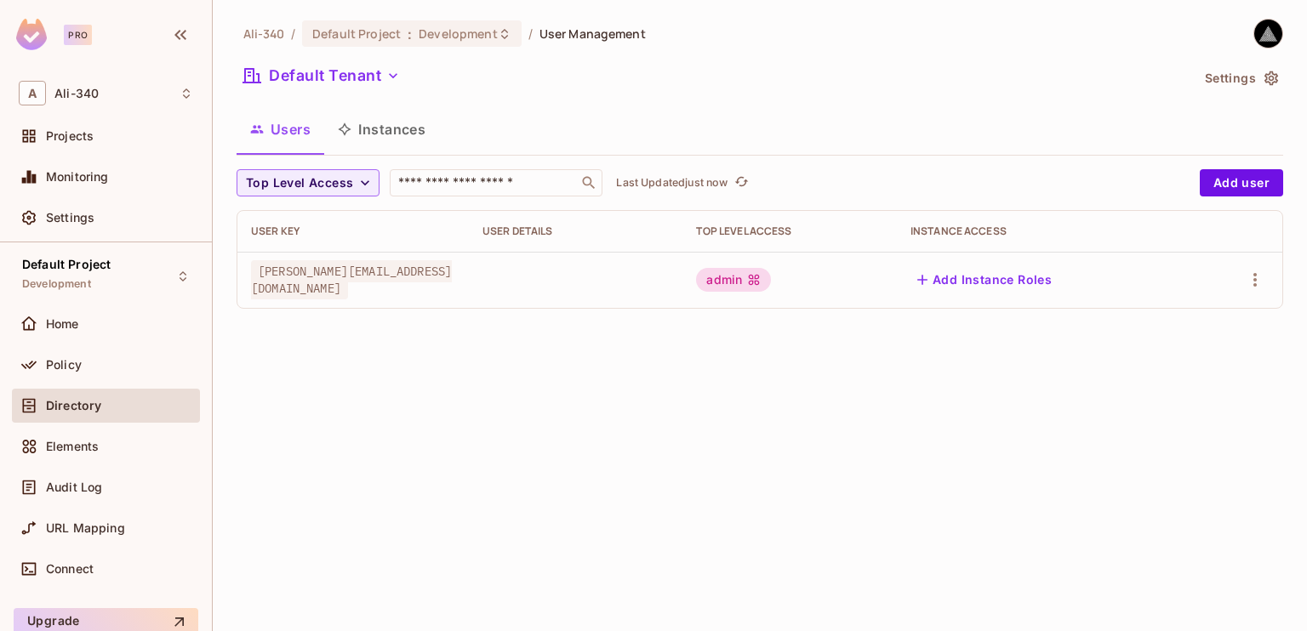
click at [529, 197] on div "Top Level Access ​ Last Updated just now Add user User Key User Details Top Lev…" at bounding box center [760, 239] width 1047 height 140
click at [524, 185] on input "text" at bounding box center [484, 182] width 179 height 17
click at [77, 365] on span "Policy" at bounding box center [64, 365] width 36 height 14
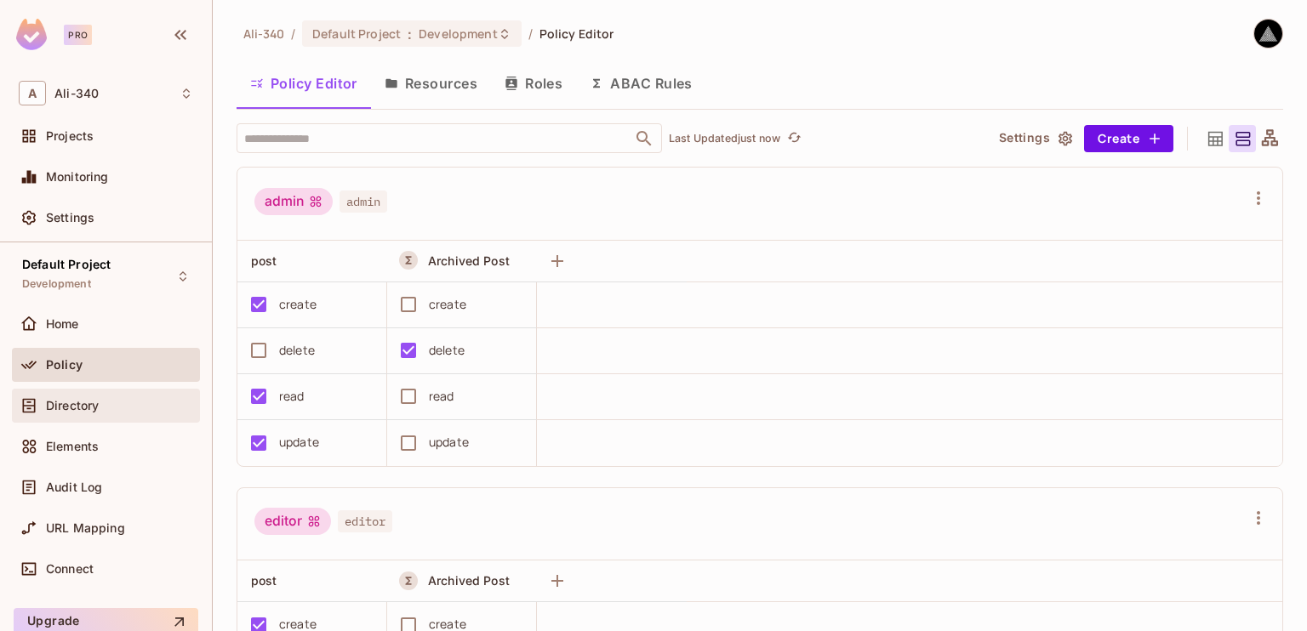
click at [94, 405] on span "Directory" at bounding box center [72, 406] width 53 height 14
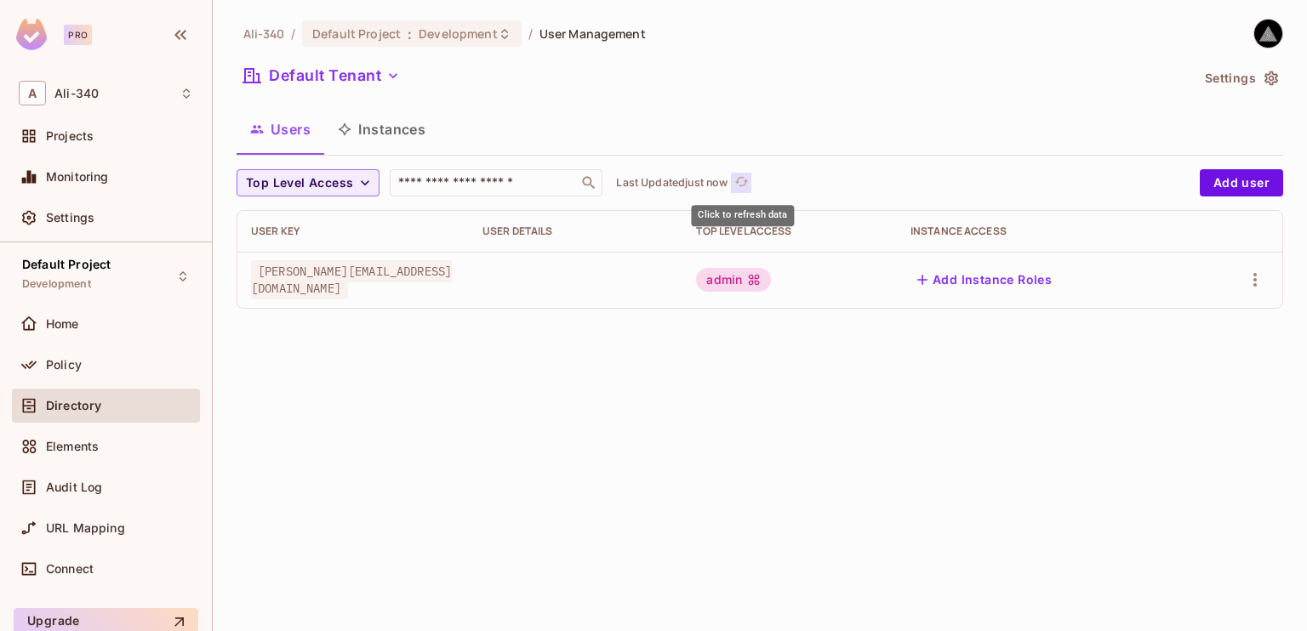
click at [740, 180] on icon "refresh" at bounding box center [741, 181] width 14 height 14
click at [1244, 196] on button "Add user" at bounding box center [1241, 182] width 83 height 27
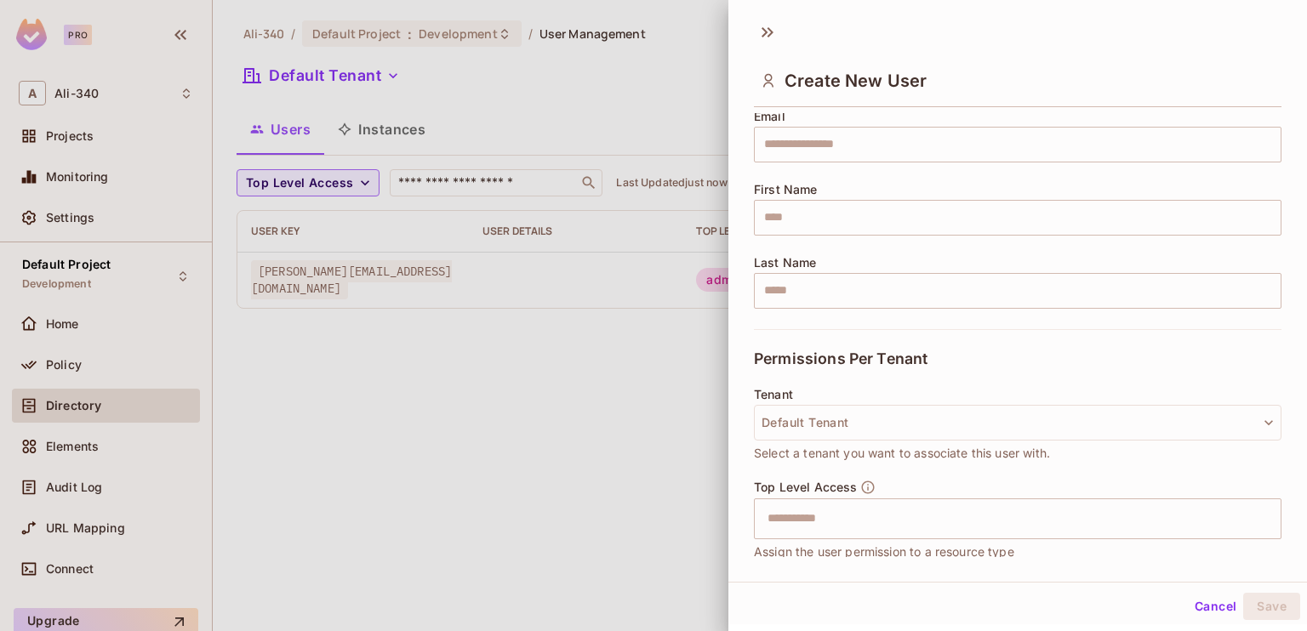
scroll to position [288, 0]
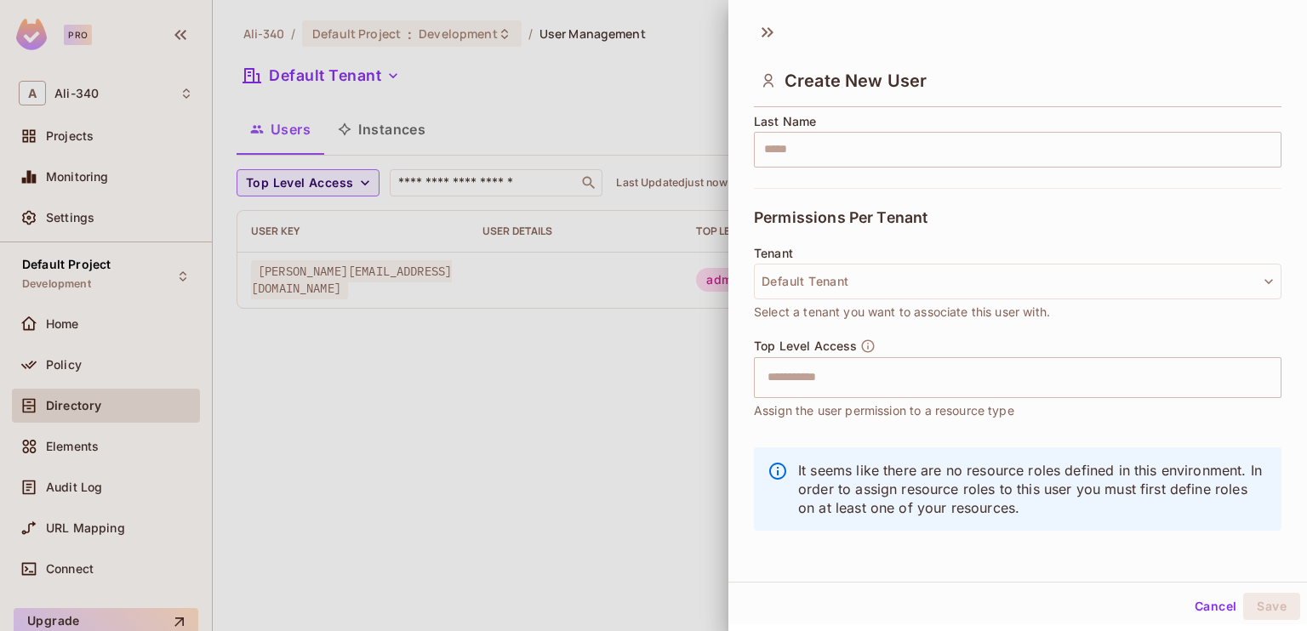
click at [561, 394] on div at bounding box center [653, 315] width 1307 height 631
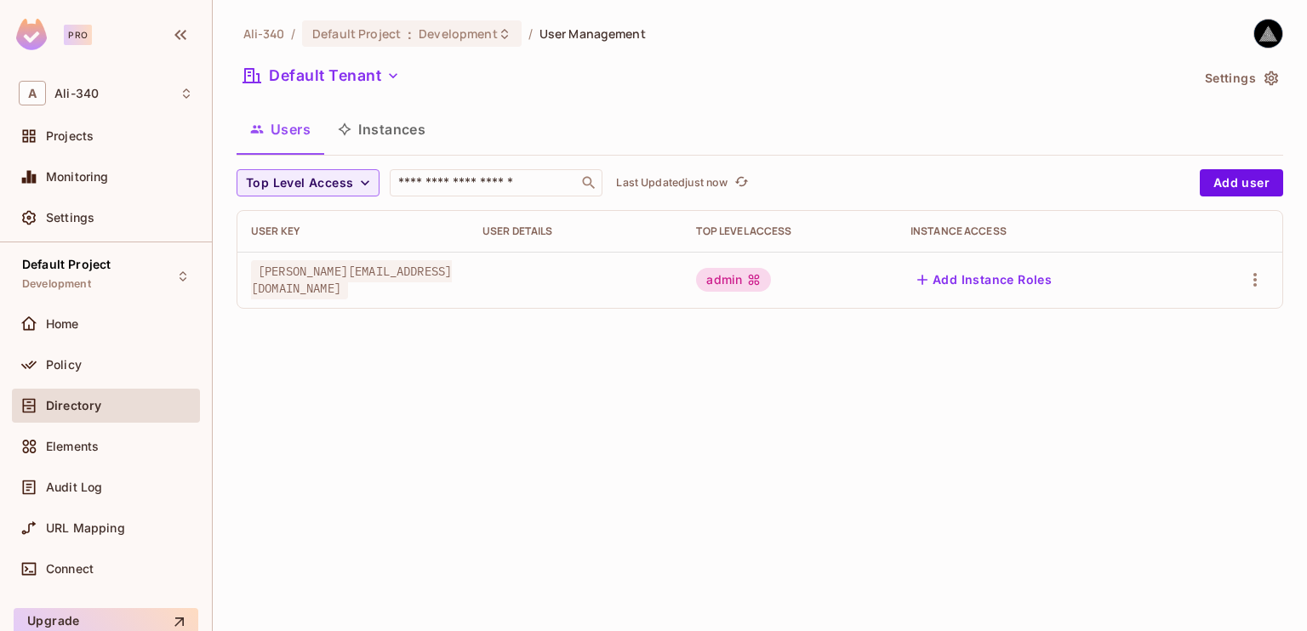
click at [402, 128] on button "Instances" at bounding box center [381, 129] width 115 height 43
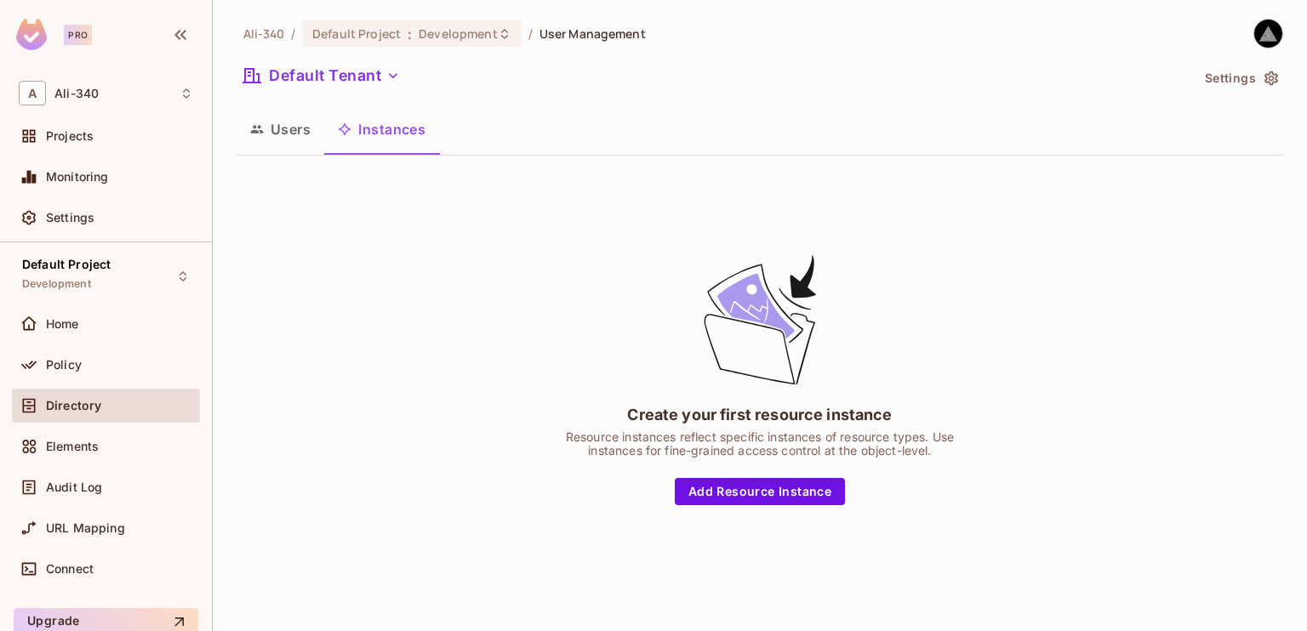
click at [262, 139] on button "Users" at bounding box center [281, 129] width 88 height 43
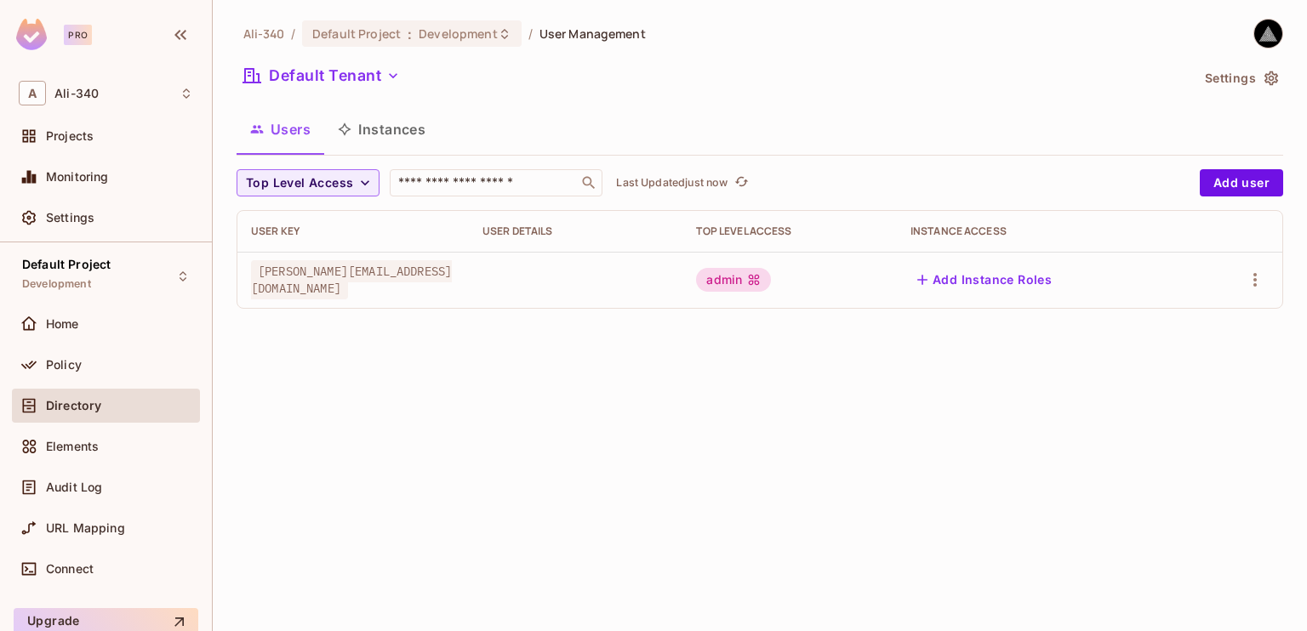
drag, startPoint x: 473, startPoint y: 339, endPoint x: 376, endPoint y: 349, distance: 97.5
click at [376, 349] on div "Ali-340 / Default Project : Development / User Management Default Tenant Settin…" at bounding box center [760, 315] width 1094 height 631
click at [388, 85] on button "Default Tenant" at bounding box center [322, 75] width 170 height 27
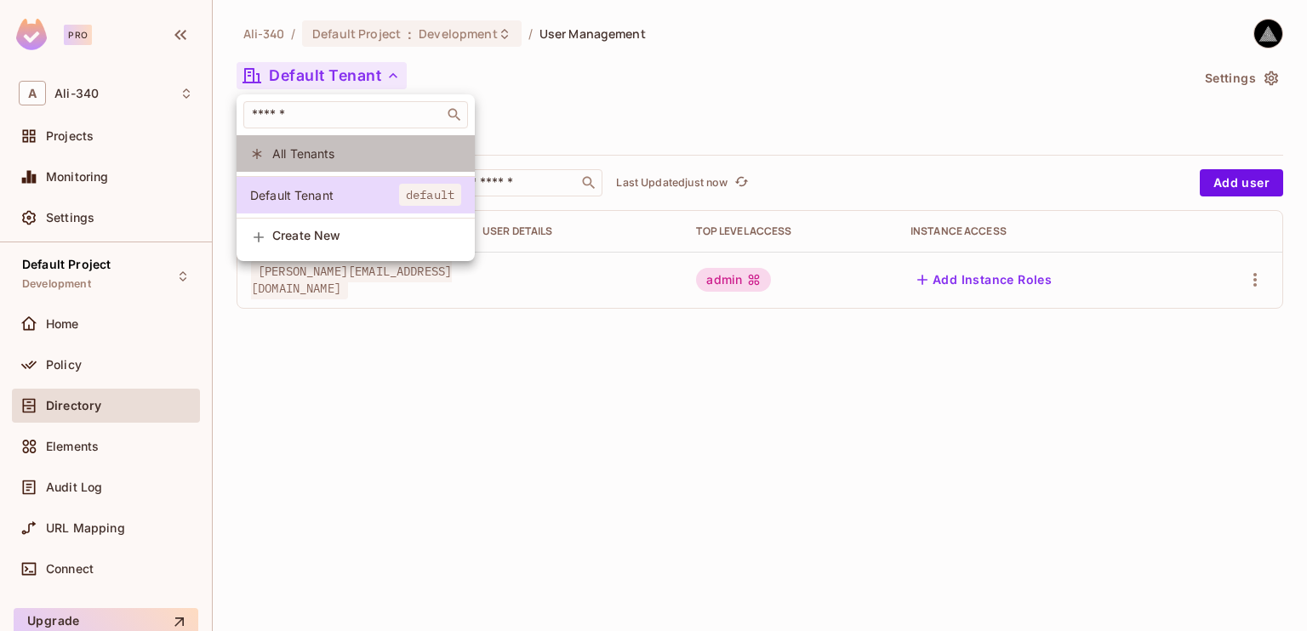
click at [340, 152] on span "All Tenants" at bounding box center [366, 153] width 189 height 16
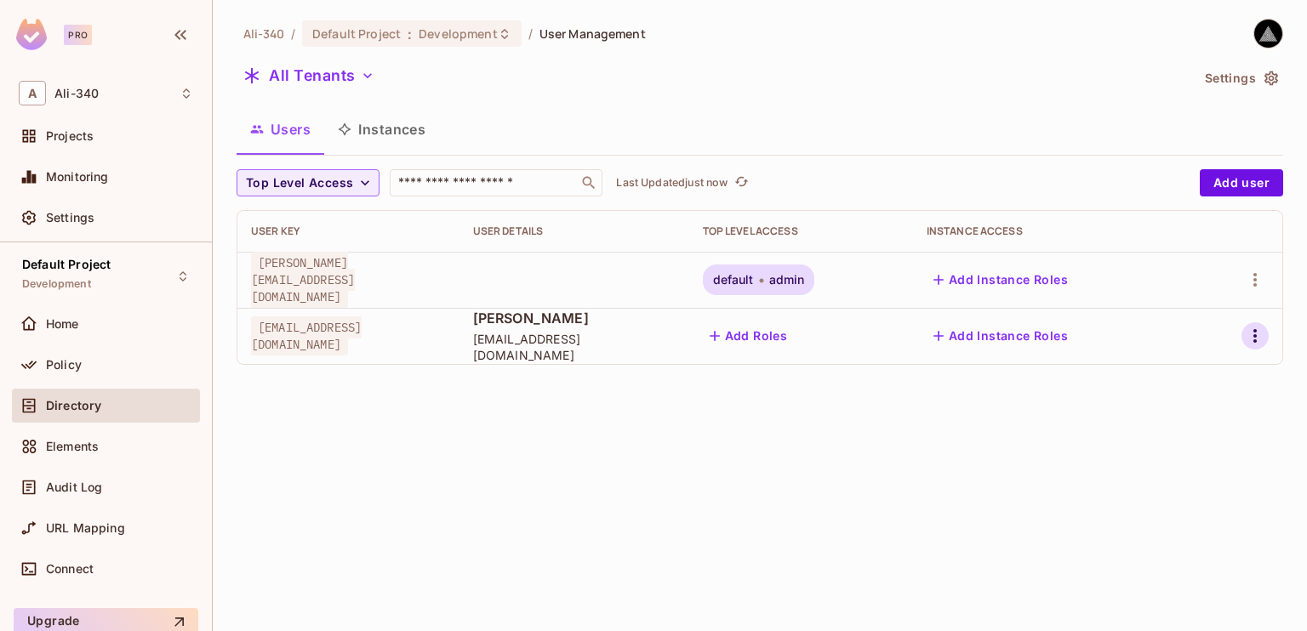
click at [1260, 336] on icon "button" at bounding box center [1255, 336] width 20 height 20
click at [589, 421] on div at bounding box center [653, 315] width 1307 height 631
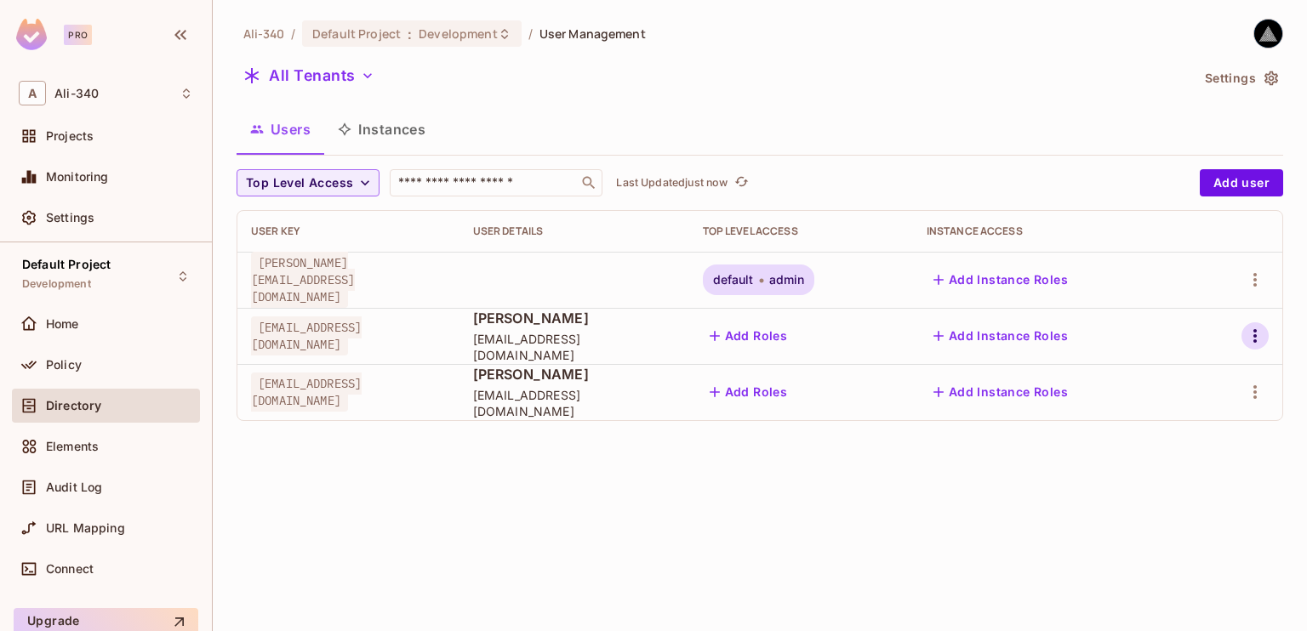
click at [1259, 338] on icon "button" at bounding box center [1255, 336] width 20 height 20
click at [1154, 483] on div "Delete User" at bounding box center [1178, 487] width 67 height 17
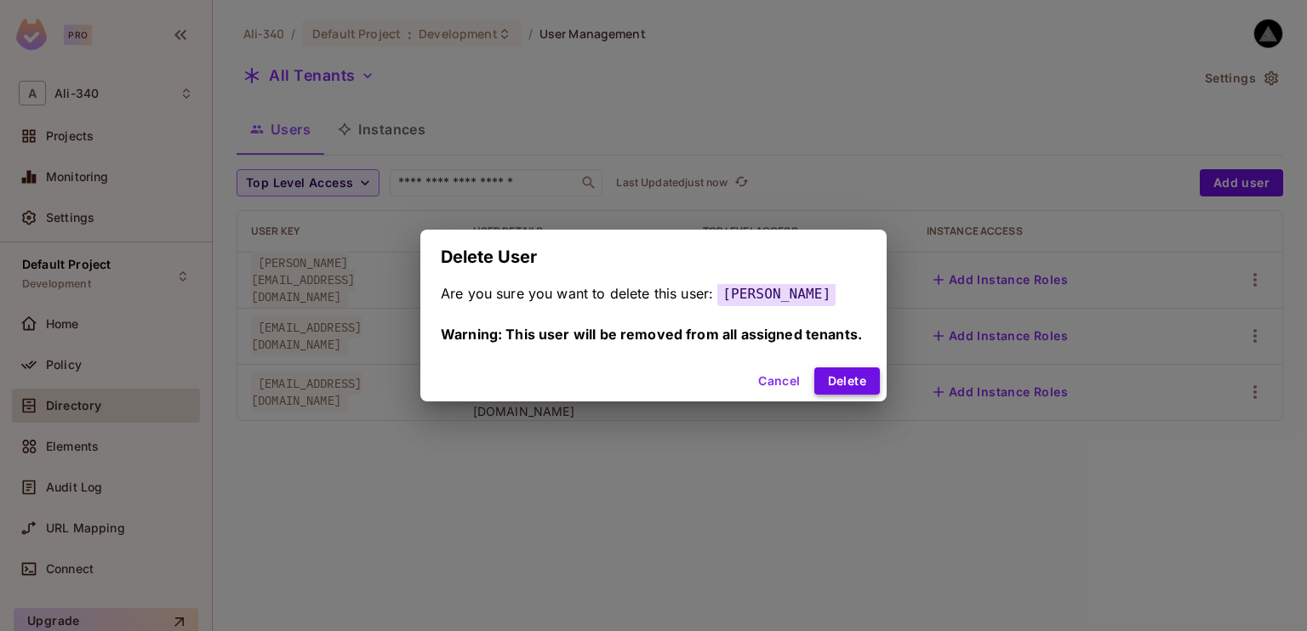
click at [834, 380] on button "Delete" at bounding box center [847, 381] width 66 height 27
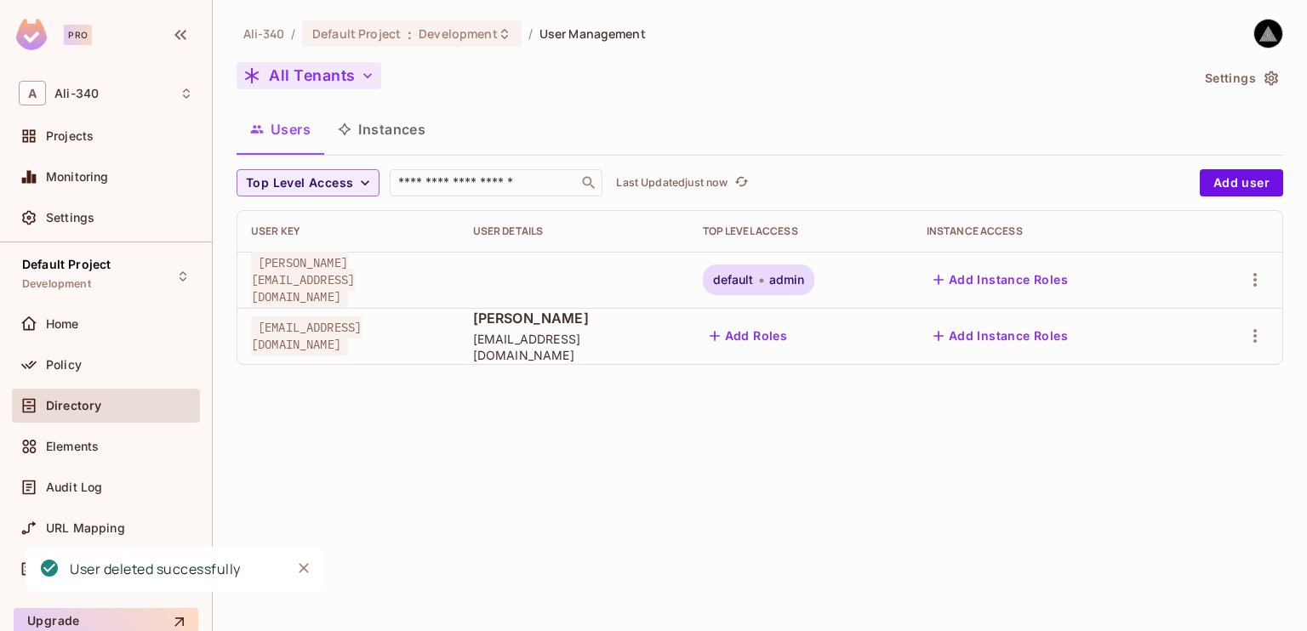
click at [305, 73] on button "All Tenants" at bounding box center [309, 75] width 145 height 27
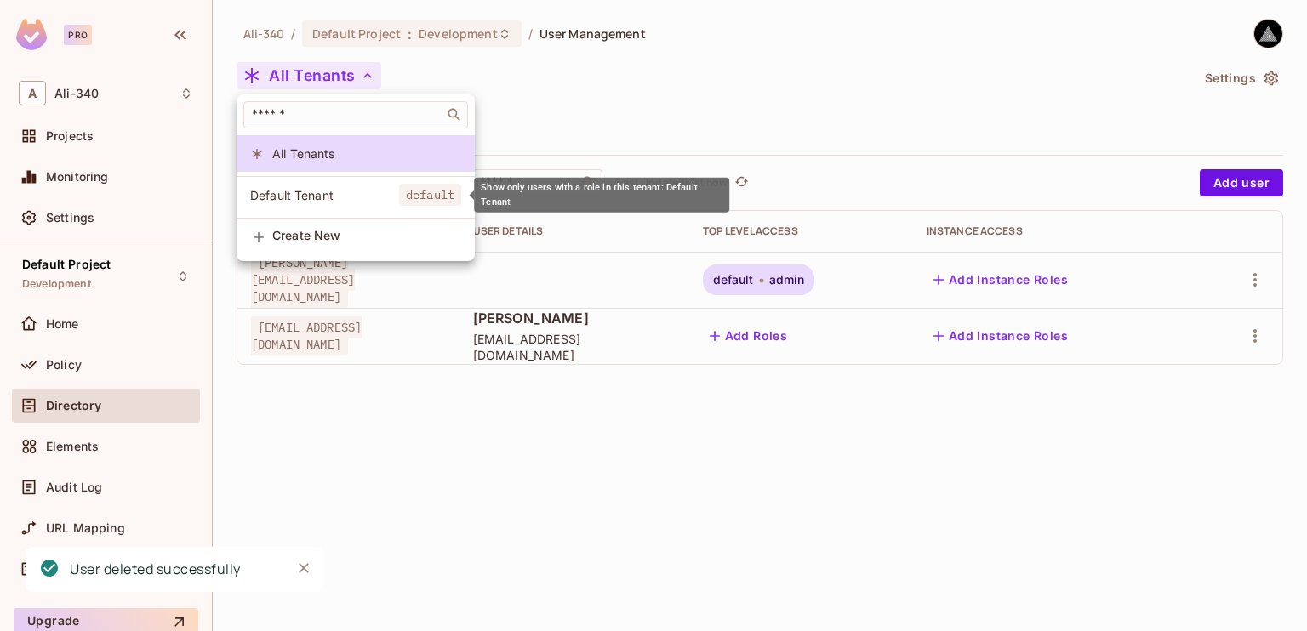
click at [327, 187] on span "Default Tenant" at bounding box center [324, 195] width 149 height 16
click at [327, 186] on li "Default Tenant default" at bounding box center [356, 195] width 238 height 37
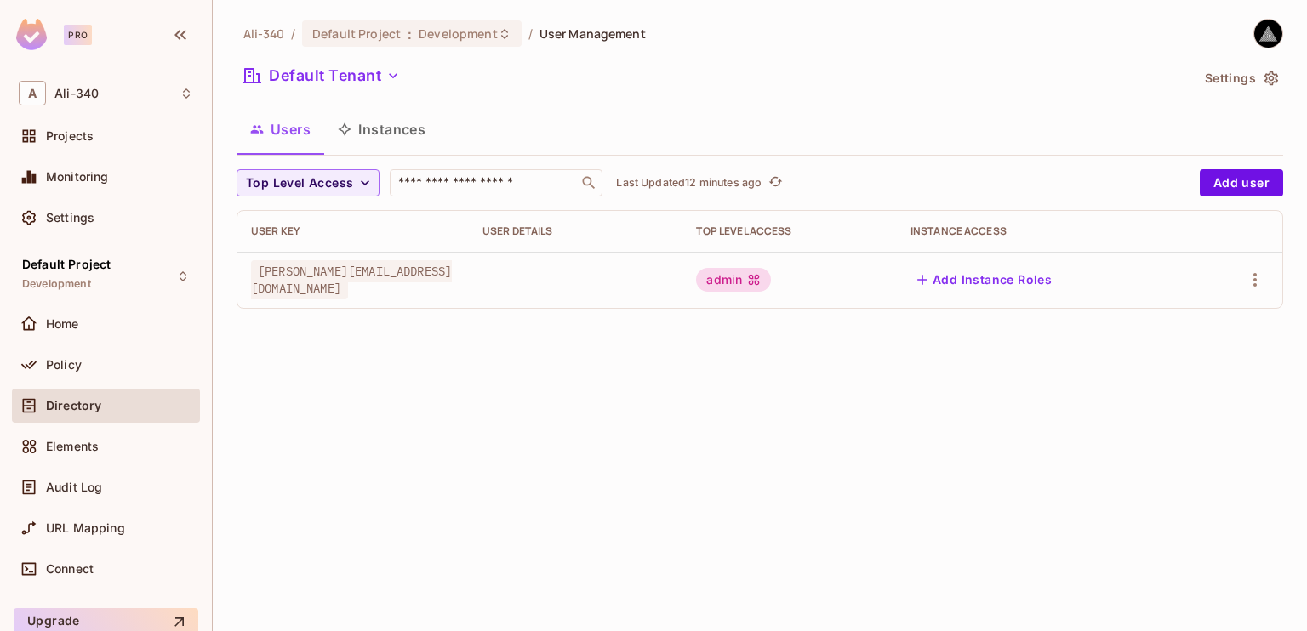
click at [596, 346] on div "[PERSON_NAME]-340 / Default Project : Development / User Management Default Ten…" at bounding box center [760, 315] width 1094 height 631
click at [389, 132] on button "Instances" at bounding box center [381, 129] width 115 height 43
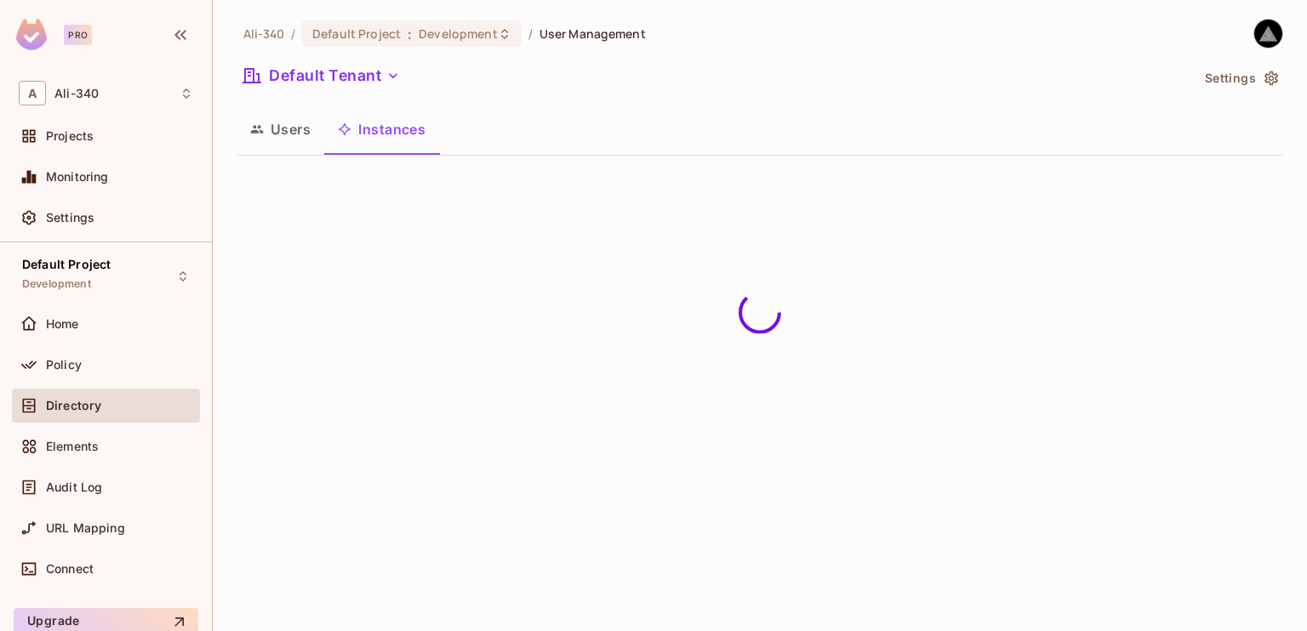
click at [305, 137] on button "Users" at bounding box center [281, 129] width 88 height 43
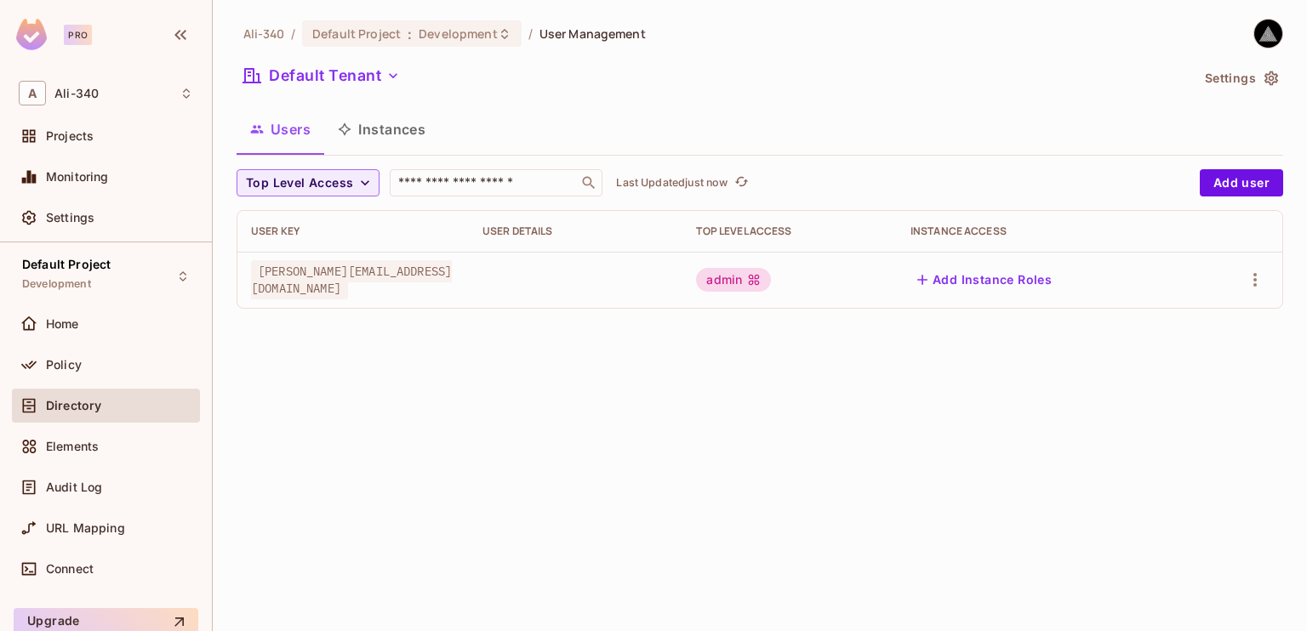
click at [379, 125] on button "Instances" at bounding box center [381, 129] width 115 height 43
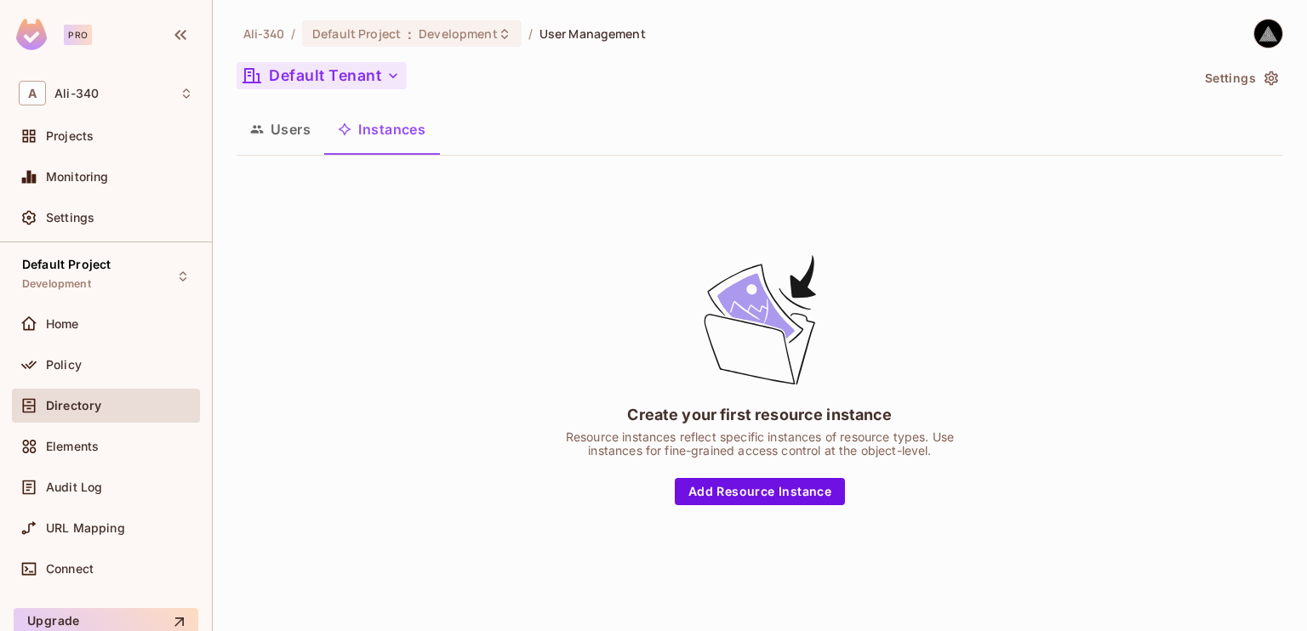
click at [348, 78] on button "Default Tenant" at bounding box center [322, 75] width 170 height 27
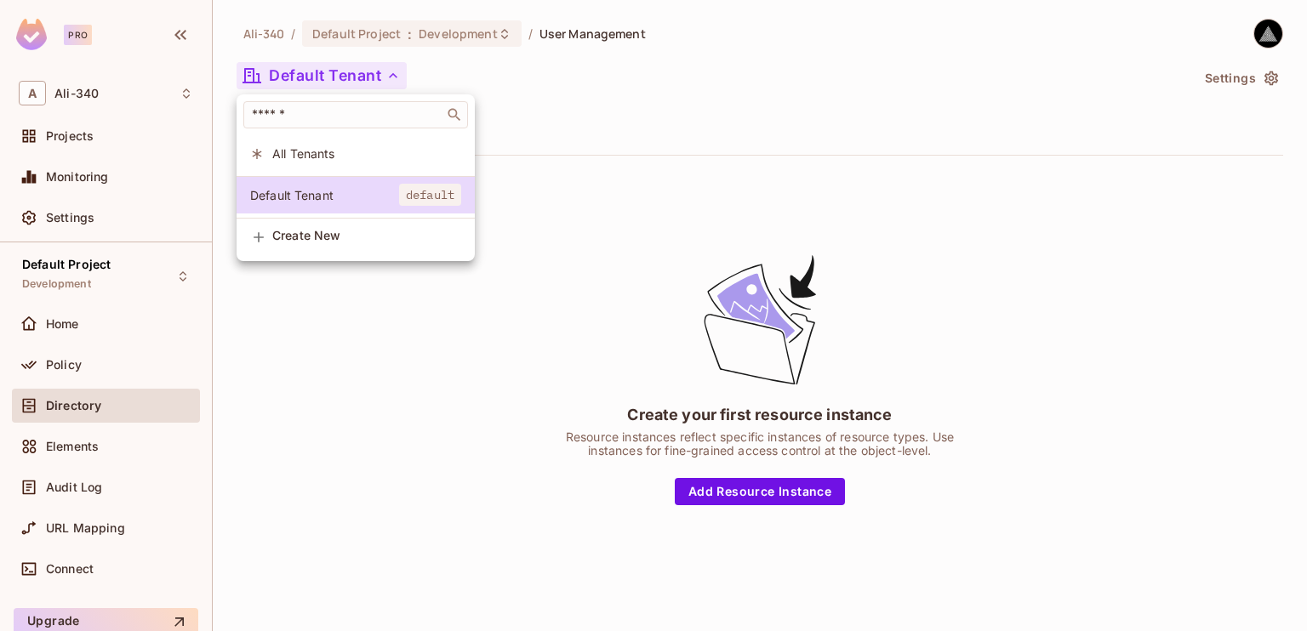
click at [329, 156] on span "All Tenants" at bounding box center [366, 153] width 189 height 16
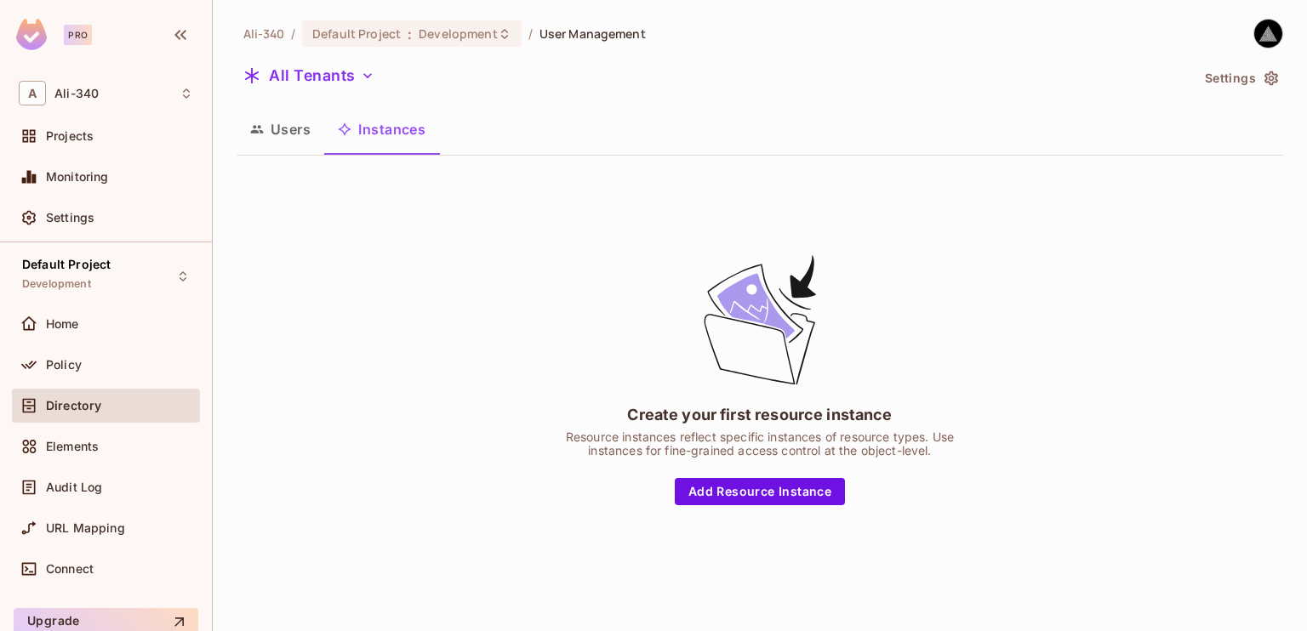
click at [279, 129] on button "Users" at bounding box center [281, 129] width 88 height 43
